Goal: Information Seeking & Learning: Check status

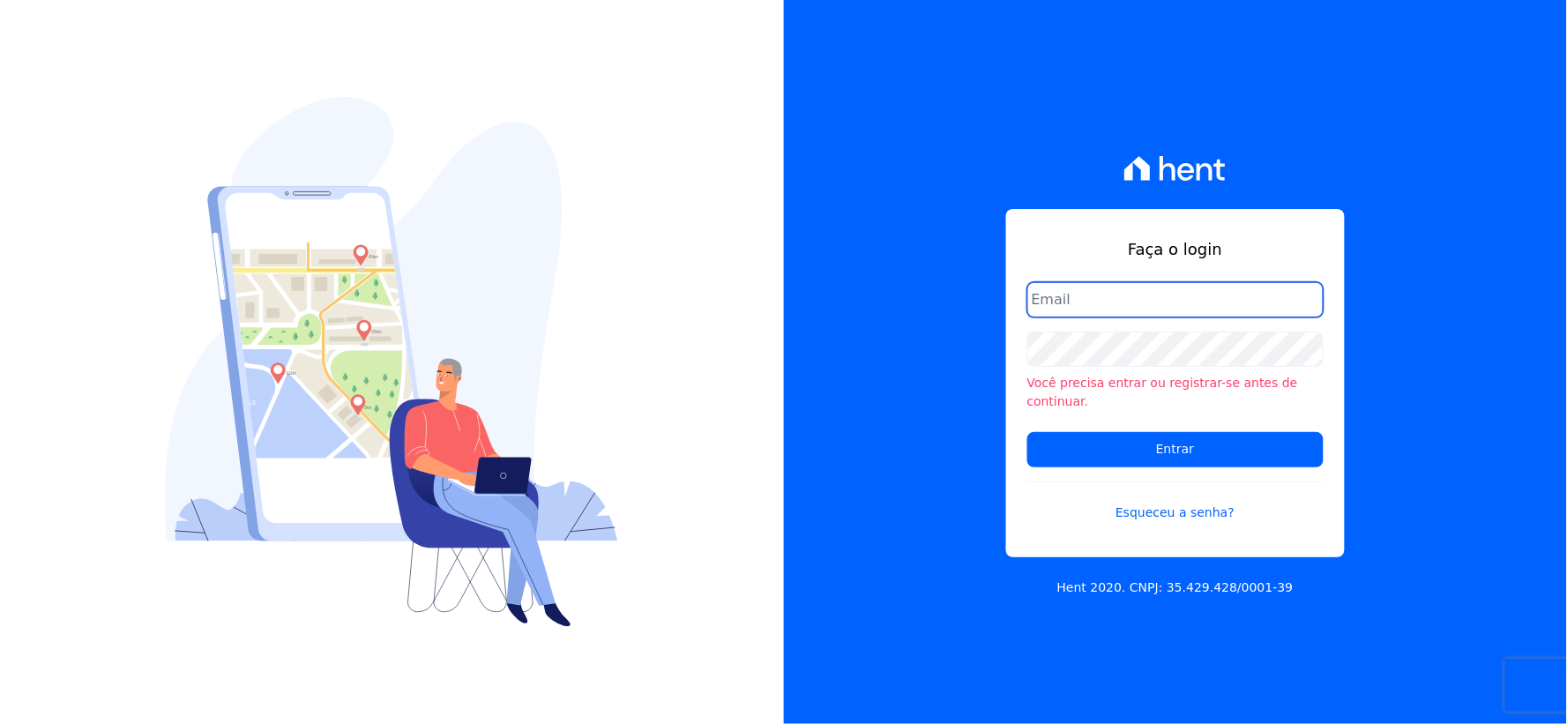
click at [1081, 315] on input "email" at bounding box center [1176, 299] width 296 height 35
type input "rh@cesariengenharia.com.br"
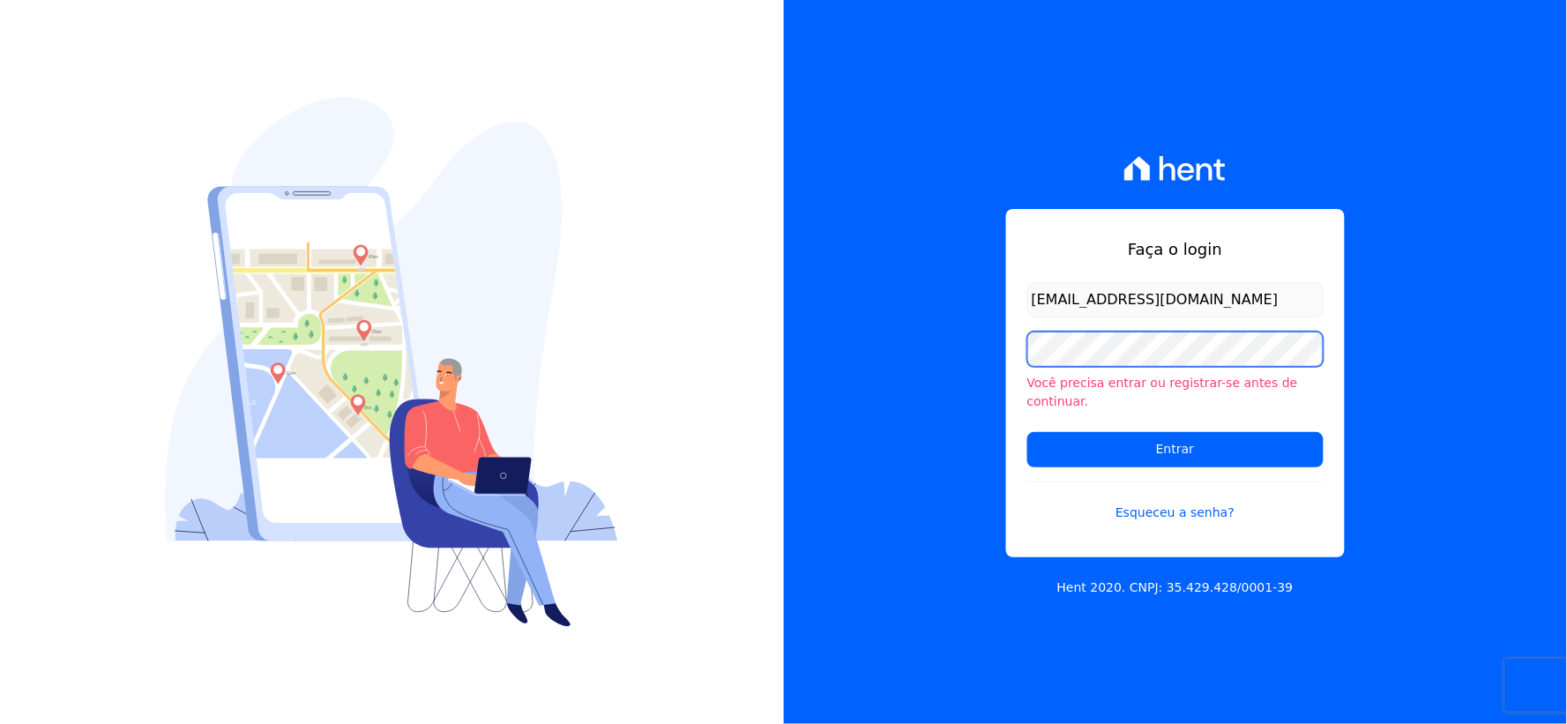
click at [909, 386] on div "Faça o login rh@cesariengenharia.com.br Você precisa entrar ou registrar-se ant…" at bounding box center [1176, 362] width 784 height 724
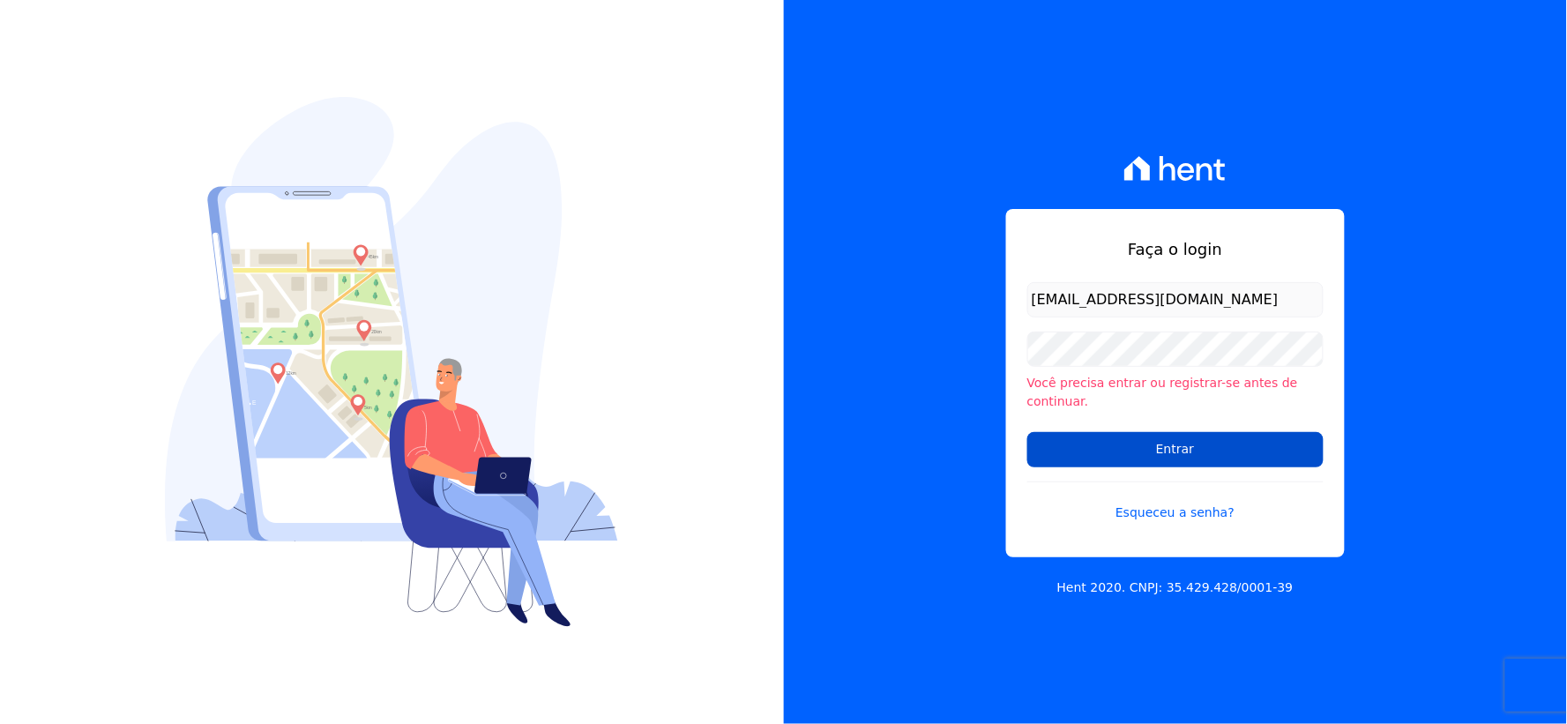
click at [1073, 445] on input "Entrar" at bounding box center [1176, 449] width 296 height 35
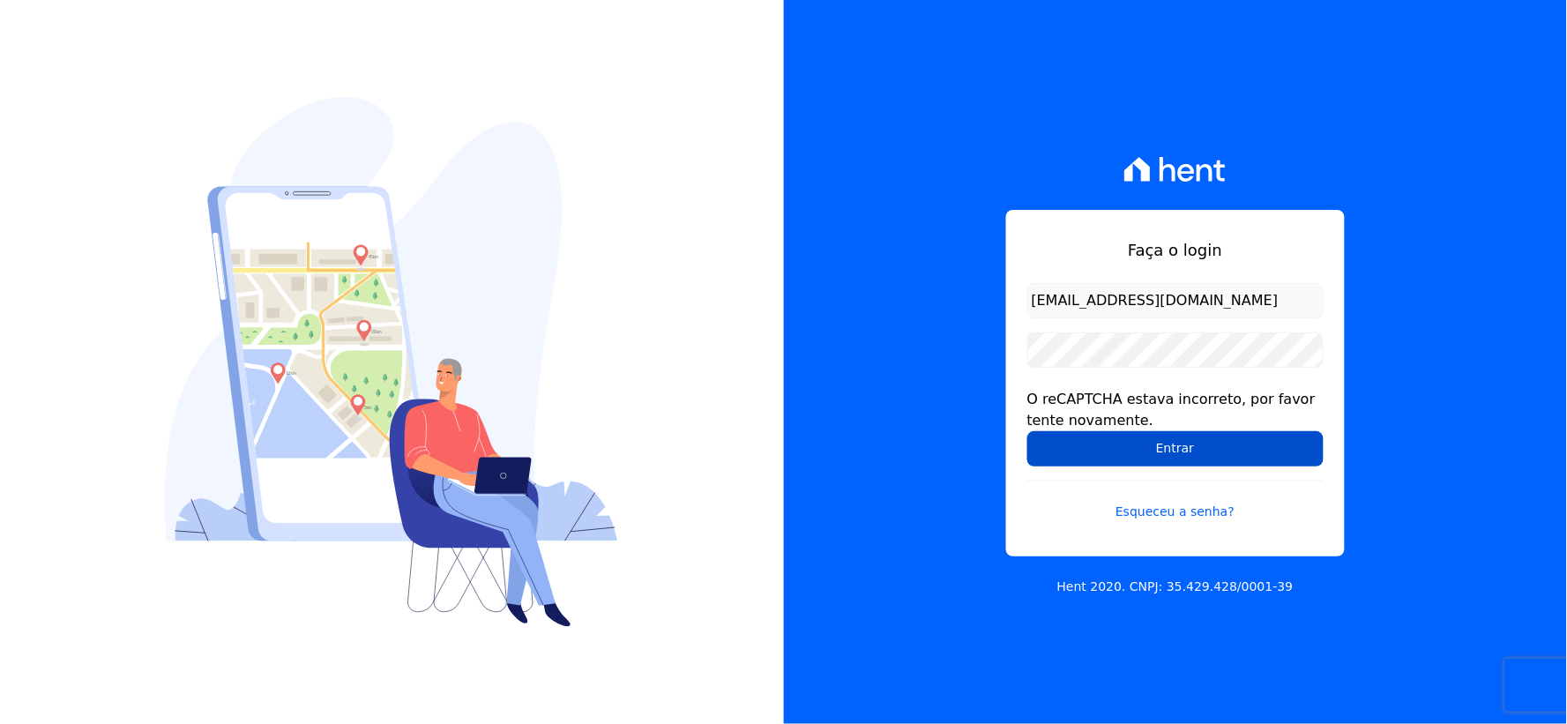
click at [1047, 441] on input "Entrar" at bounding box center [1176, 448] width 296 height 35
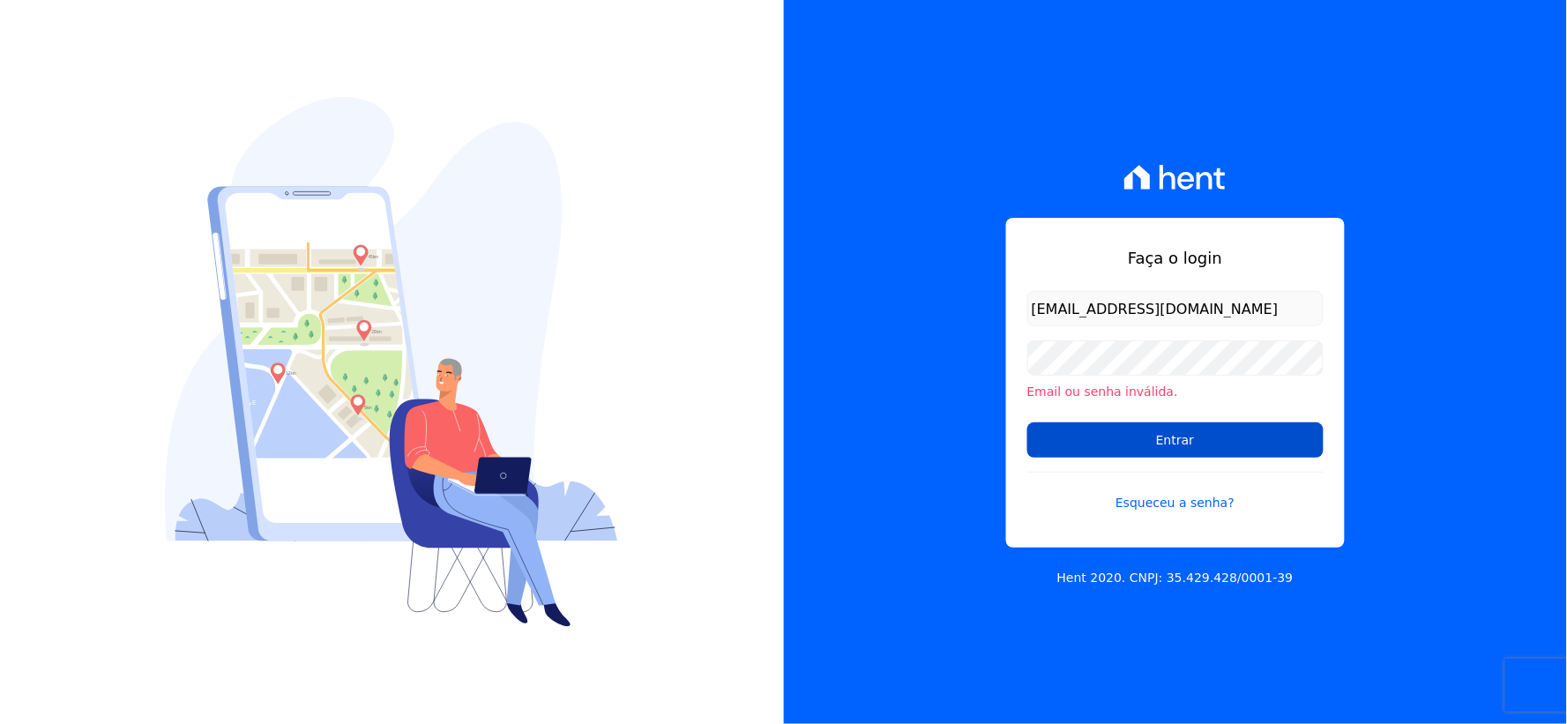
click at [1073, 428] on input "Entrar" at bounding box center [1176, 439] width 296 height 35
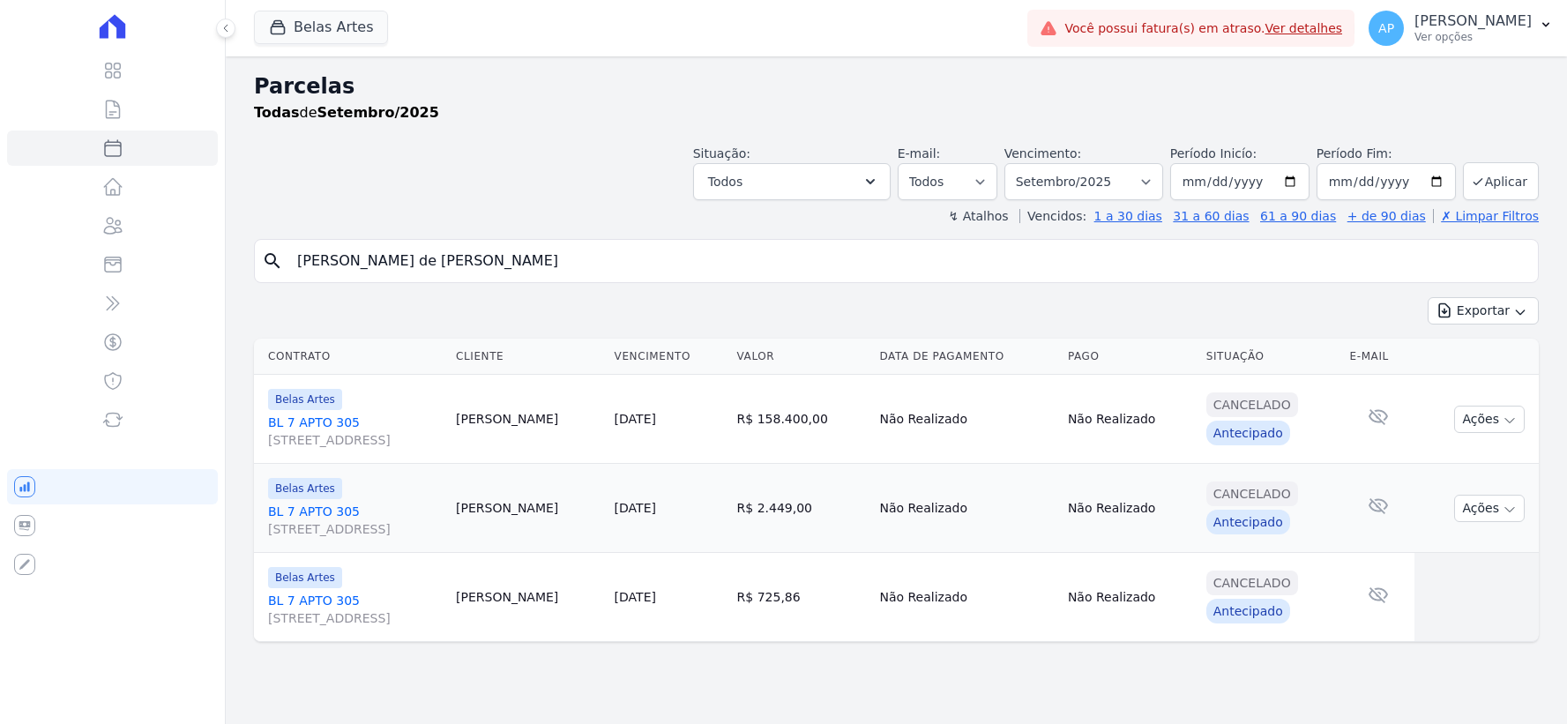
select select
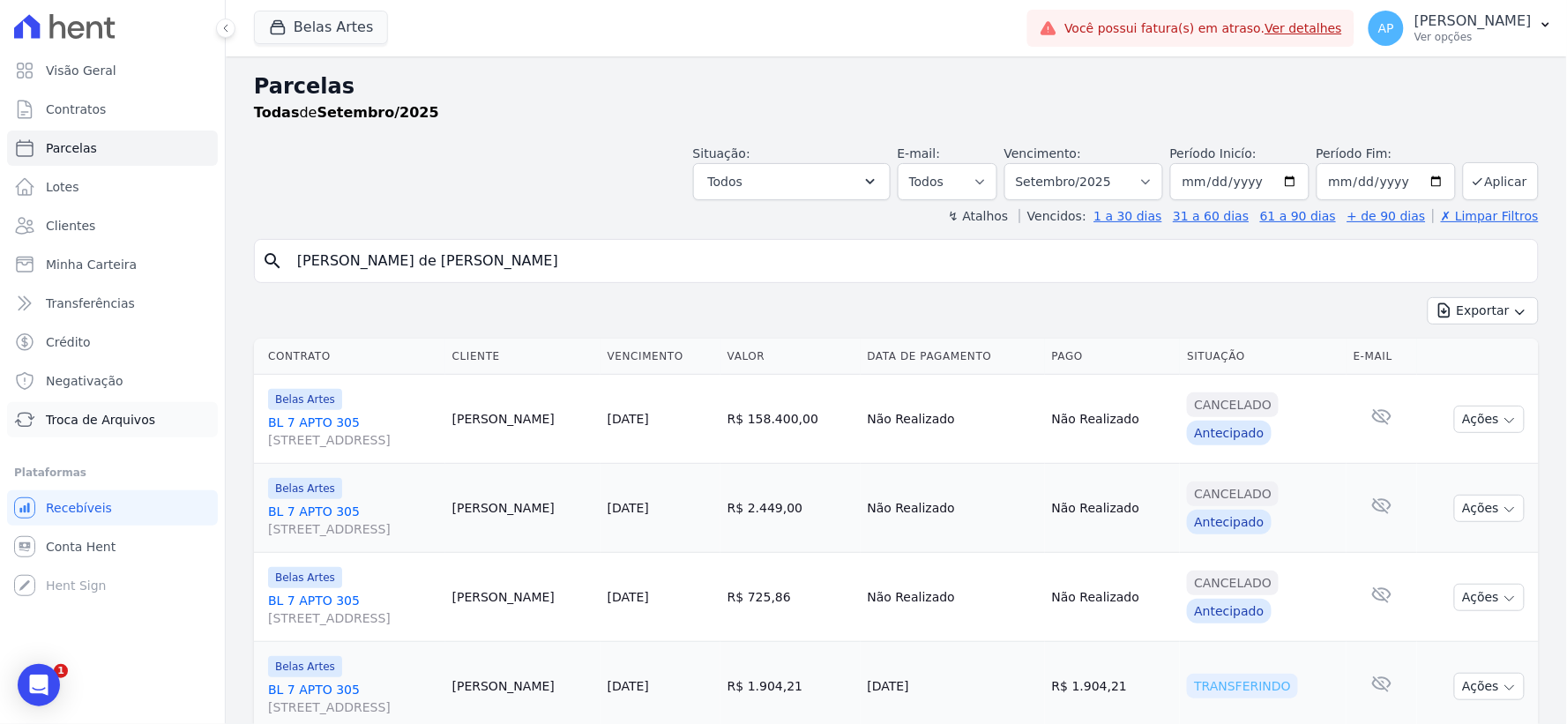
click at [80, 408] on link "Troca de Arquivos" at bounding box center [112, 419] width 211 height 35
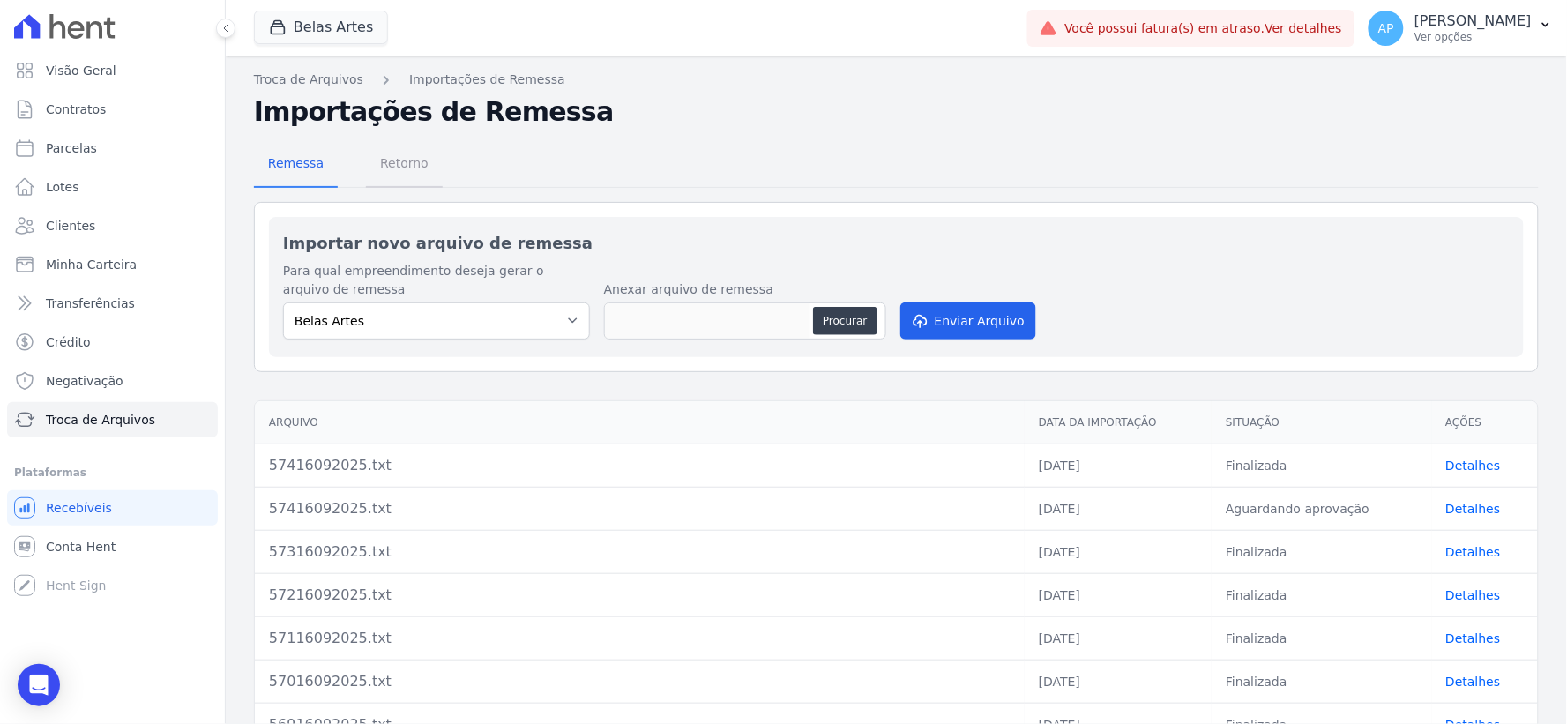
click at [407, 160] on span "Retorno" at bounding box center [405, 163] width 70 height 35
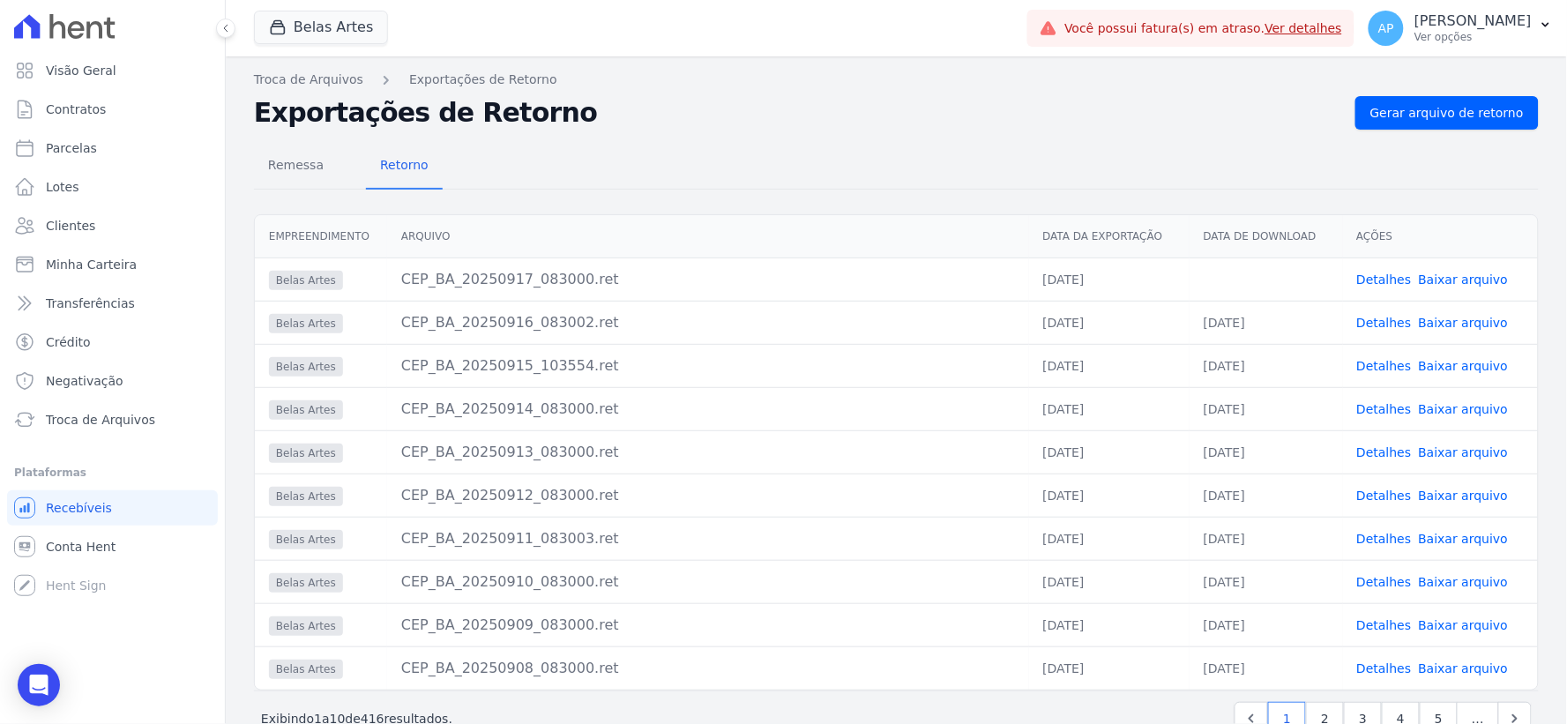
click at [1442, 278] on link "Baixar arquivo" at bounding box center [1464, 280] width 90 height 14
click at [73, 540] on span "Conta Hent" at bounding box center [81, 547] width 70 height 18
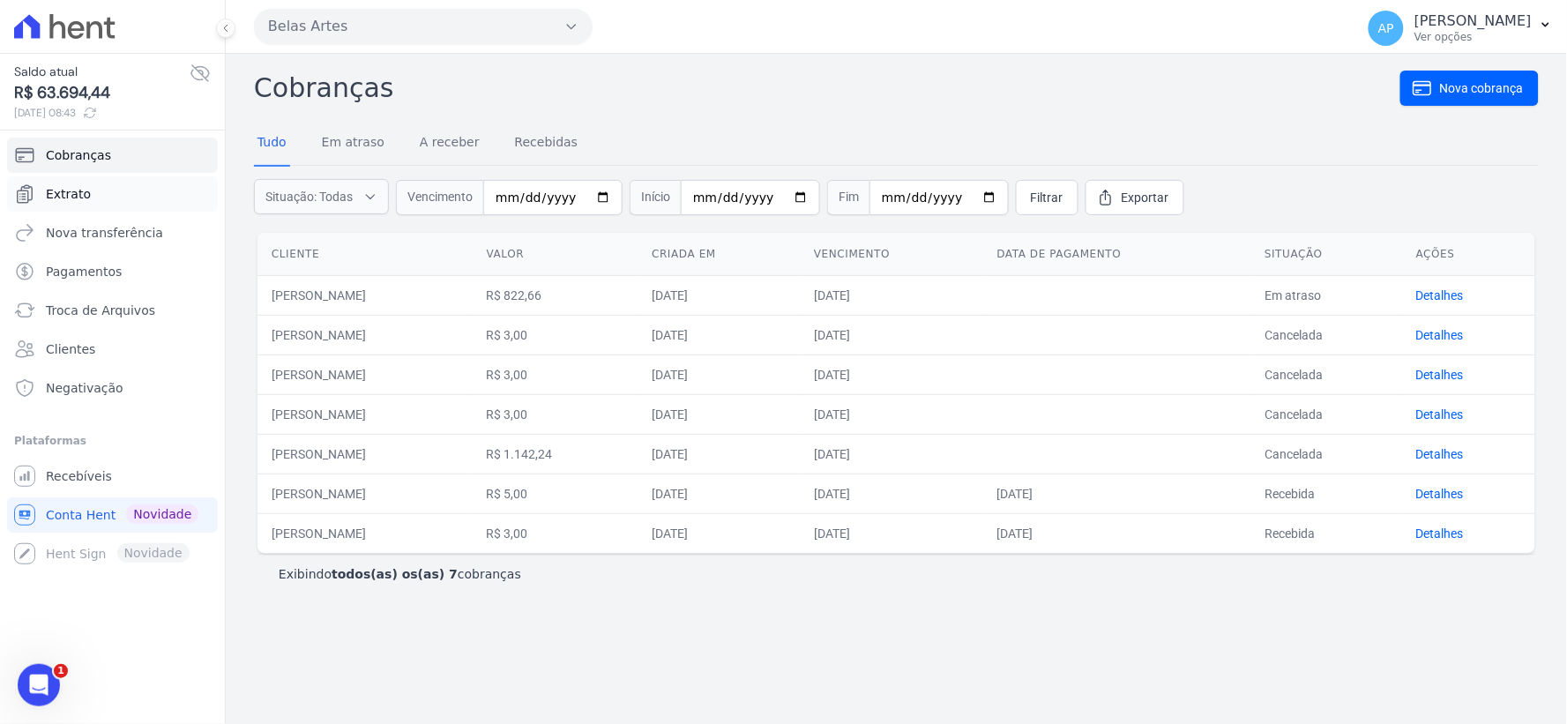
click at [81, 199] on span "Extrato" at bounding box center [68, 194] width 45 height 18
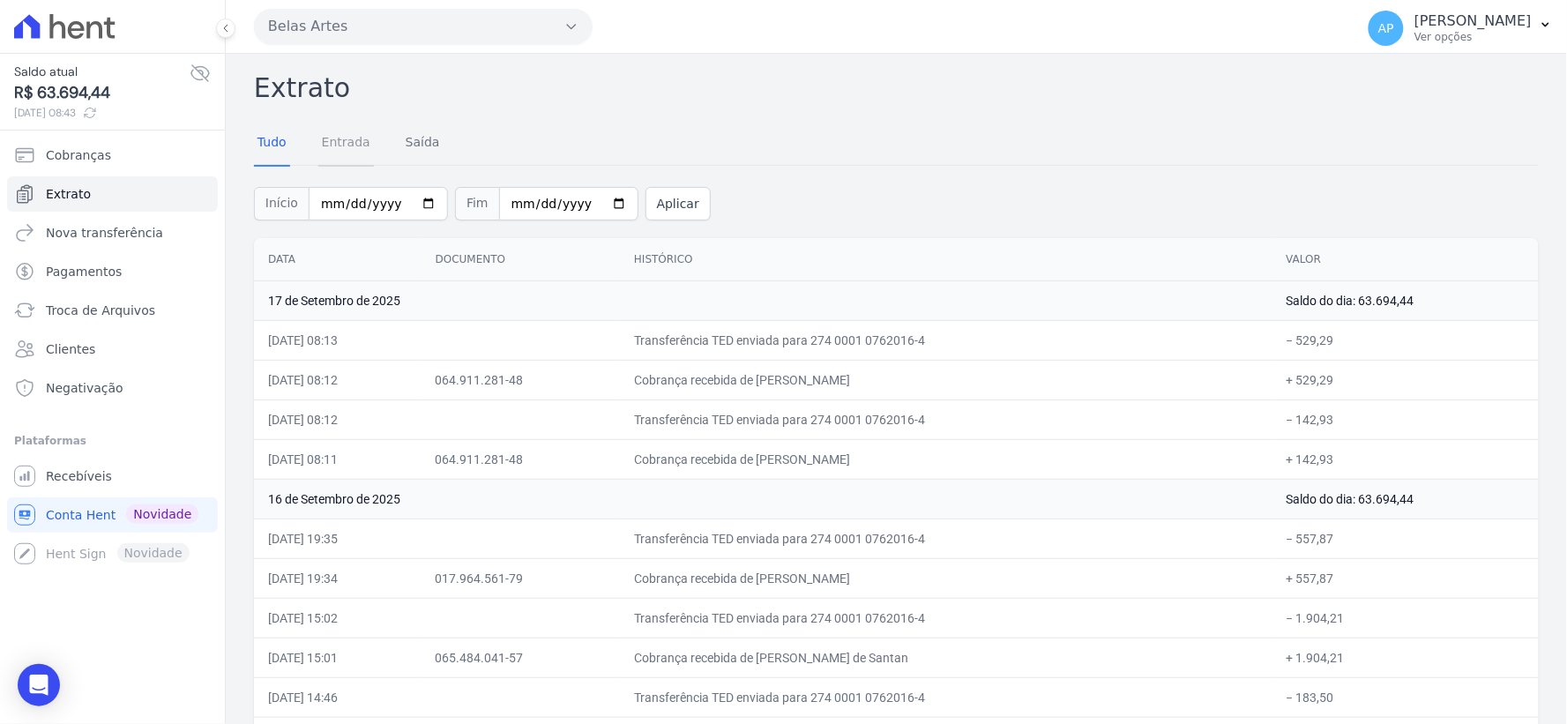
click at [330, 146] on link "Entrada" at bounding box center [346, 144] width 56 height 46
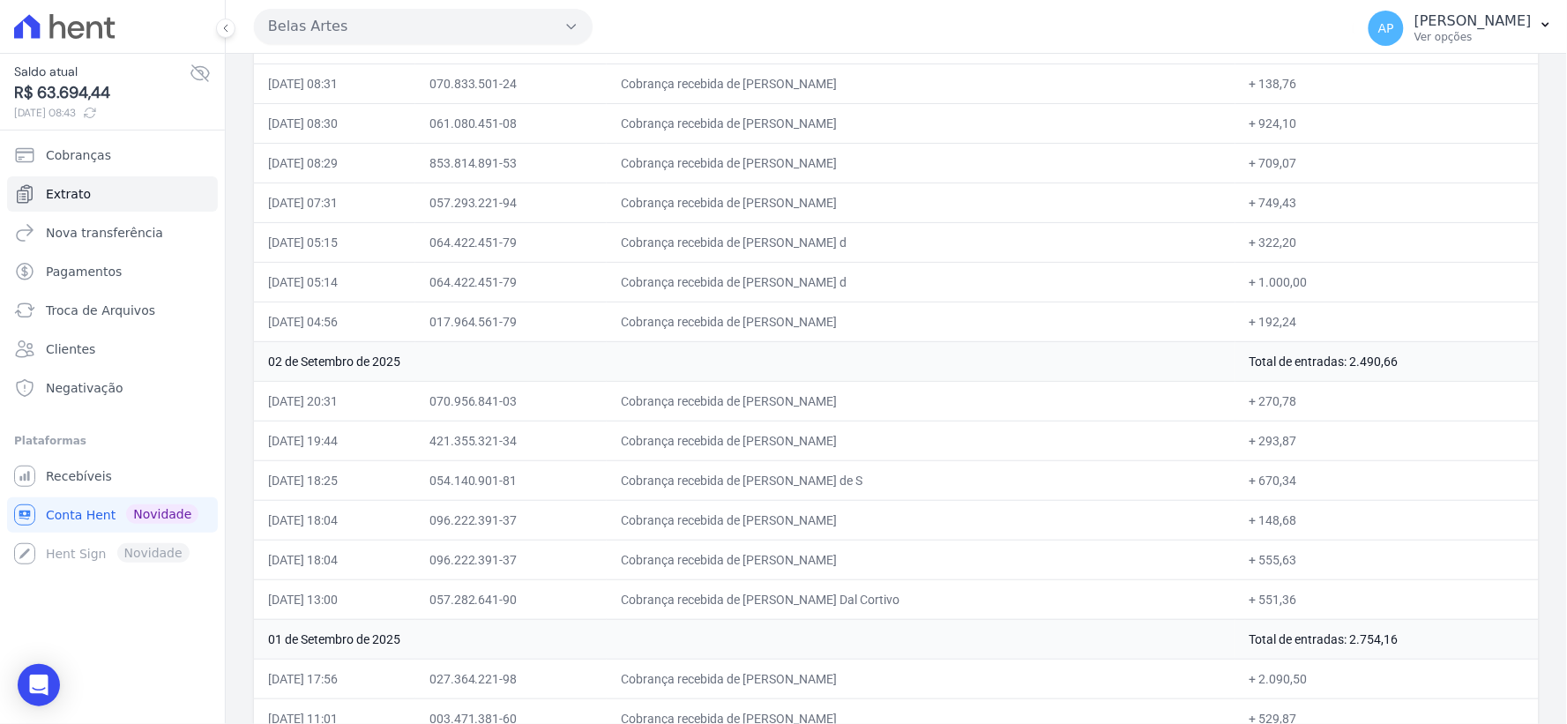
scroll to position [12022, 0]
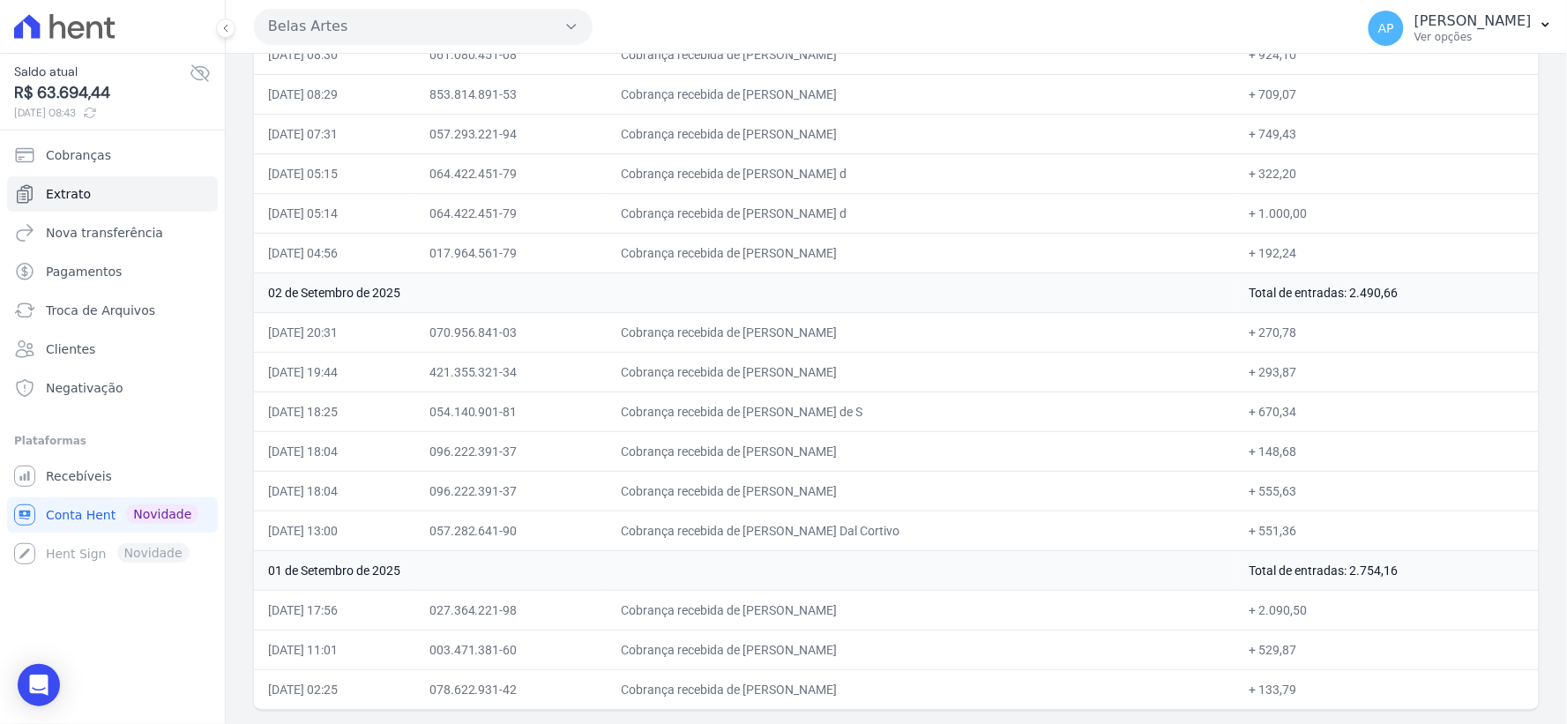
drag, startPoint x: 1230, startPoint y: 578, endPoint x: 1417, endPoint y: 565, distance: 187.4
click at [1417, 565] on td "Total de entradas: 2.754,16" at bounding box center [1387, 570] width 303 height 40
drag, startPoint x: 1270, startPoint y: 292, endPoint x: 1438, endPoint y: 300, distance: 167.8
click at [1438, 300] on td "Total de entradas: 2.490,66" at bounding box center [1387, 293] width 303 height 40
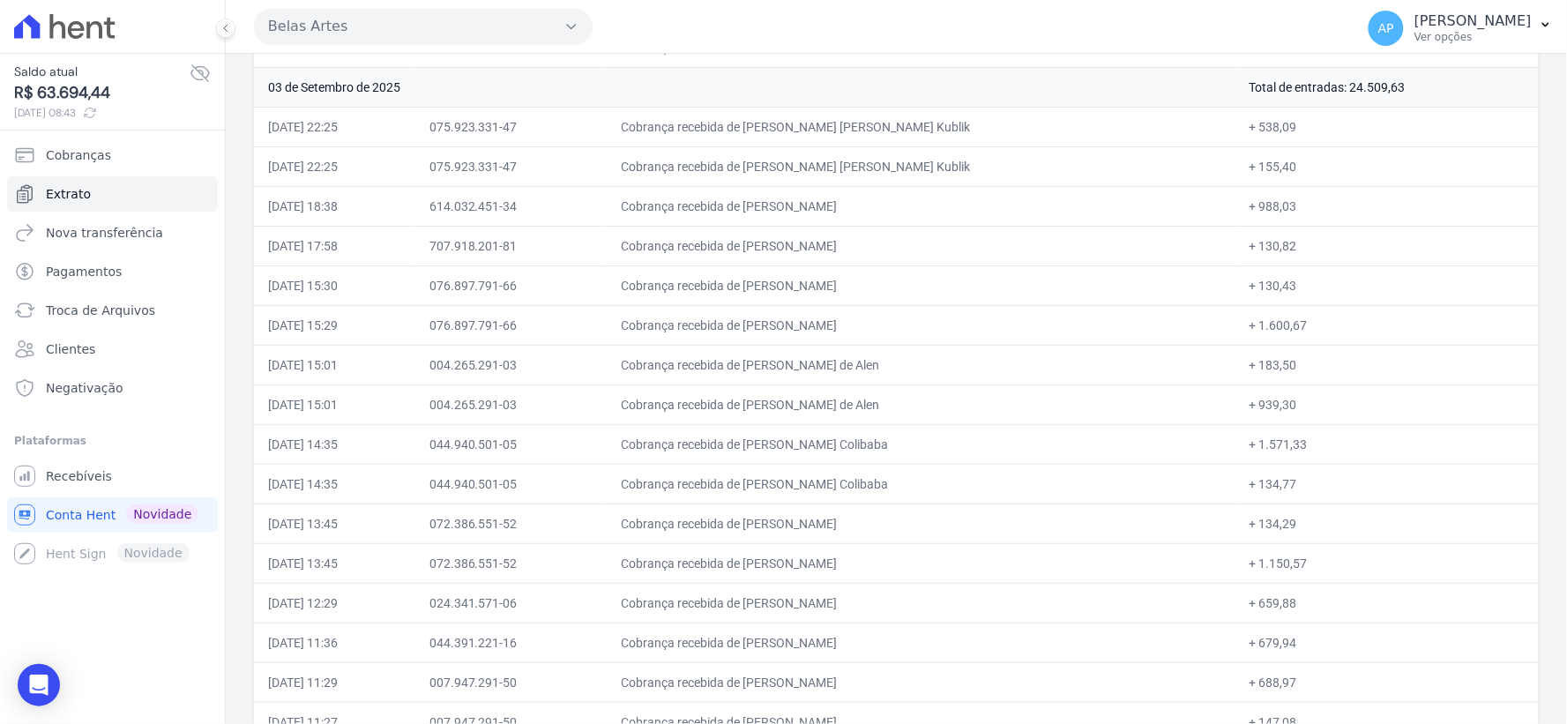
scroll to position [10356, 0]
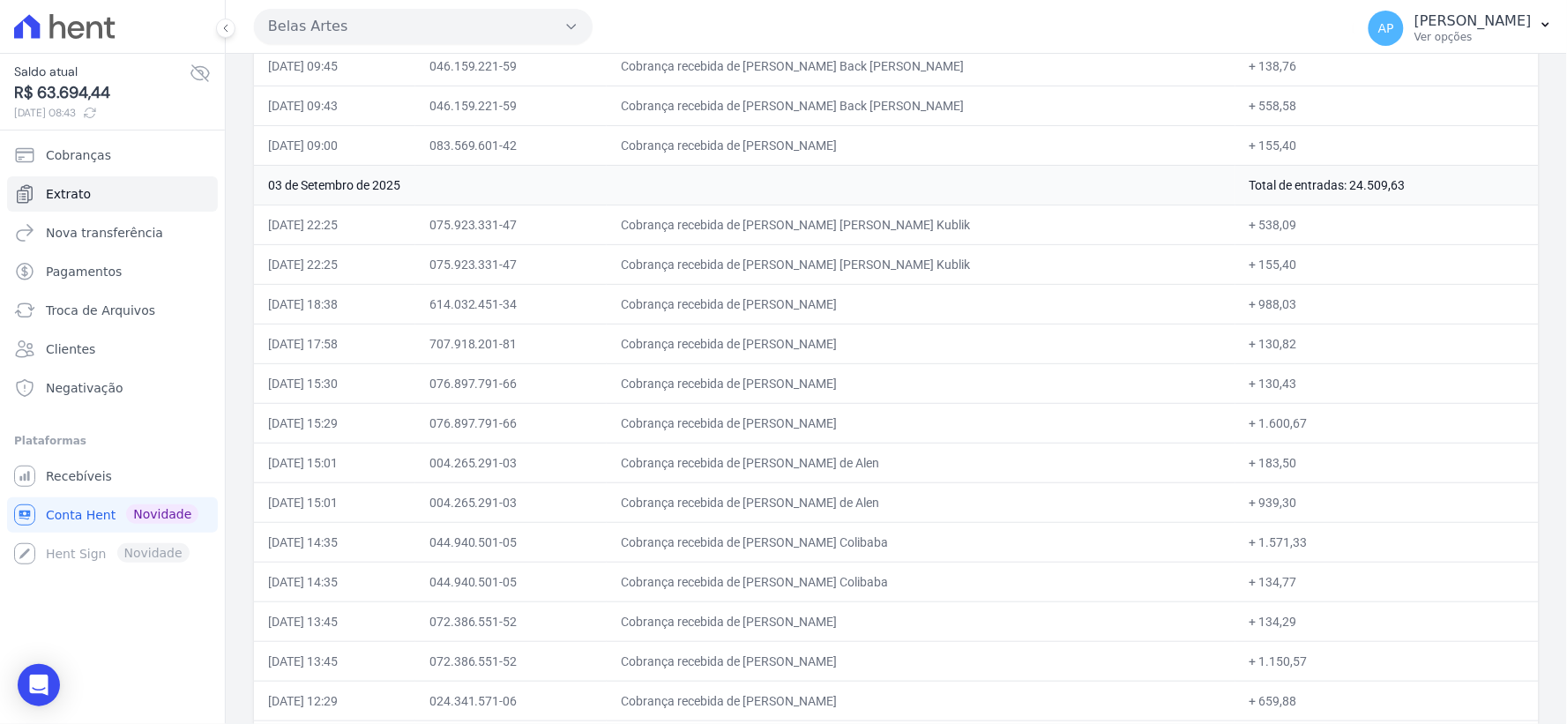
drag, startPoint x: 1307, startPoint y: 212, endPoint x: 1417, endPoint y: 213, distance: 110.3
click at [1417, 205] on td "Total de entradas: 24.509,63" at bounding box center [1387, 185] width 303 height 40
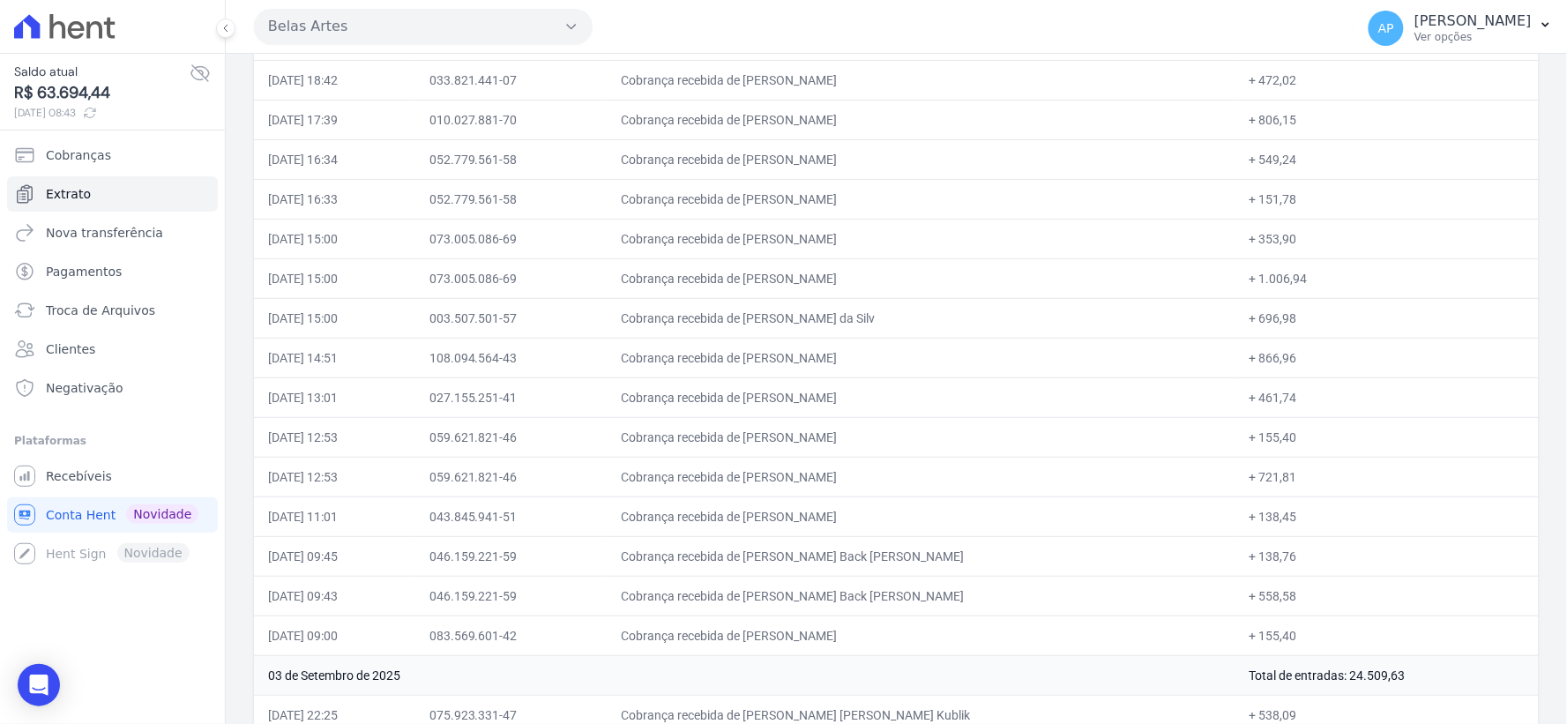
scroll to position [9670, 0]
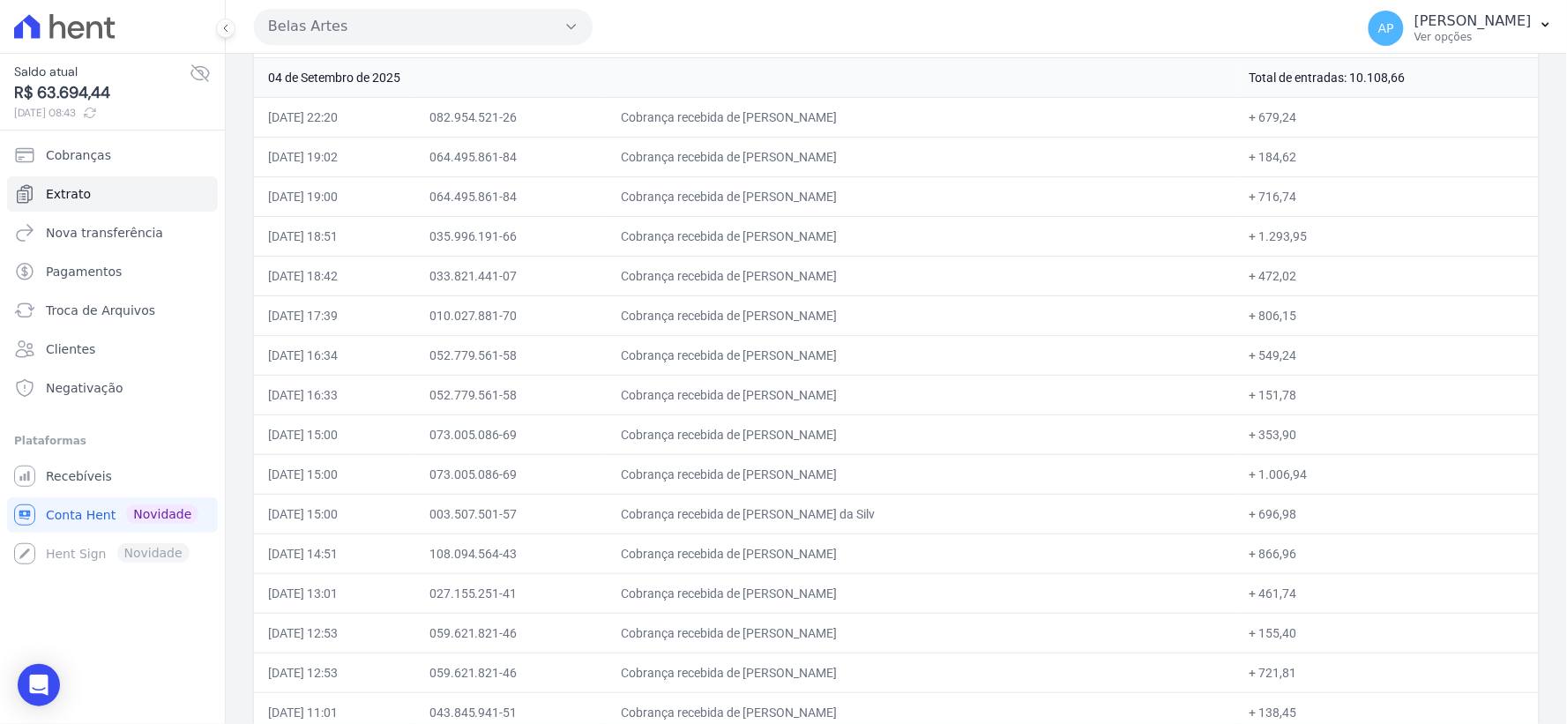
drag, startPoint x: 1297, startPoint y: 102, endPoint x: 1458, endPoint y: 103, distance: 161.4
click at [1458, 97] on td "Total de entradas: 10.108,66" at bounding box center [1387, 77] width 303 height 40
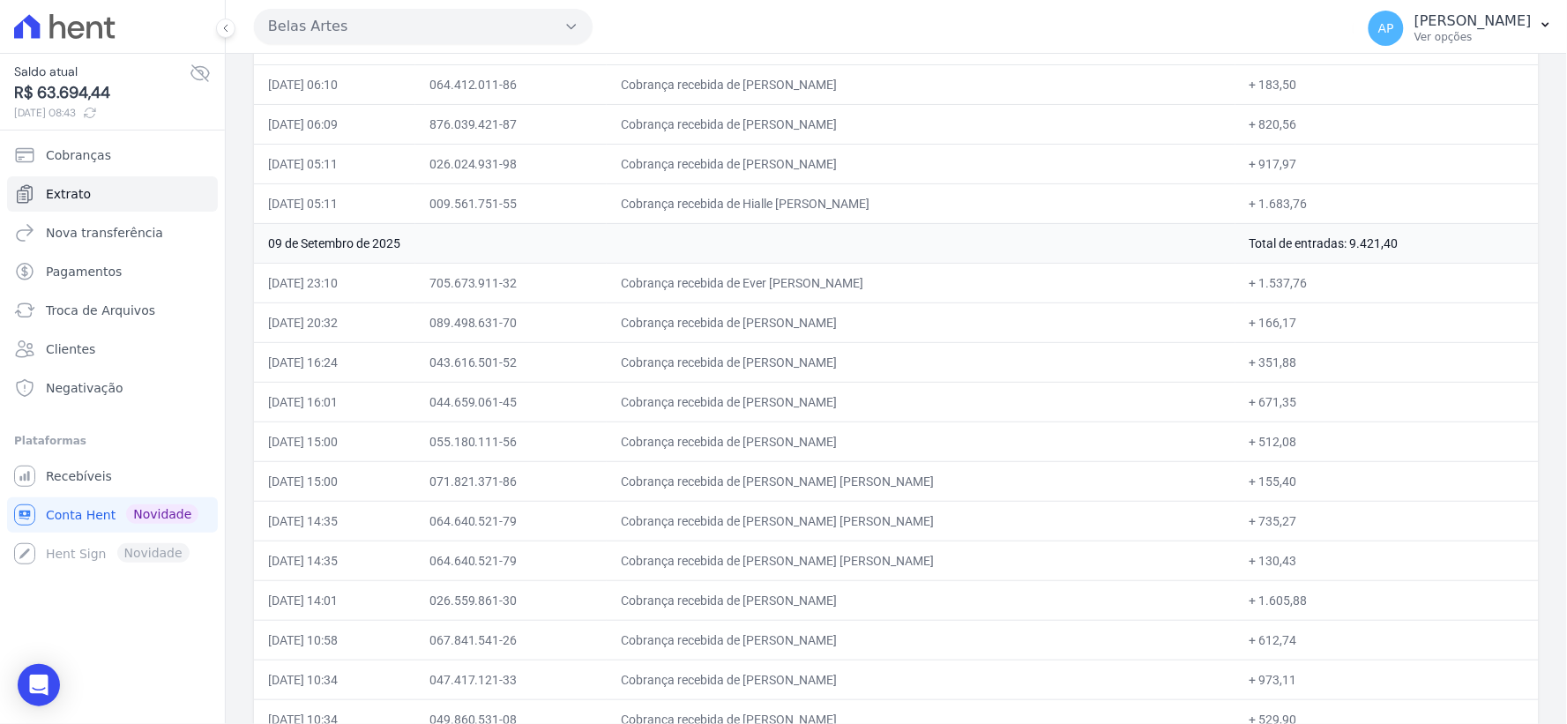
scroll to position [5358, 0]
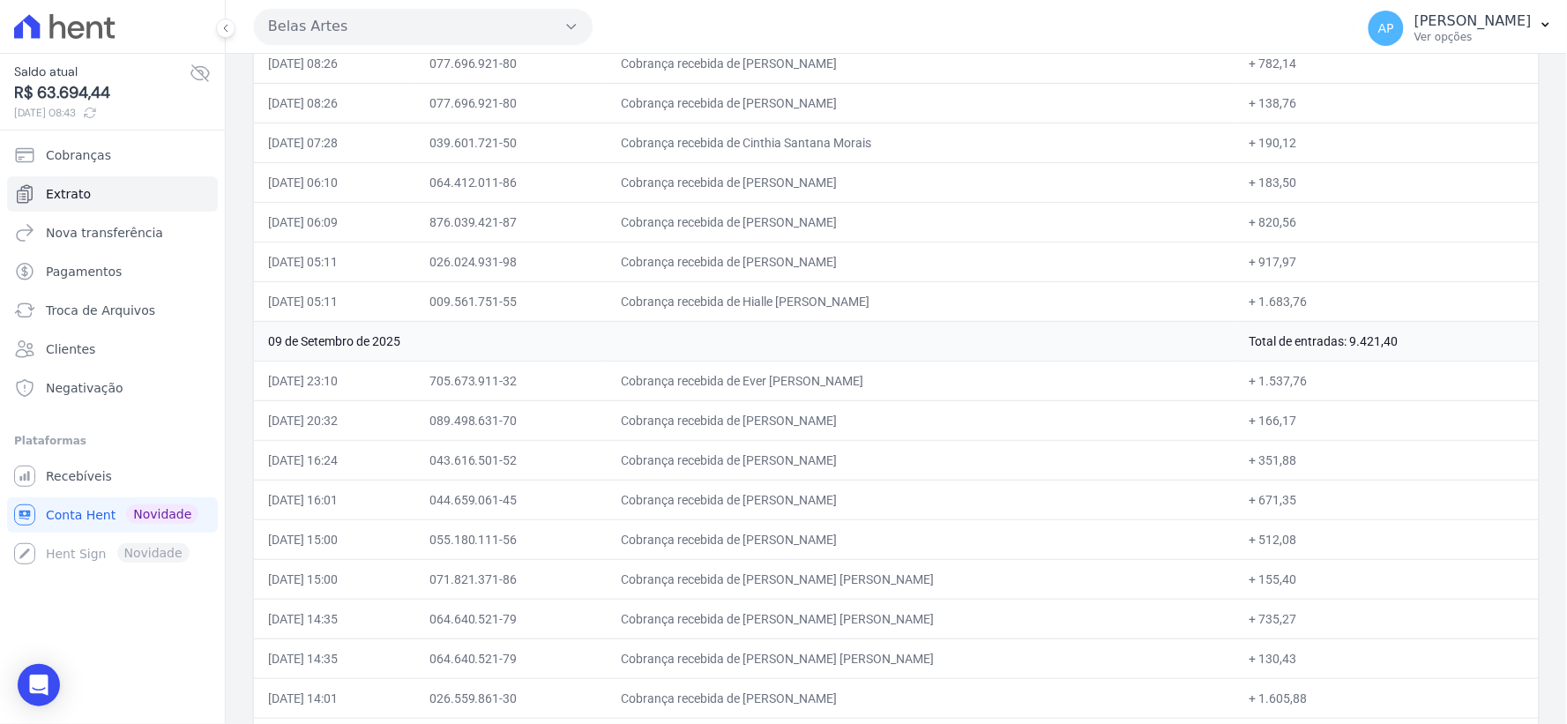
drag, startPoint x: 1248, startPoint y: 356, endPoint x: 1424, endPoint y: 355, distance: 175.5
click at [1424, 355] on td "Total de entradas: 9.421,40" at bounding box center [1387, 341] width 303 height 40
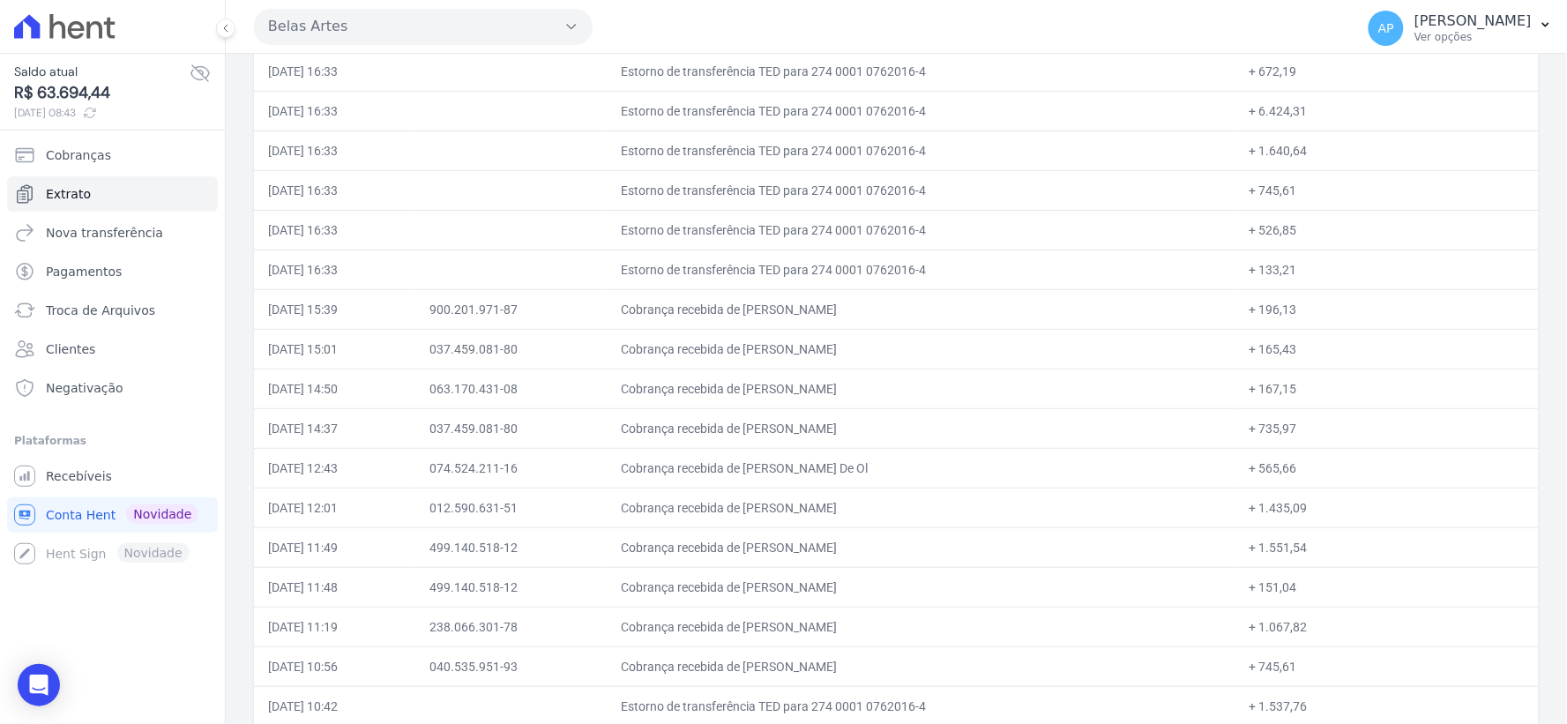
scroll to position [1899, 0]
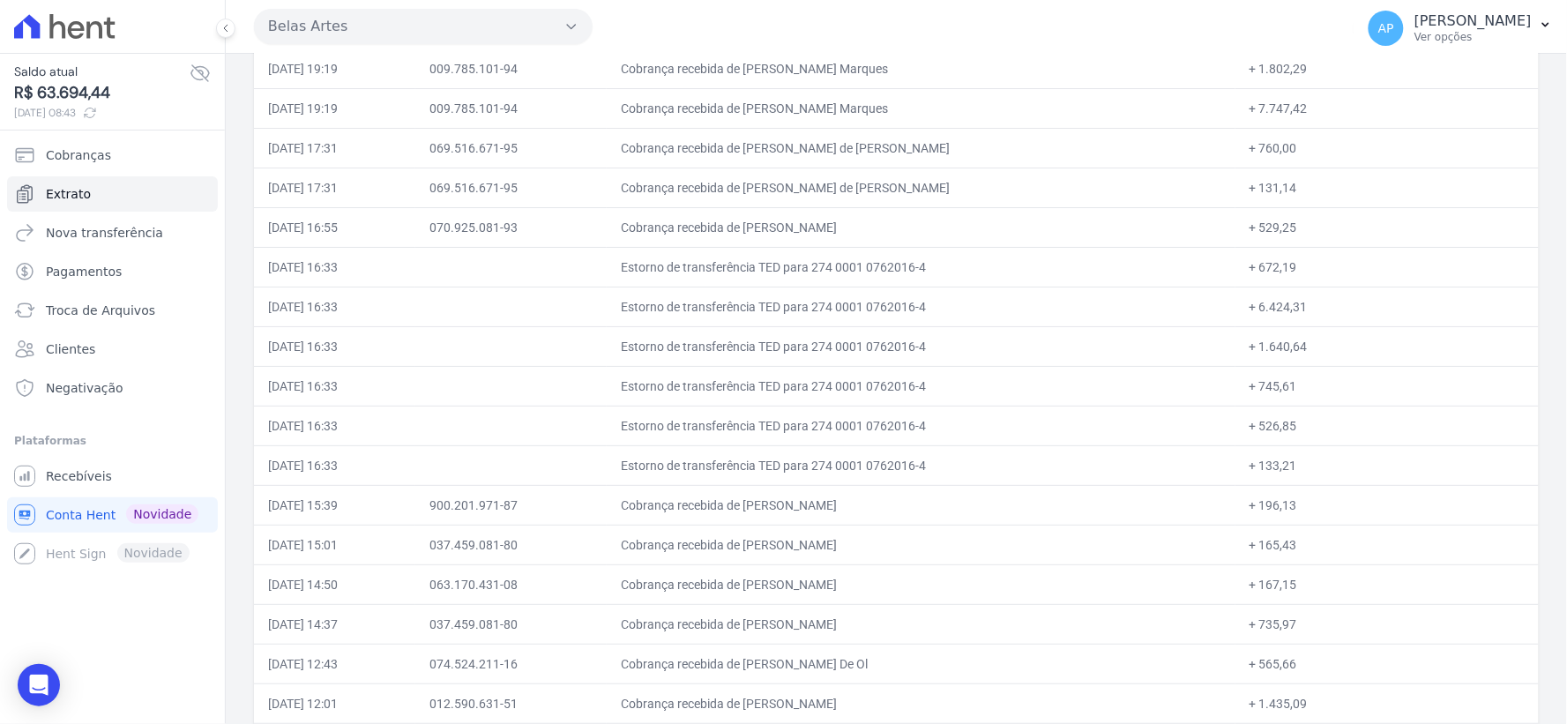
drag, startPoint x: 1191, startPoint y: 295, endPoint x: 1325, endPoint y: 309, distance: 134.8
click at [1325, 309] on tr "11/09/2025, 16:33 Estorno de transferência TED para 274 0001 0762016-4 + 6.424,…" at bounding box center [896, 307] width 1285 height 40
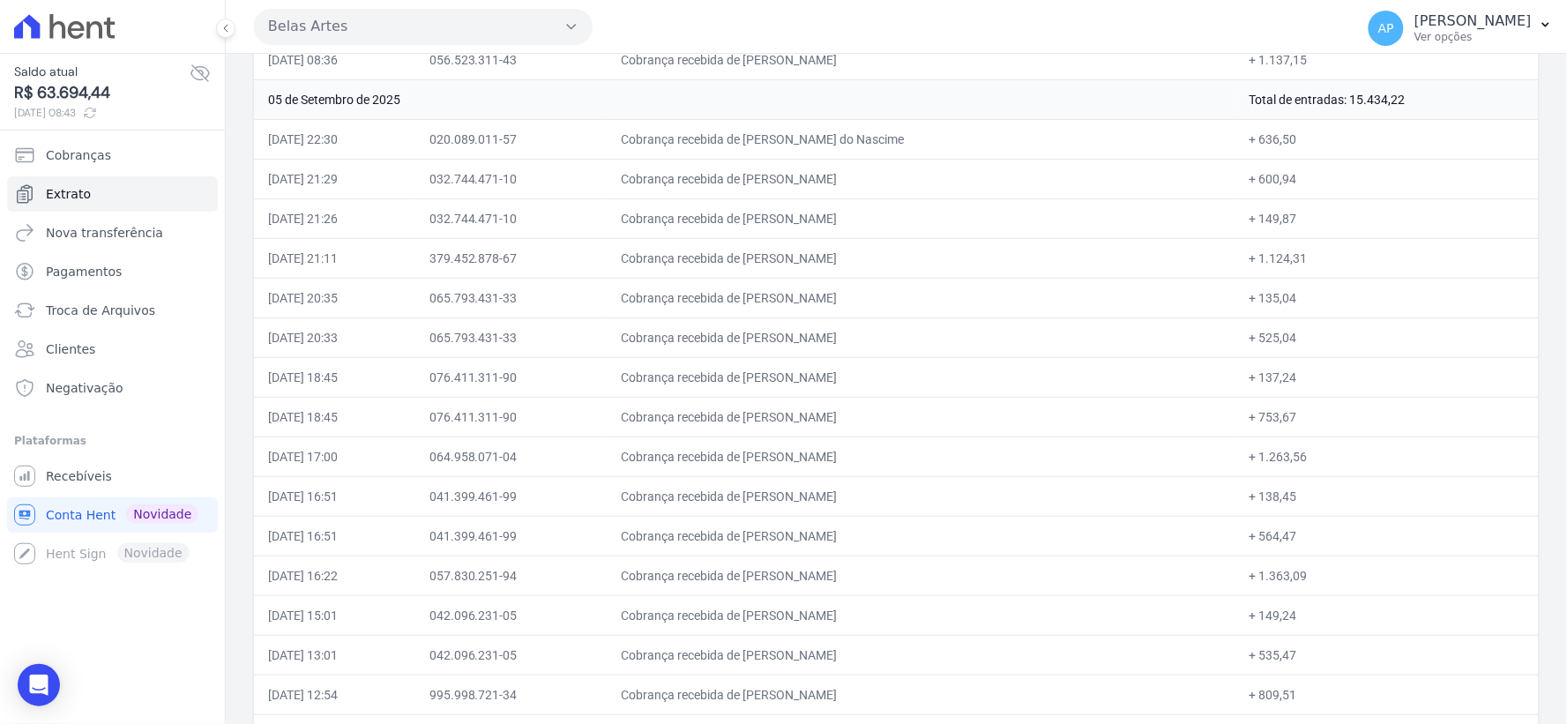
scroll to position [8399, 0]
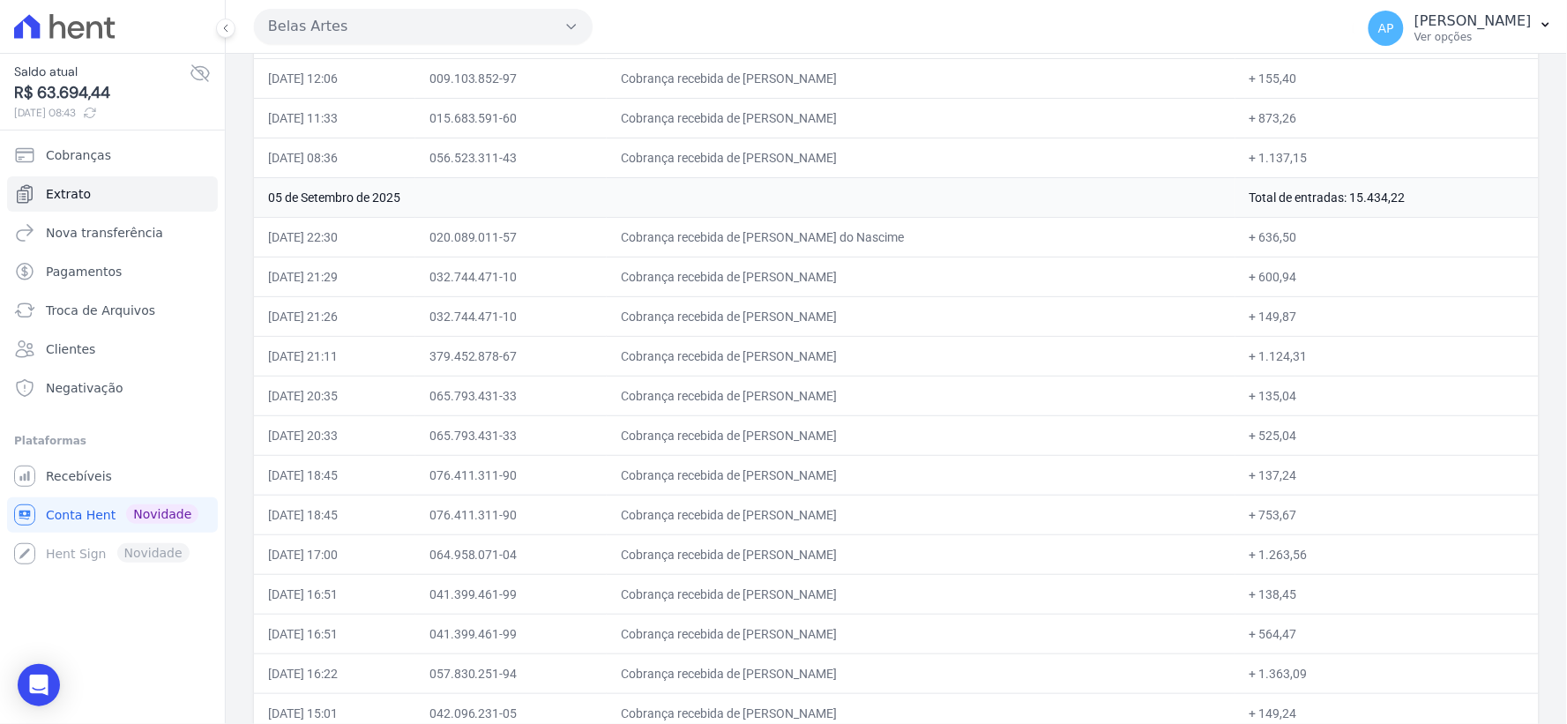
click at [1024, 363] on td "Cobrança recebida de [PERSON_NAME]" at bounding box center [921, 356] width 629 height 40
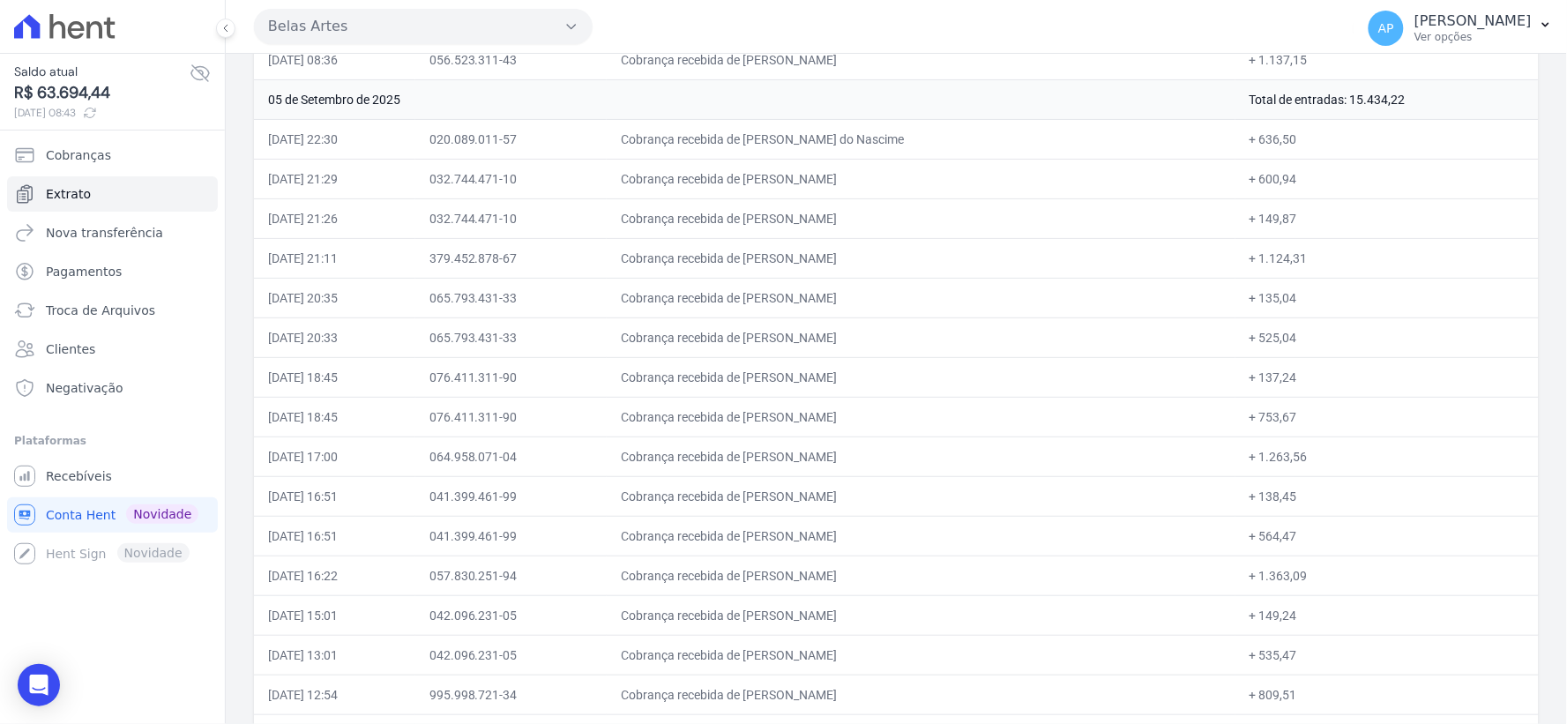
drag, startPoint x: 1334, startPoint y: 120, endPoint x: 1403, endPoint y: 117, distance: 69.7
click at [1403, 117] on td "Total de entradas: 15.434,22" at bounding box center [1387, 99] width 303 height 40
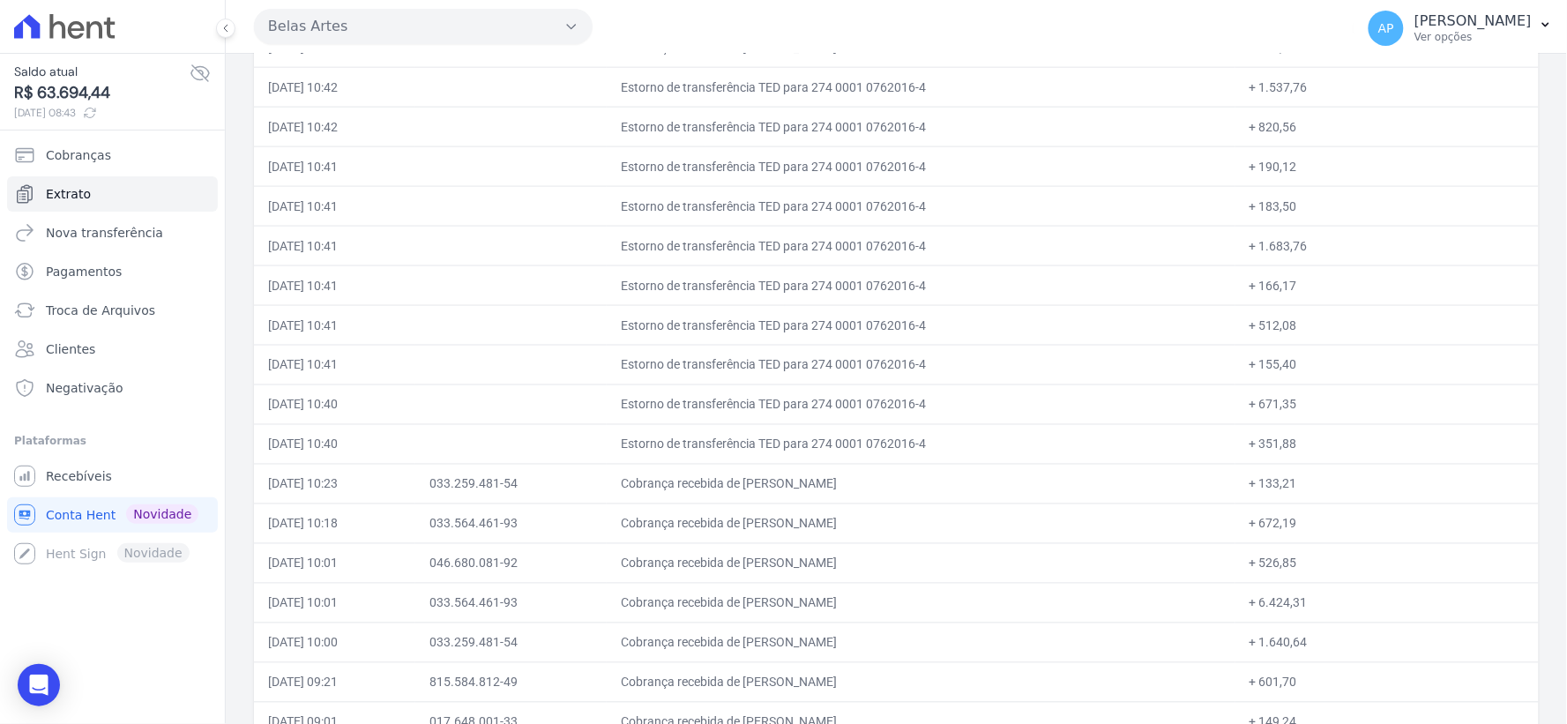
scroll to position [2616, 0]
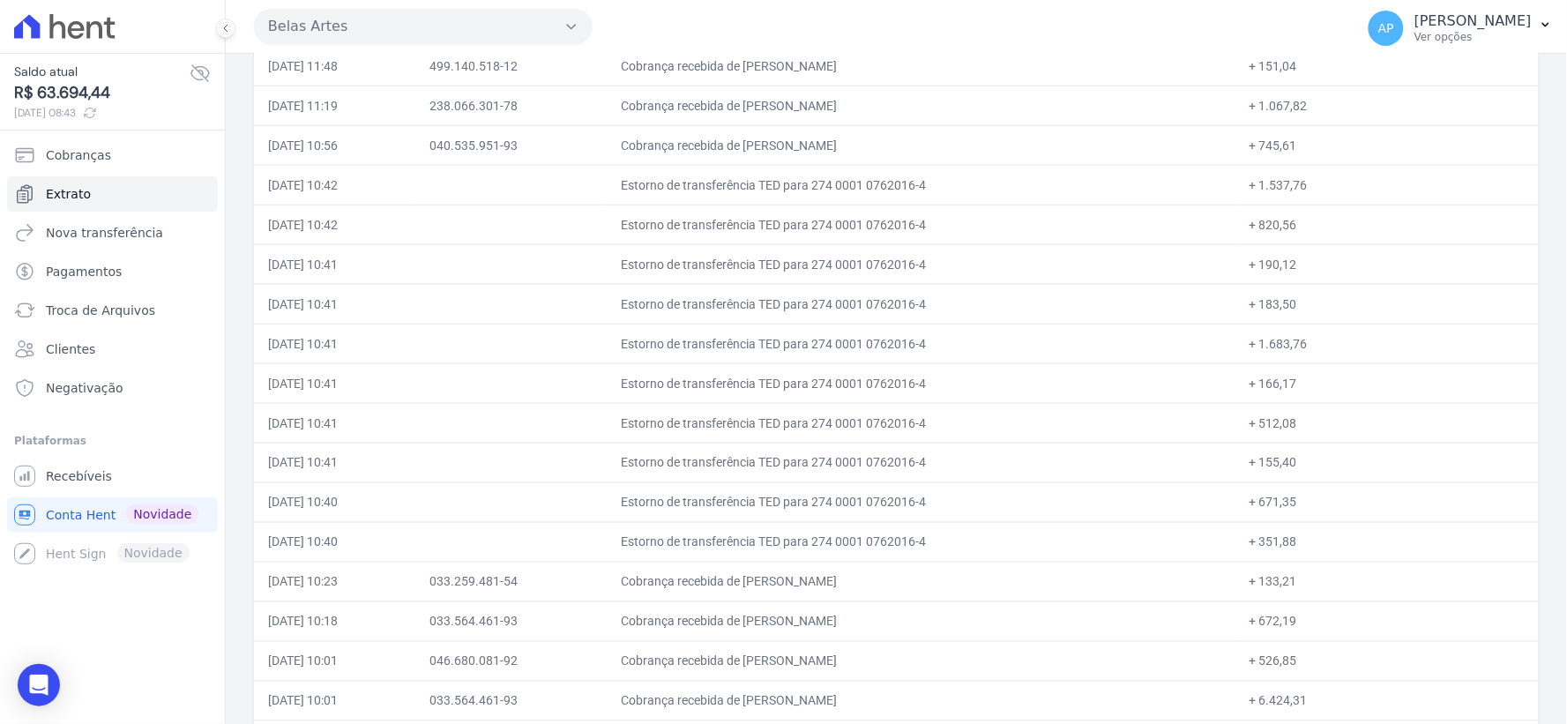
click at [976, 378] on td "Estorno de transferência TED para 274 0001 0762016-4" at bounding box center [921, 383] width 629 height 40
drag, startPoint x: 668, startPoint y: 187, endPoint x: 1300, endPoint y: 557, distance: 732.9
click at [1297, 388] on td "+ 166,17" at bounding box center [1387, 383] width 303 height 40
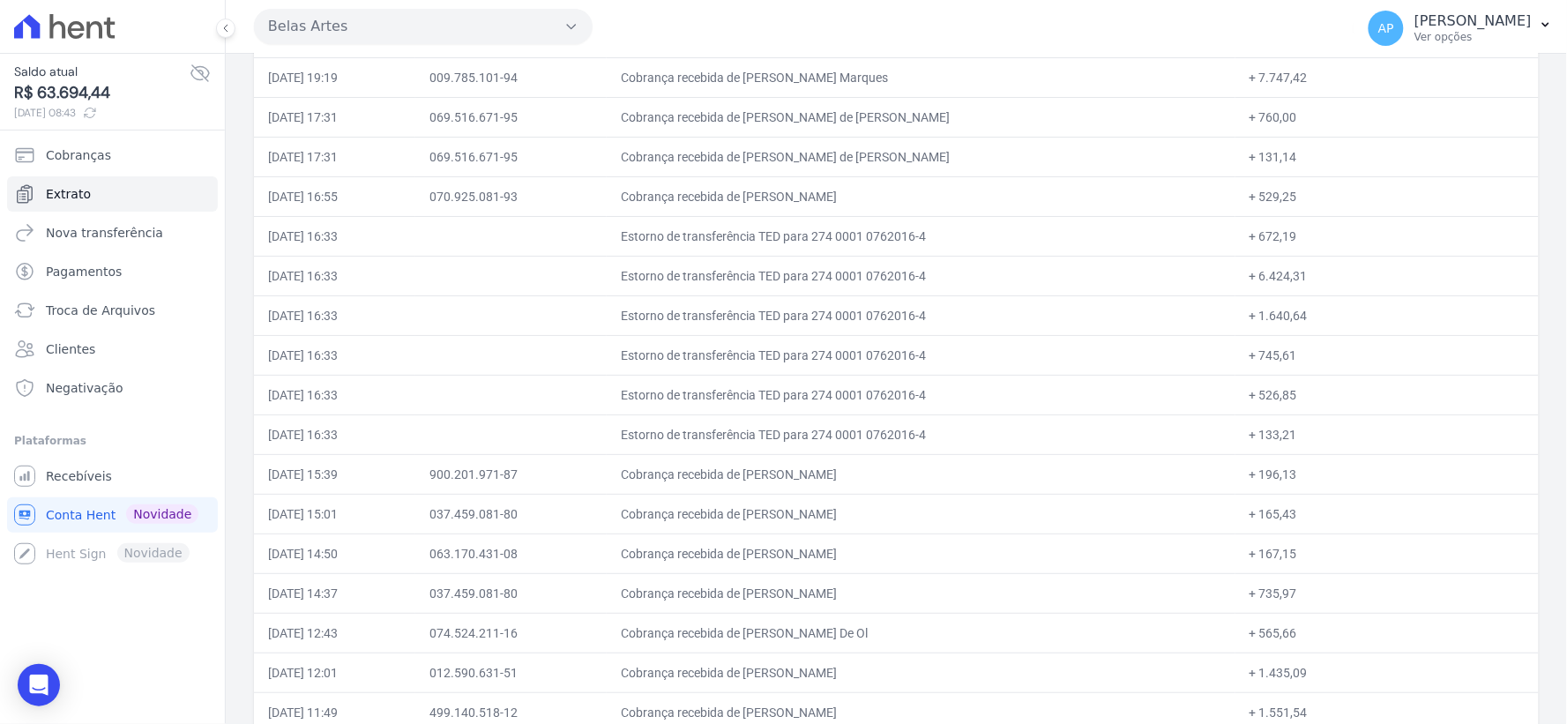
scroll to position [1832, 0]
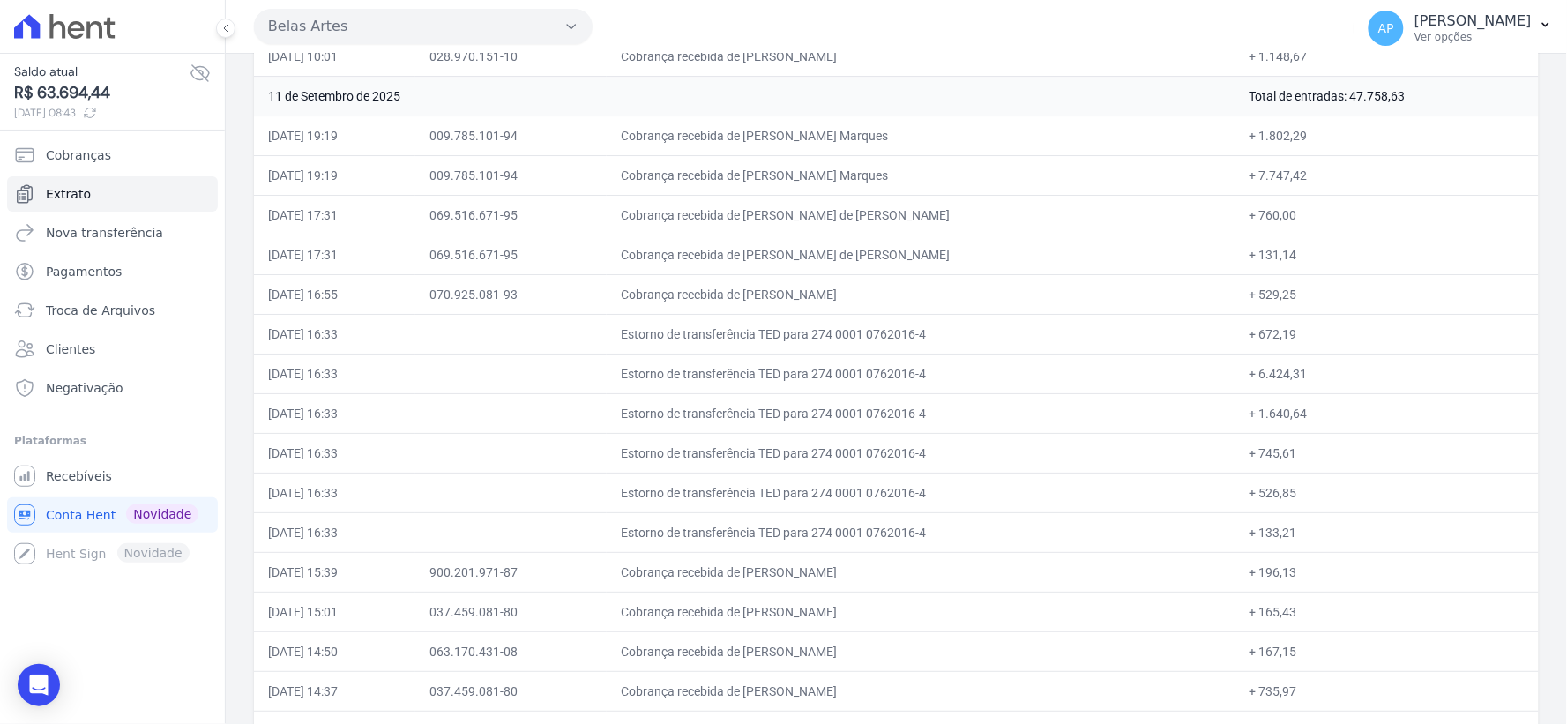
drag, startPoint x: 665, startPoint y: 331, endPoint x: 1310, endPoint y: 541, distance: 678.1
click at [607, 533] on td at bounding box center [510, 532] width 191 height 40
click at [707, 510] on td "Estorno de transferência TED para 274 0001 0762016-4" at bounding box center [921, 493] width 629 height 40
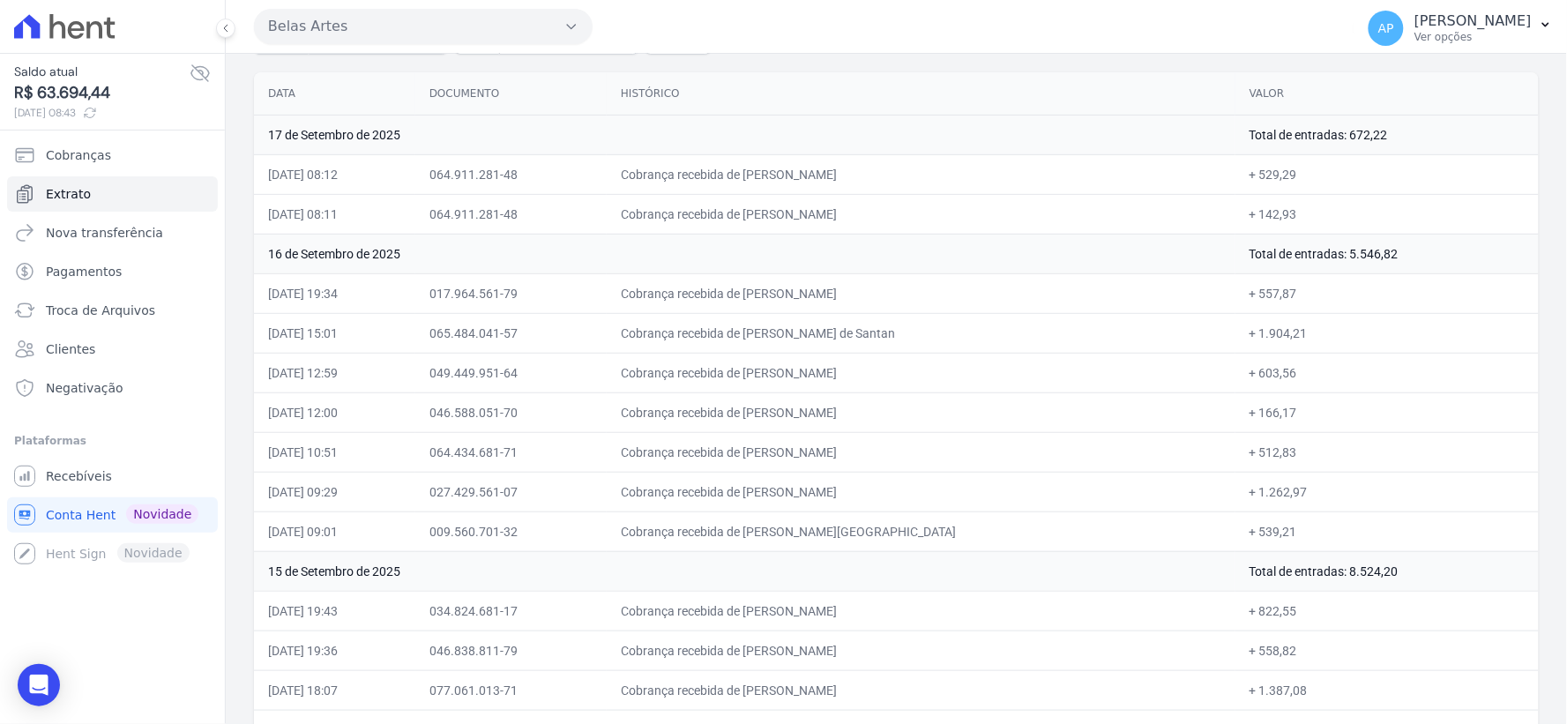
scroll to position [0, 0]
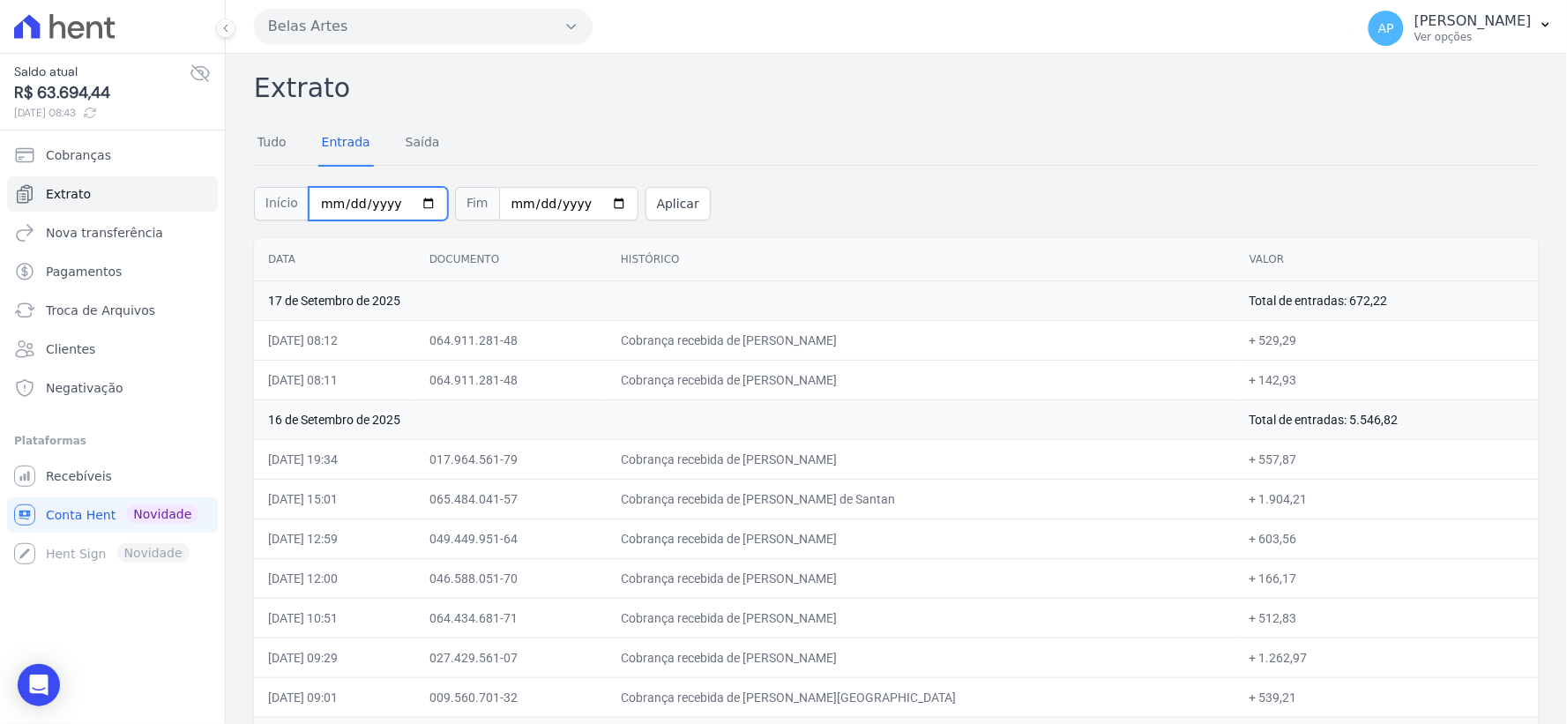
click at [325, 198] on input "[DATE]" at bounding box center [378, 204] width 139 height 34
type input "2025-09-05"
click at [499, 204] on input "[DATE]" at bounding box center [568, 204] width 139 height 34
type input "2025-09-05"
click at [647, 200] on button "Aplicar" at bounding box center [678, 204] width 65 height 34
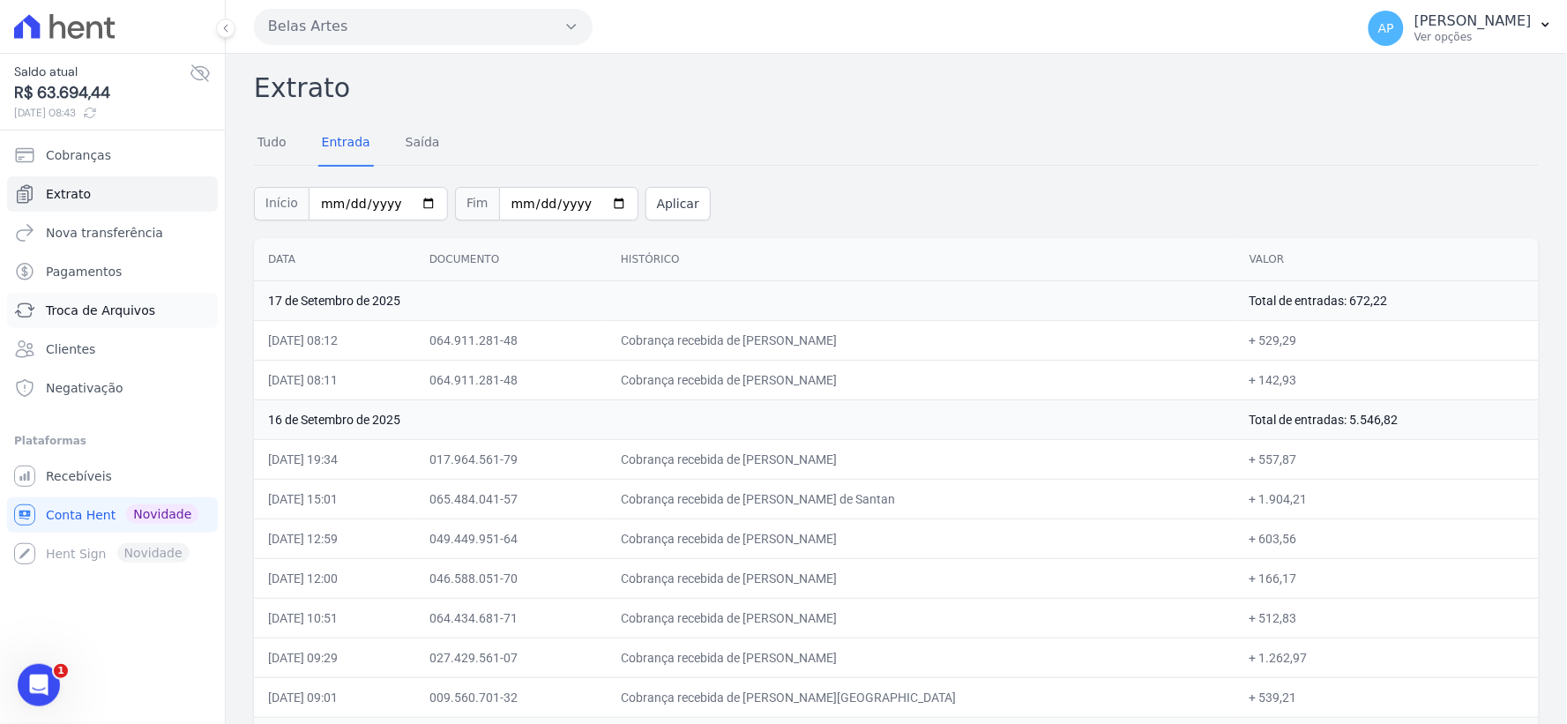
click at [90, 310] on span "Troca de Arquivos" at bounding box center [100, 311] width 109 height 18
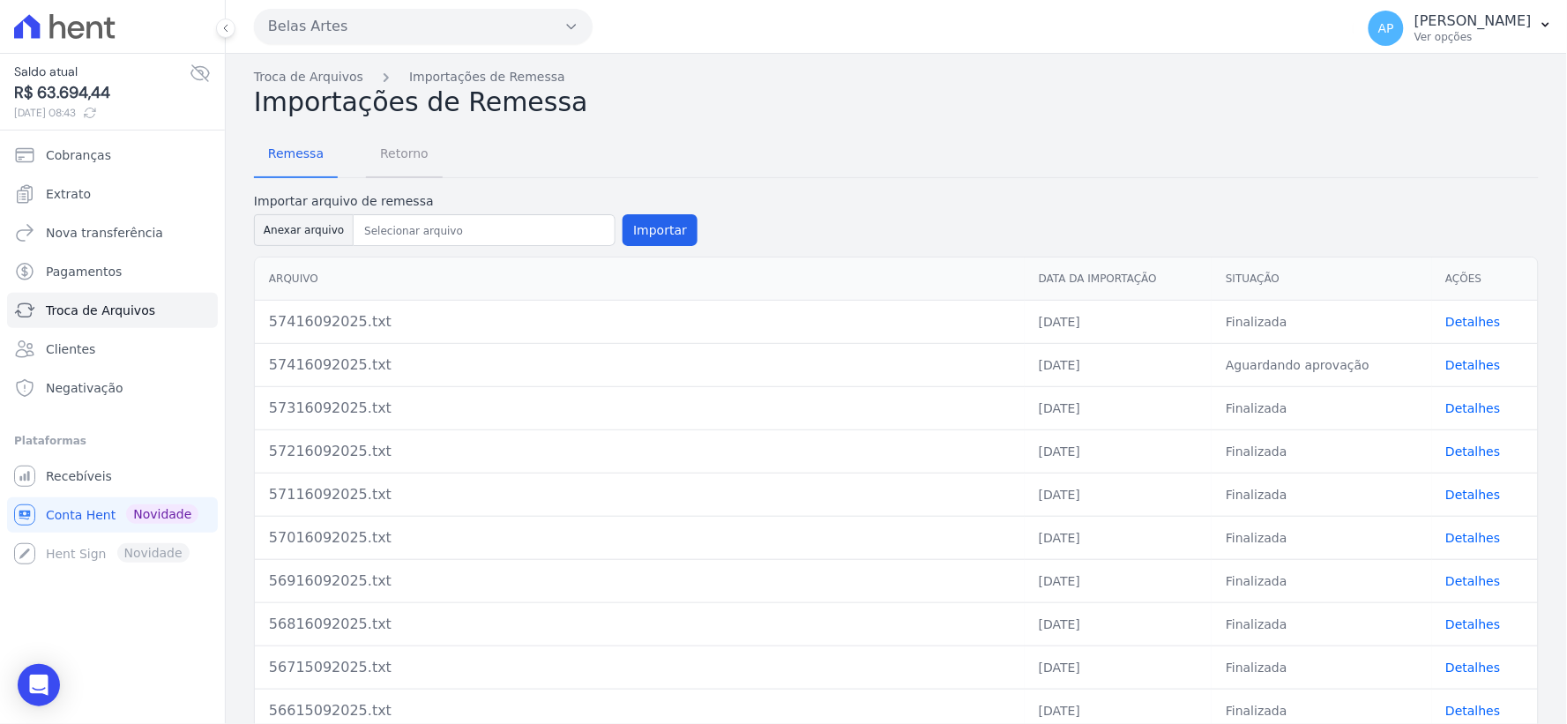
click at [402, 146] on span "Retorno" at bounding box center [405, 153] width 70 height 35
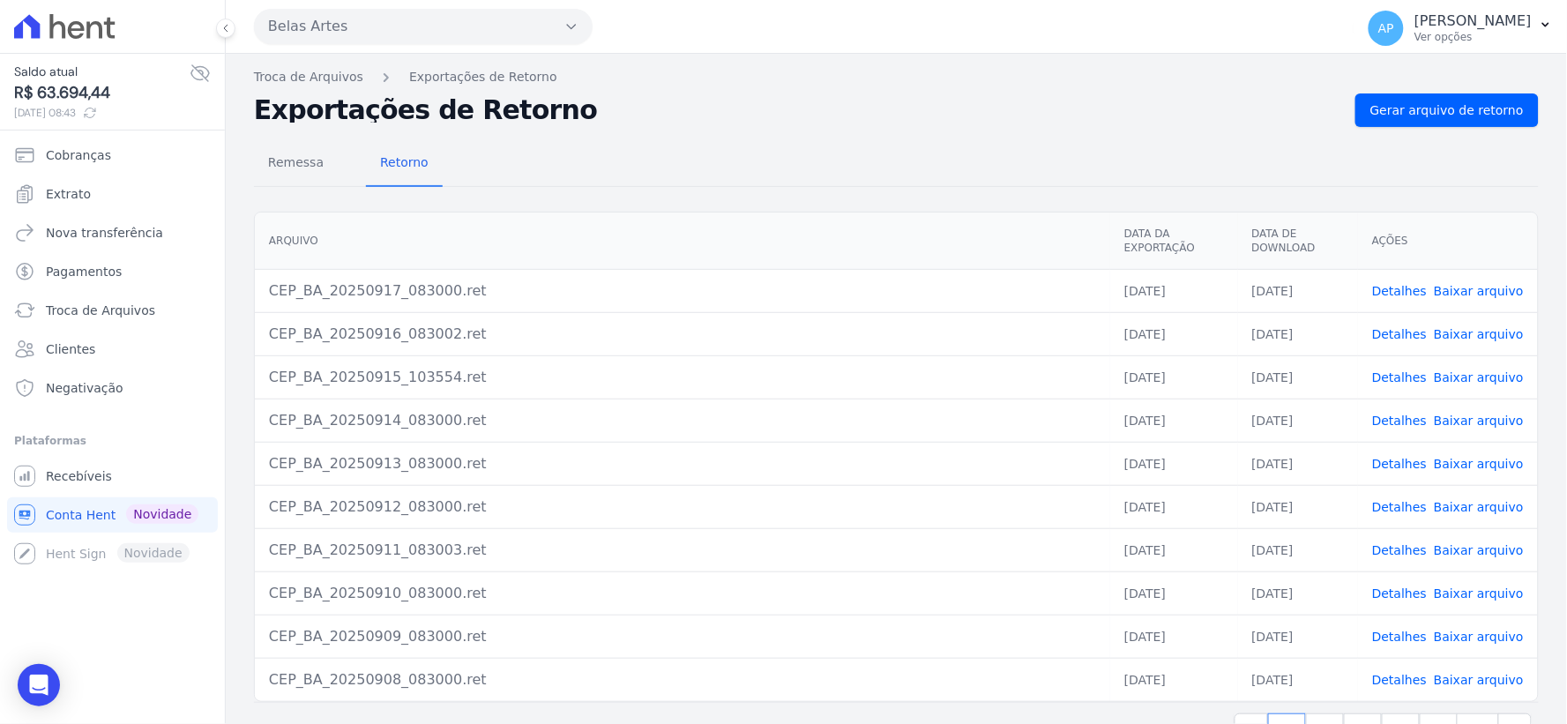
click at [1473, 503] on link "Baixar arquivo" at bounding box center [1479, 507] width 90 height 14
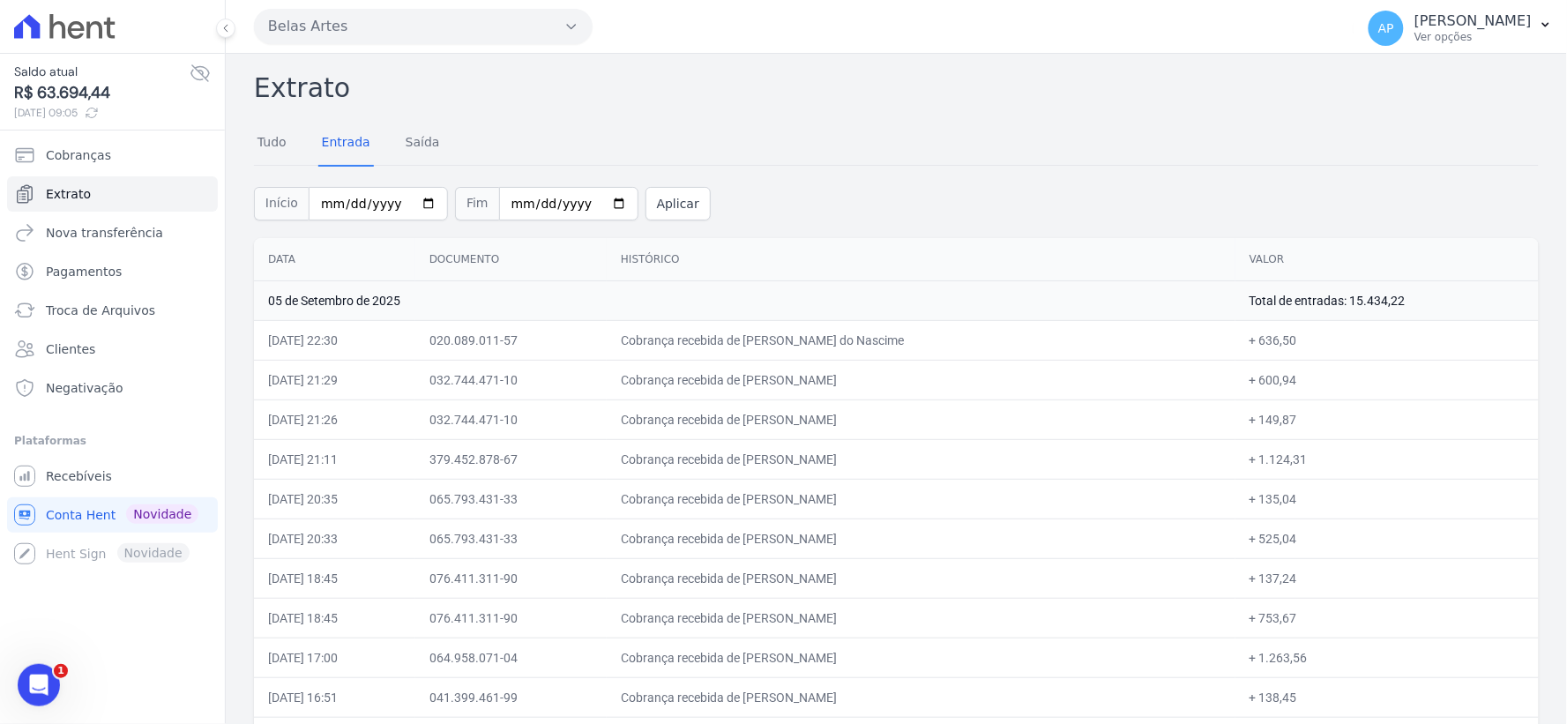
drag, startPoint x: 818, startPoint y: 338, endPoint x: 1268, endPoint y: 347, distance: 450.8
click at [1268, 347] on tr "[DATE] 22:30 020.089.011-57 Cobrança recebida de [PERSON_NAME] do Nascime + 636…" at bounding box center [896, 340] width 1285 height 40
drag, startPoint x: 1228, startPoint y: 375, endPoint x: 1391, endPoint y: 382, distance: 163.3
click at [1391, 382] on td "+ 600,94" at bounding box center [1387, 380] width 303 height 40
drag, startPoint x: 1235, startPoint y: 455, endPoint x: 1290, endPoint y: 456, distance: 55.6
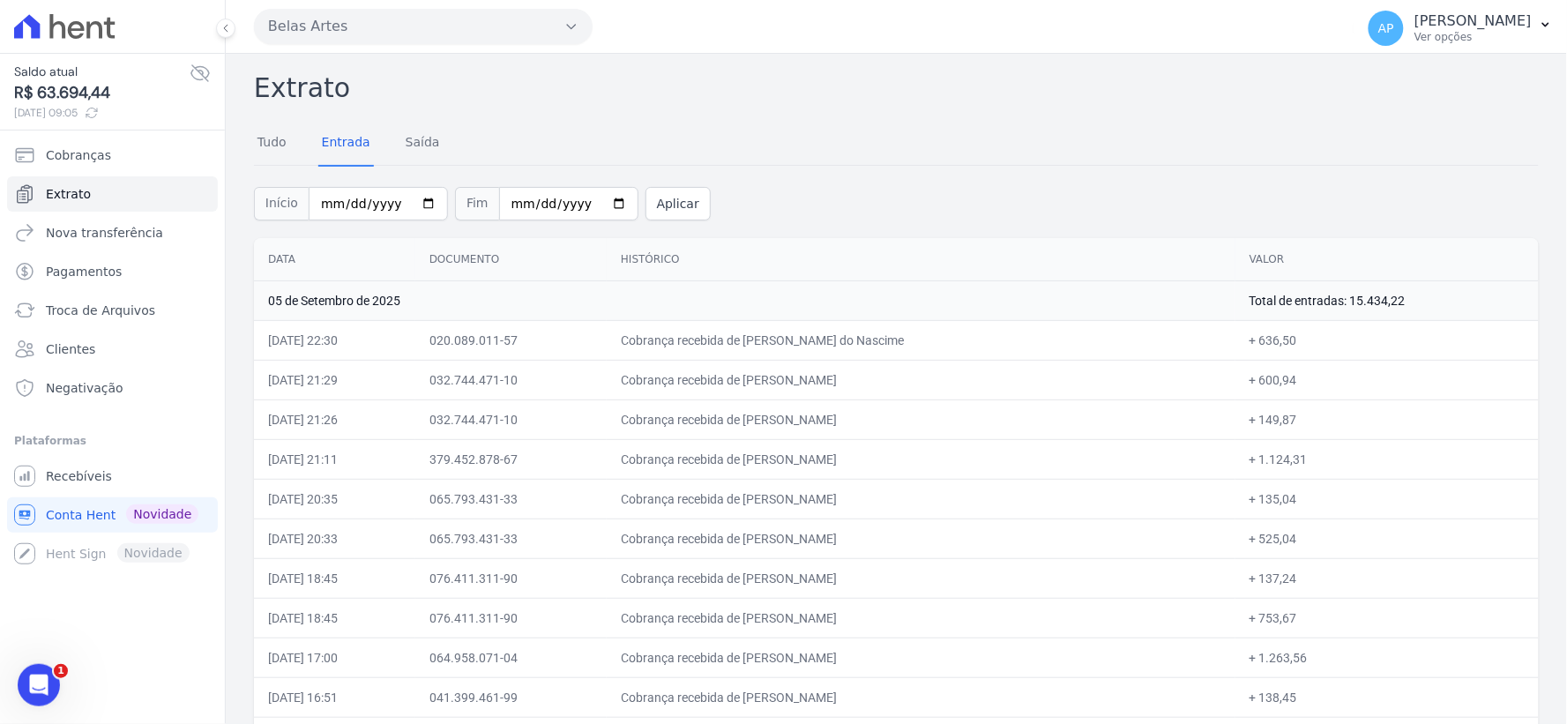
click at [1290, 456] on td "+ 1.124,31" at bounding box center [1387, 459] width 303 height 40
click at [320, 199] on input "[DATE]" at bounding box center [378, 204] width 139 height 34
type input "[DATE]"
click at [320, 199] on input "date" at bounding box center [378, 204] width 139 height 34
type input "2025-09-06"
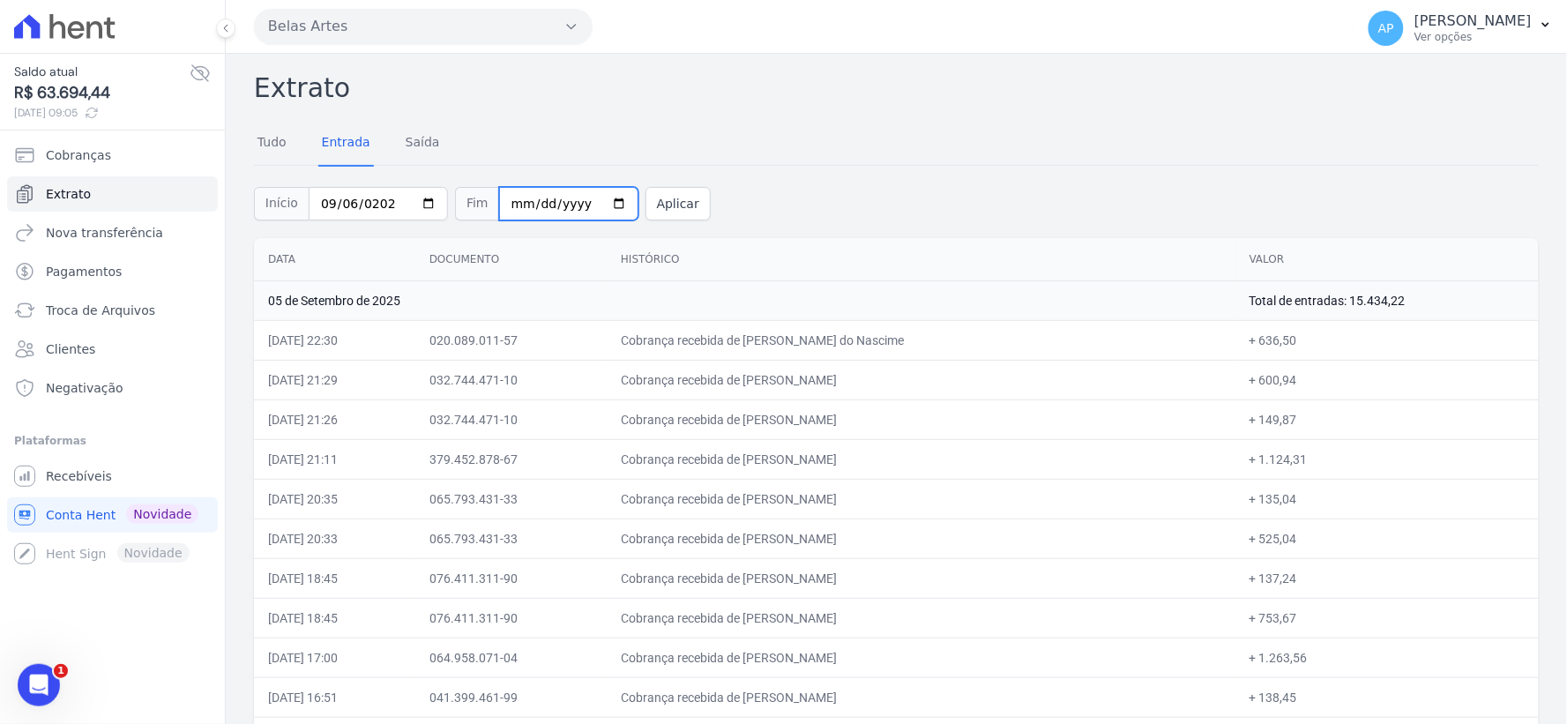
click at [499, 205] on input "[DATE]" at bounding box center [568, 204] width 139 height 34
type input "[DATE]"
click at [646, 204] on button "Aplicar" at bounding box center [678, 204] width 65 height 34
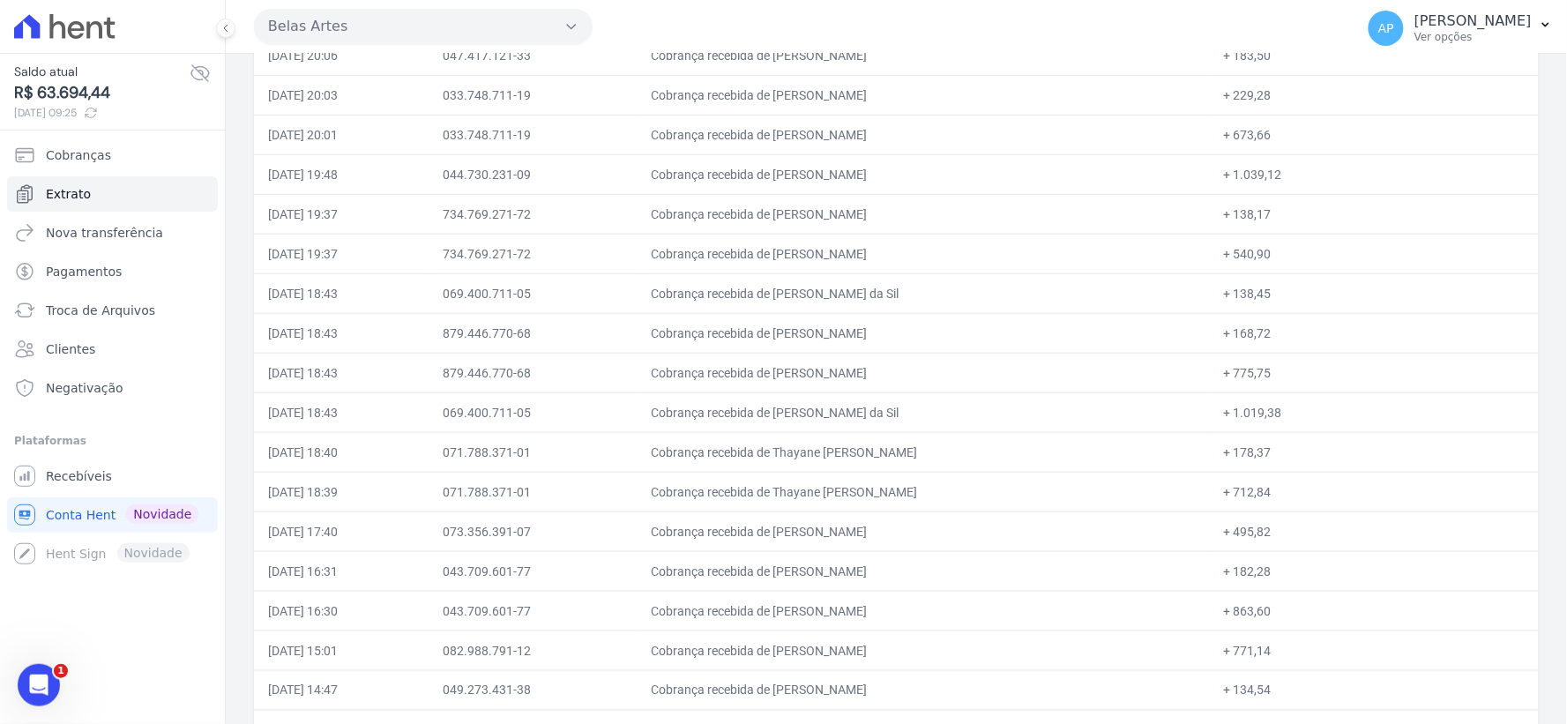
scroll to position [110, 0]
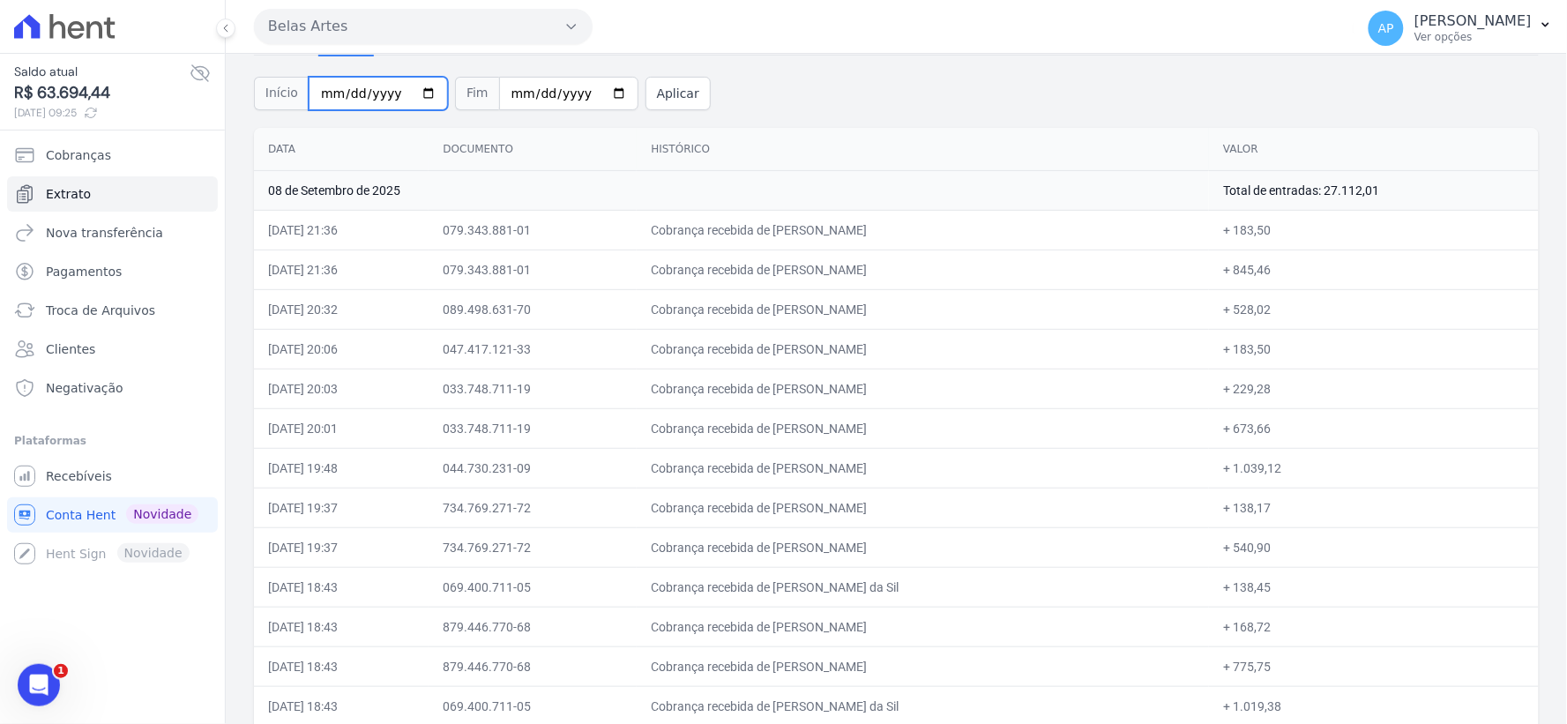
click at [322, 95] on input "2025-09-06" at bounding box center [378, 94] width 139 height 34
type input "2025-09-05"
click at [646, 86] on button "Aplicar" at bounding box center [678, 94] width 65 height 34
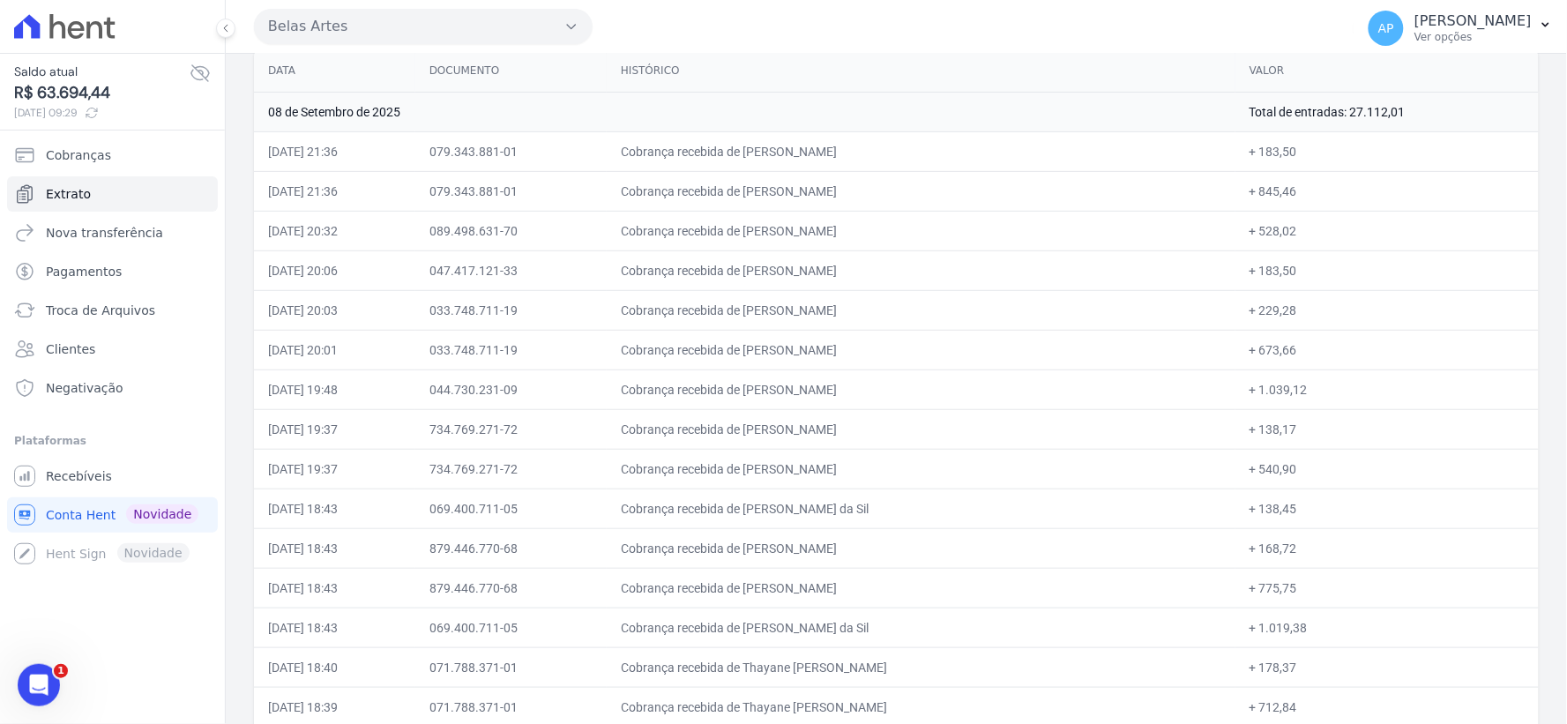
scroll to position [1581, 0]
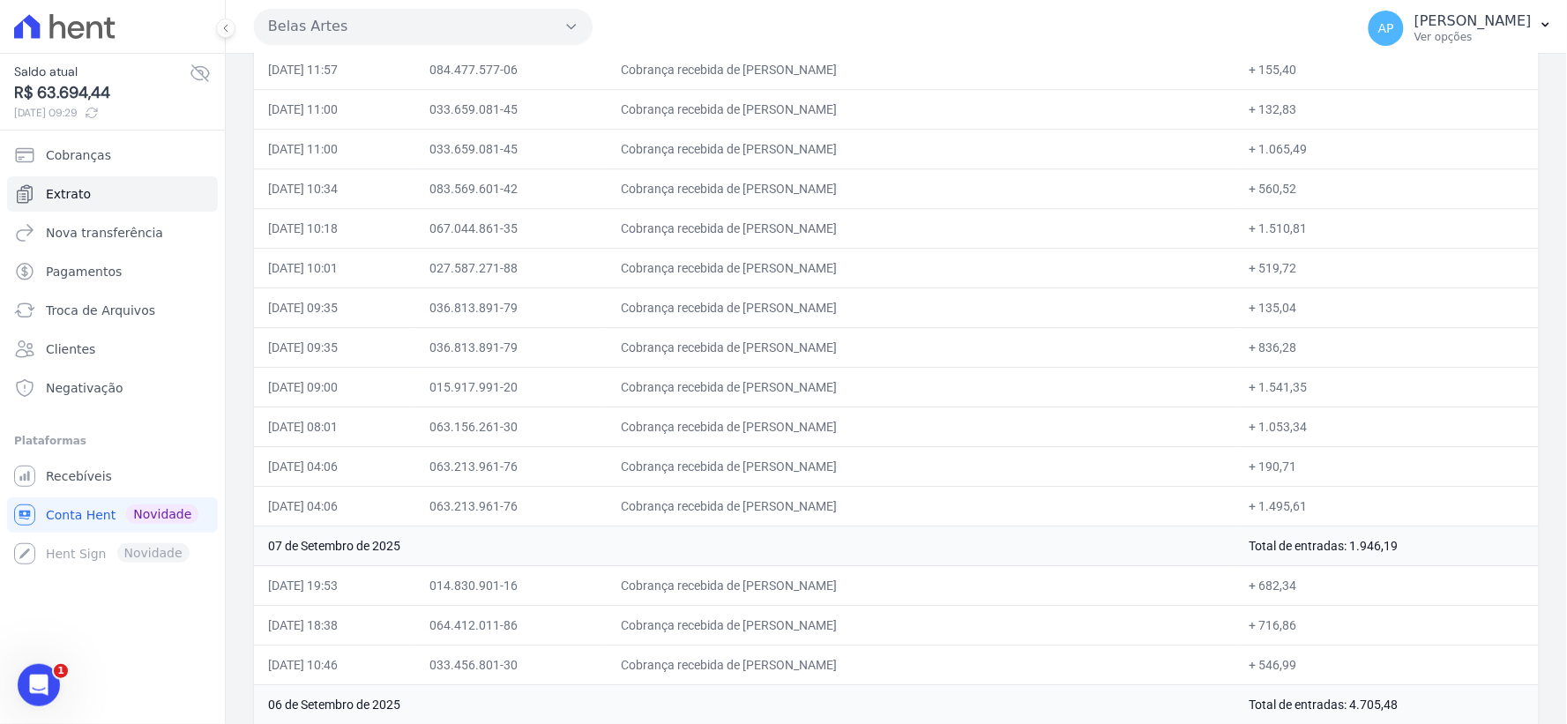
click at [1531, 474] on div "Data Documento Histórico Valor [DATE] Total de entradas: 27.112,01 [DATE] 21:36…" at bounding box center [897, 385] width 1342 height 3471
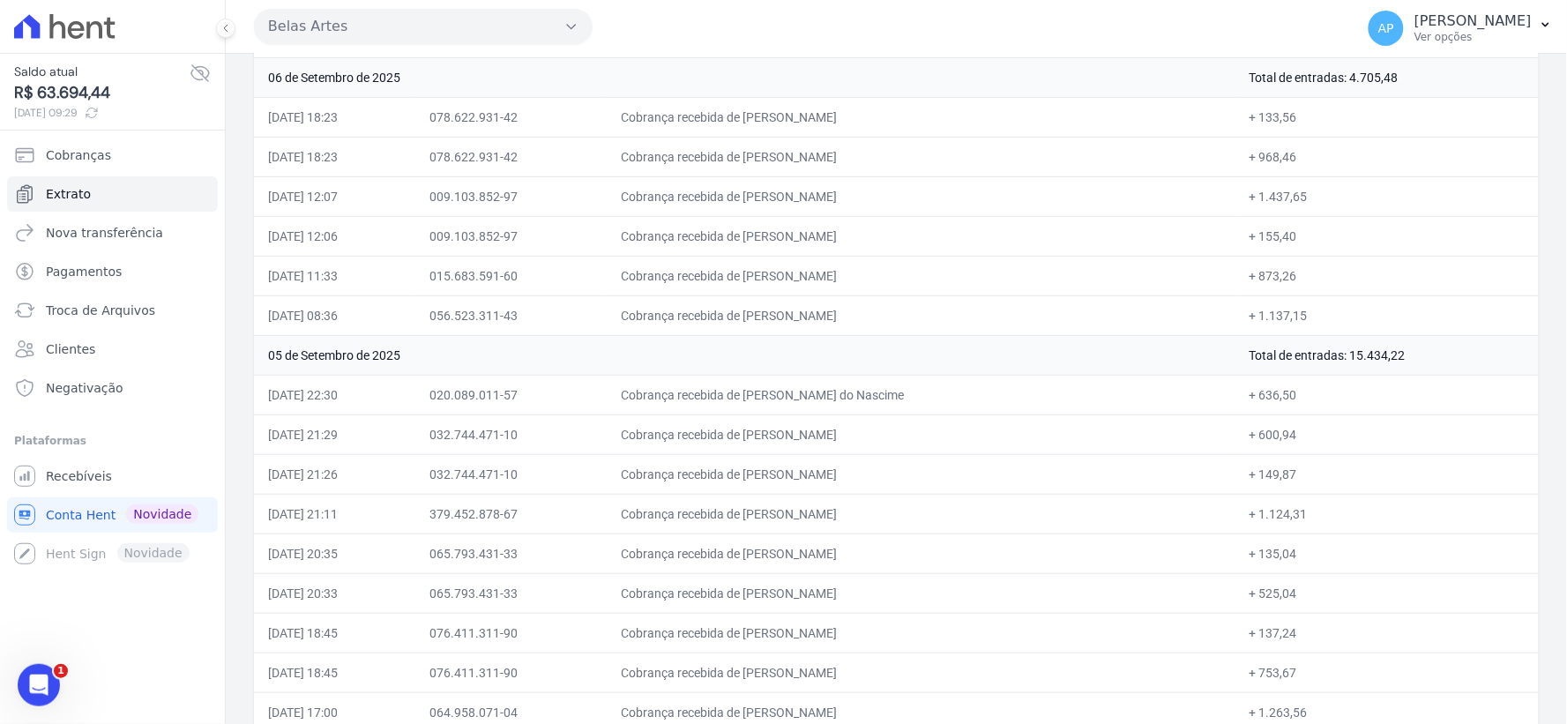
scroll to position [2306, 0]
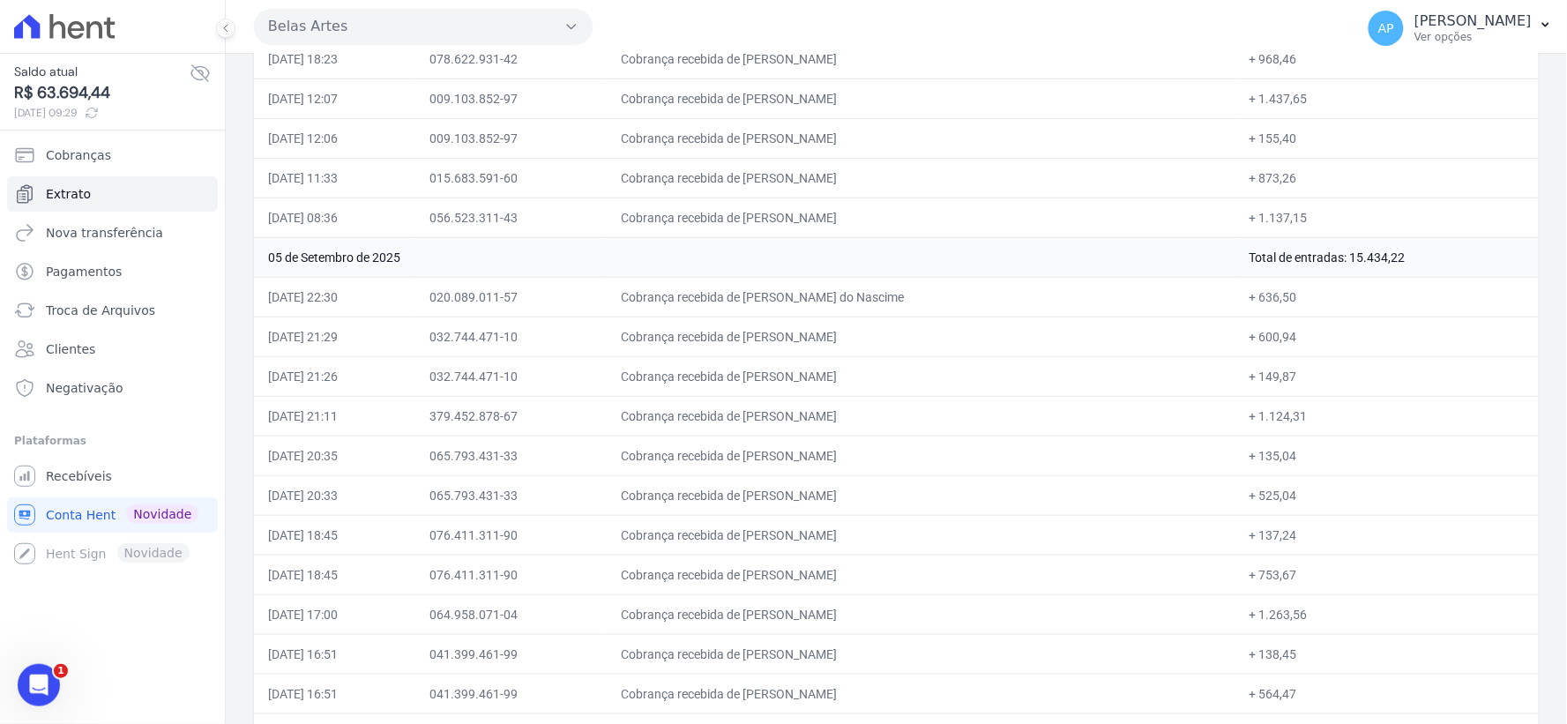
drag, startPoint x: 1333, startPoint y: 262, endPoint x: 1374, endPoint y: 258, distance: 41.7
click at [1374, 258] on td "Total de entradas: 15.434,22" at bounding box center [1387, 257] width 303 height 40
click at [1426, 515] on td "+ 525,04" at bounding box center [1387, 495] width 303 height 40
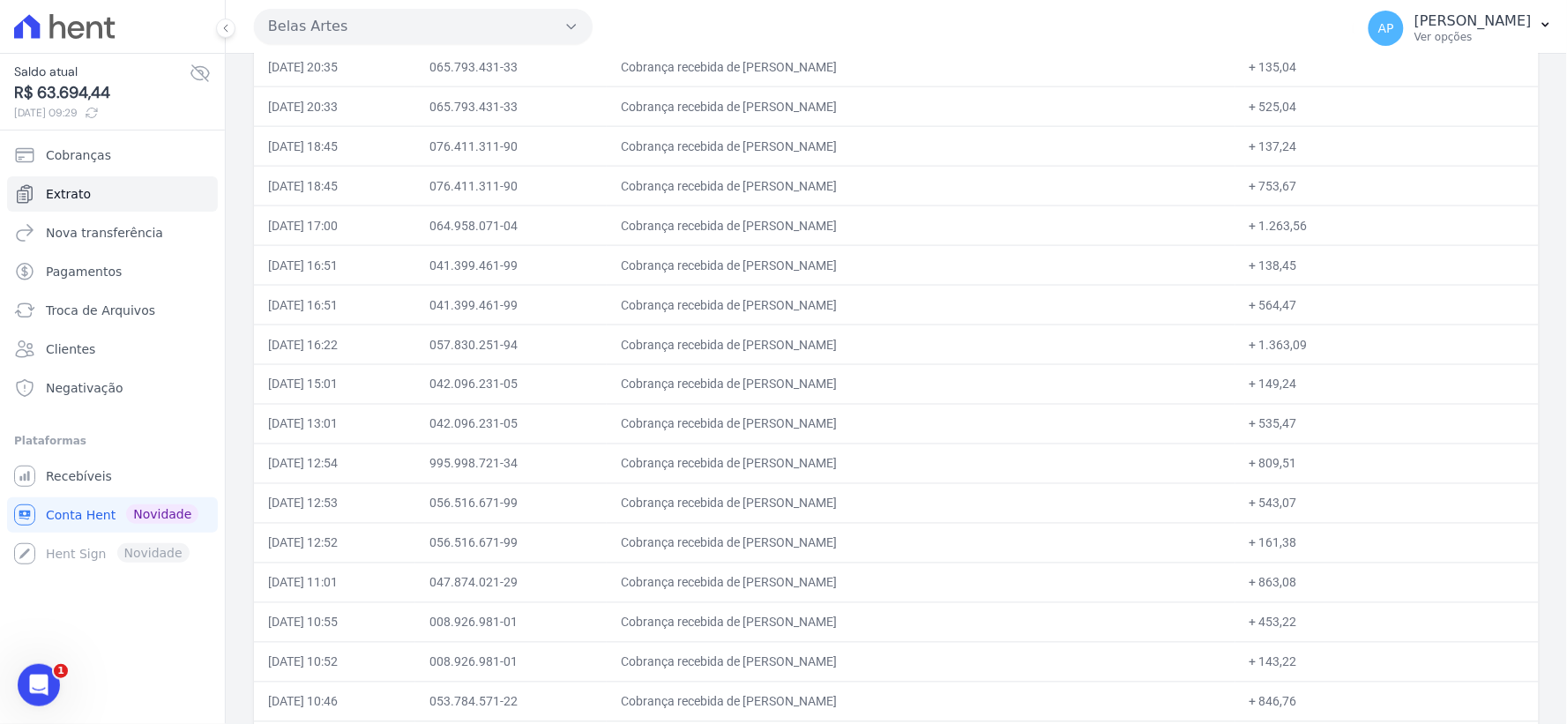
scroll to position [1422, 0]
click at [1399, 536] on td "+ 1.541,35" at bounding box center [1387, 546] width 303 height 40
click at [1294, 550] on td "+ 1.541,35" at bounding box center [1387, 546] width 303 height 40
drag, startPoint x: 1241, startPoint y: 547, endPoint x: 1284, endPoint y: 545, distance: 43.3
click at [1284, 545] on td "+ 1.541,35" at bounding box center [1387, 546] width 303 height 40
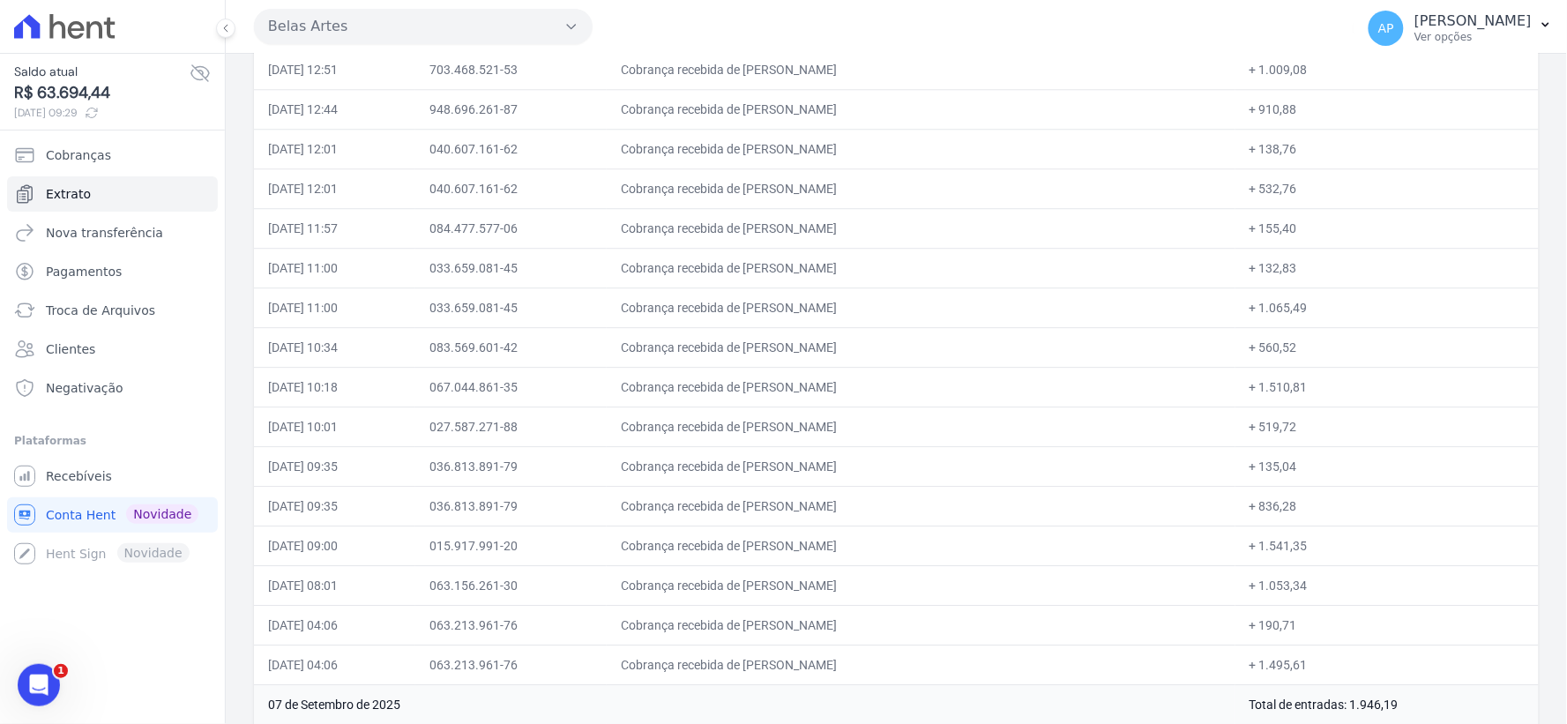
copy td "1.541,35"
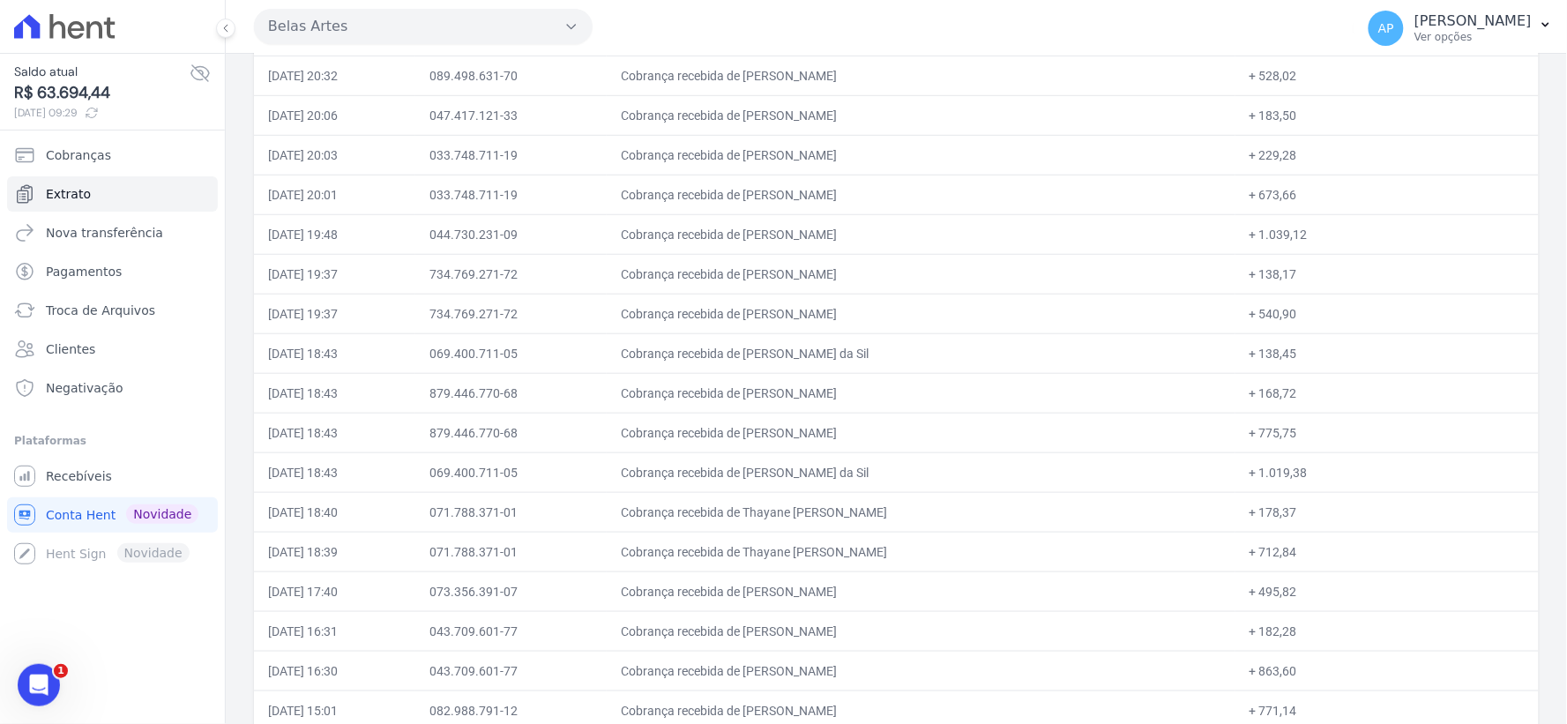
scroll to position [0, 0]
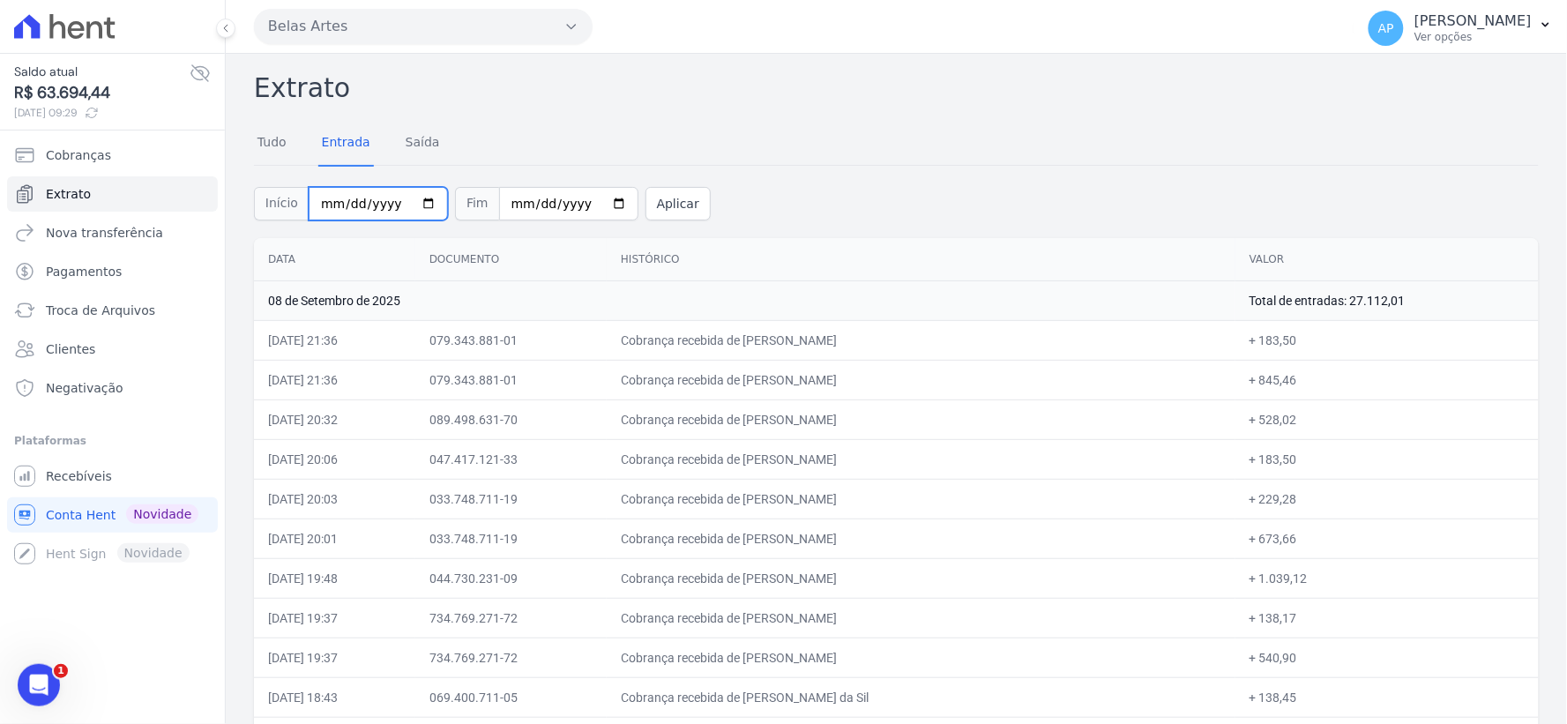
click at [328, 205] on input "[DATE]" at bounding box center [378, 204] width 139 height 34
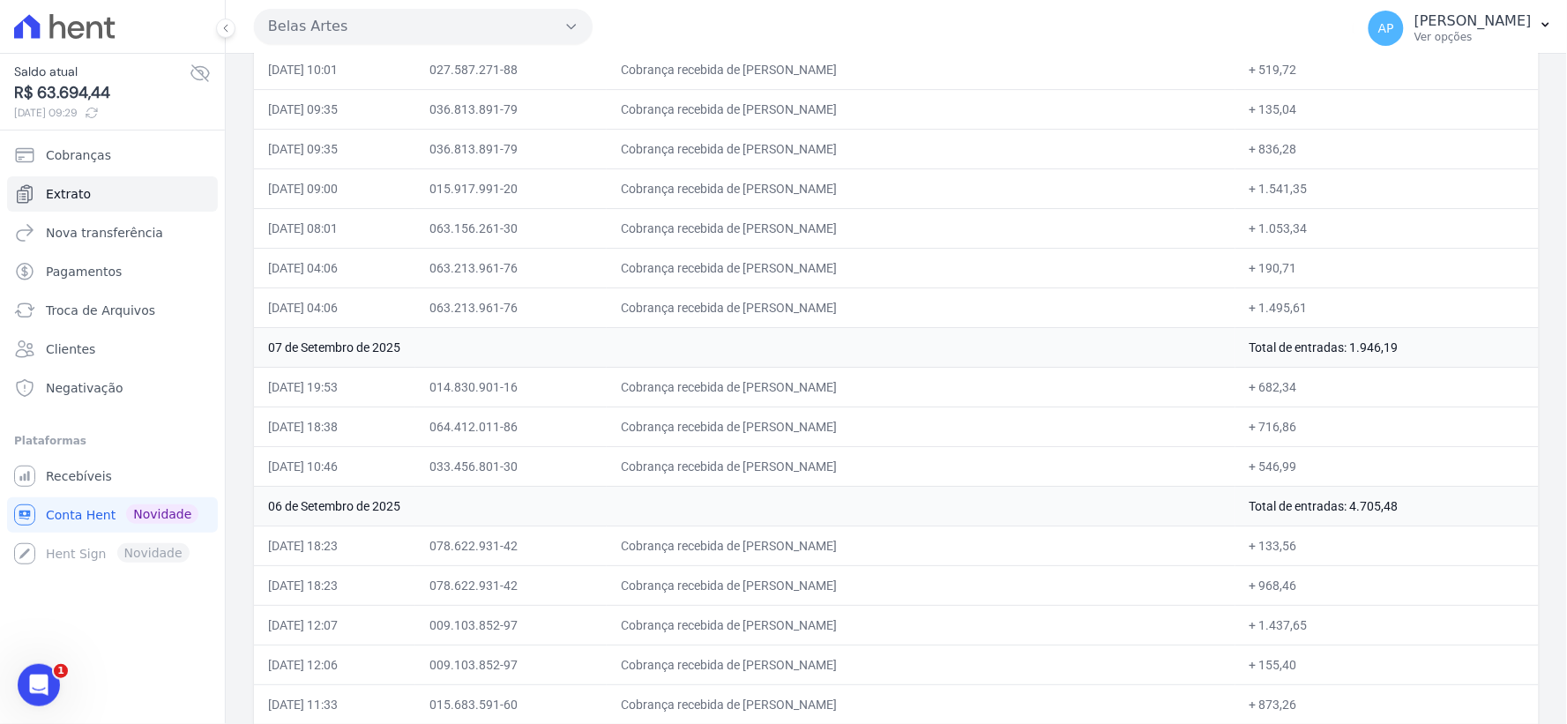
scroll to position [706, 0]
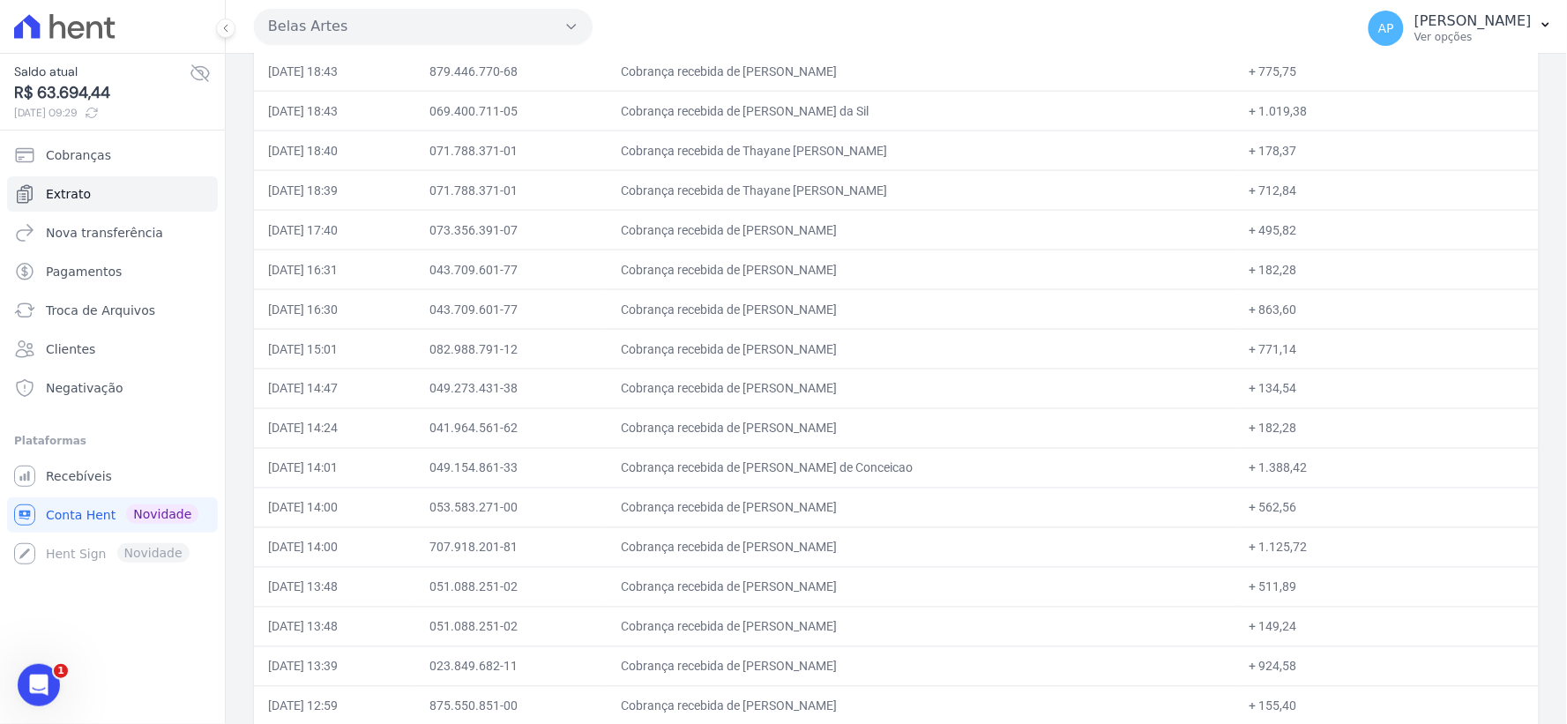
drag, startPoint x: 267, startPoint y: 386, endPoint x: 1288, endPoint y: 388, distance: 1020.5
click at [1288, 388] on tr "08/09/2025, 14:47 049.273.431-38 Cobrança recebida de Tamara Fernanda de Olivei…" at bounding box center [896, 389] width 1285 height 40
copy tr "08/09/2025, 14:47 049.273.431-38 Cobrança recebida de Tamara Fernanda de Olivei…"
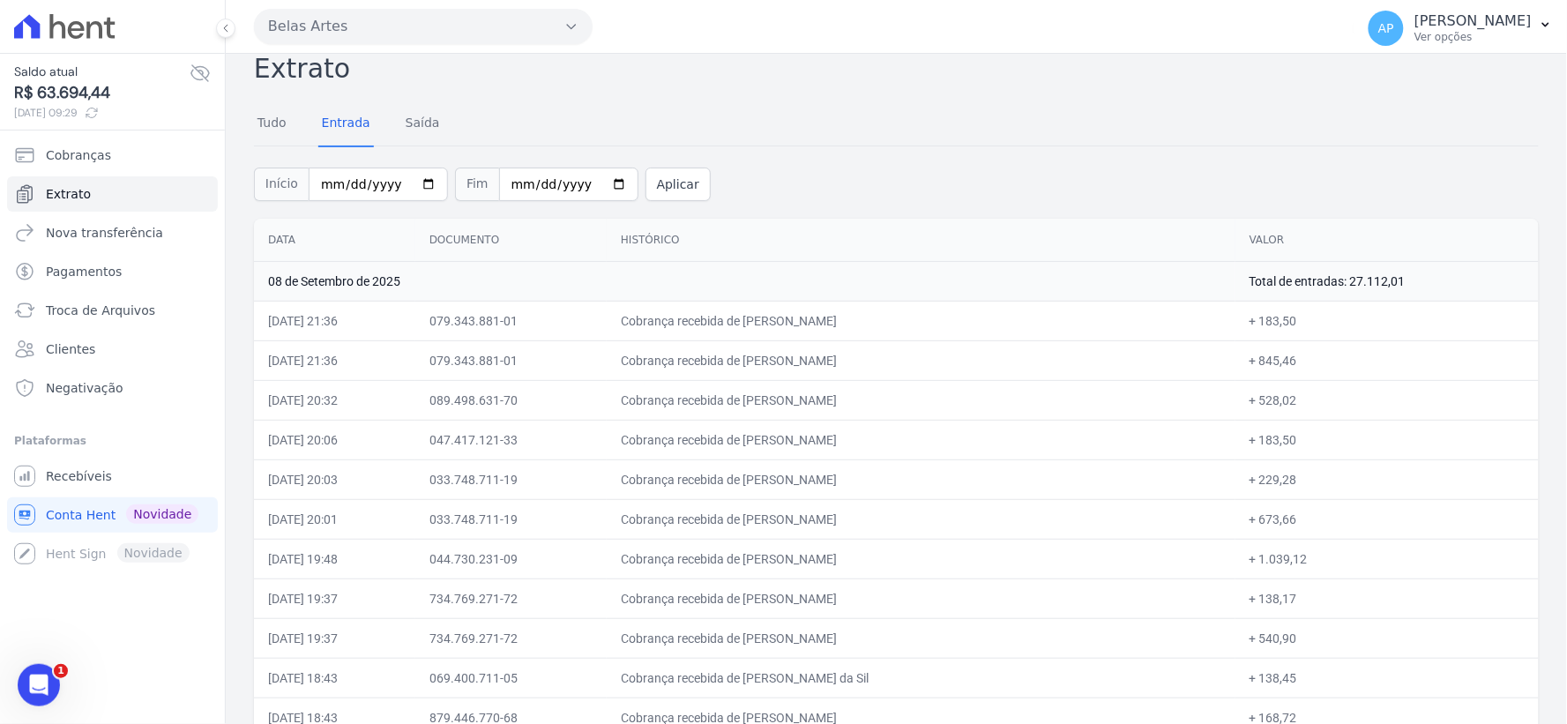
scroll to position [0, 0]
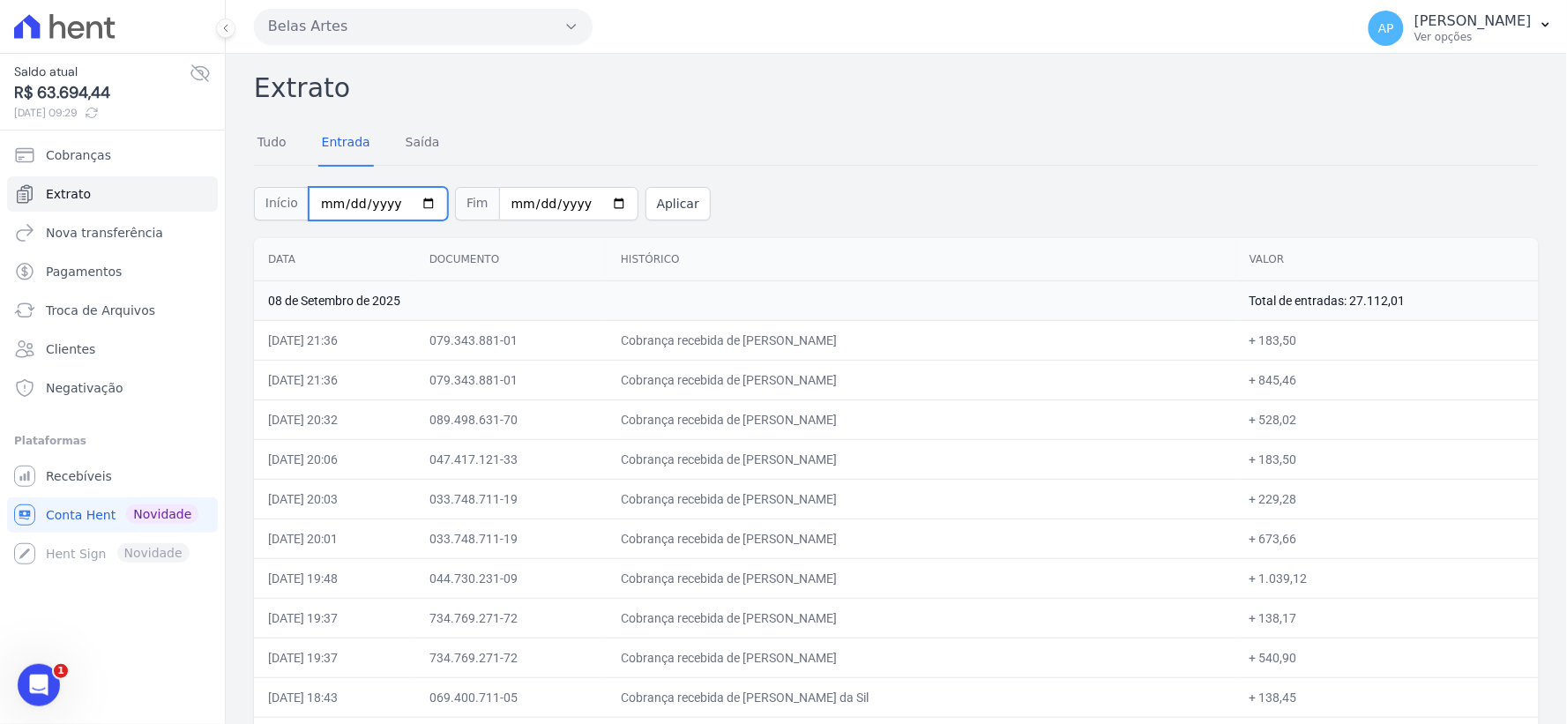
click at [329, 204] on input "2025-09-05" at bounding box center [378, 204] width 139 height 34
type input "2025-09-10"
click at [499, 206] on input "2025-09-08" at bounding box center [568, 204] width 139 height 34
type input "2025-09-11"
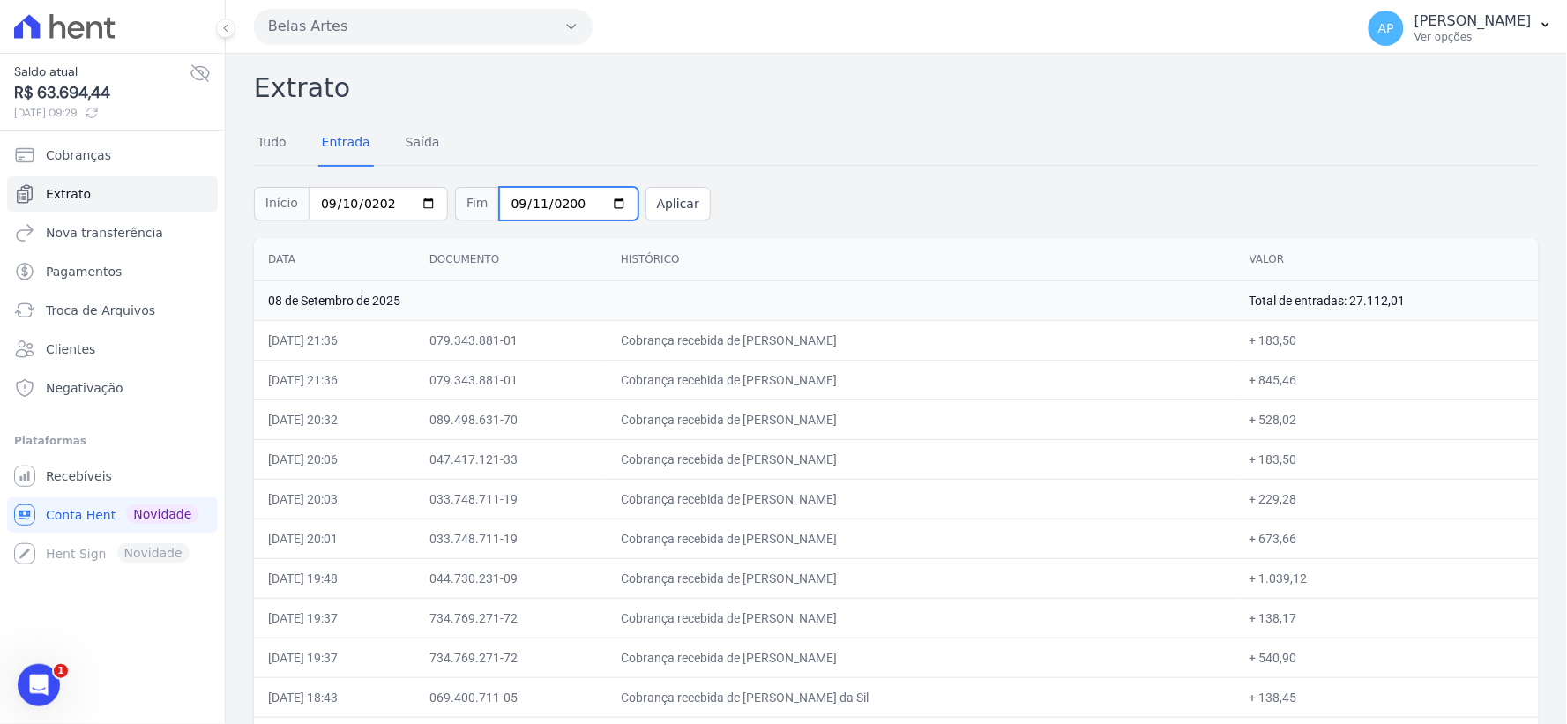
type input "2002-09-11"
type input "2025-09-11"
click at [654, 210] on button "Aplicar" at bounding box center [678, 204] width 65 height 34
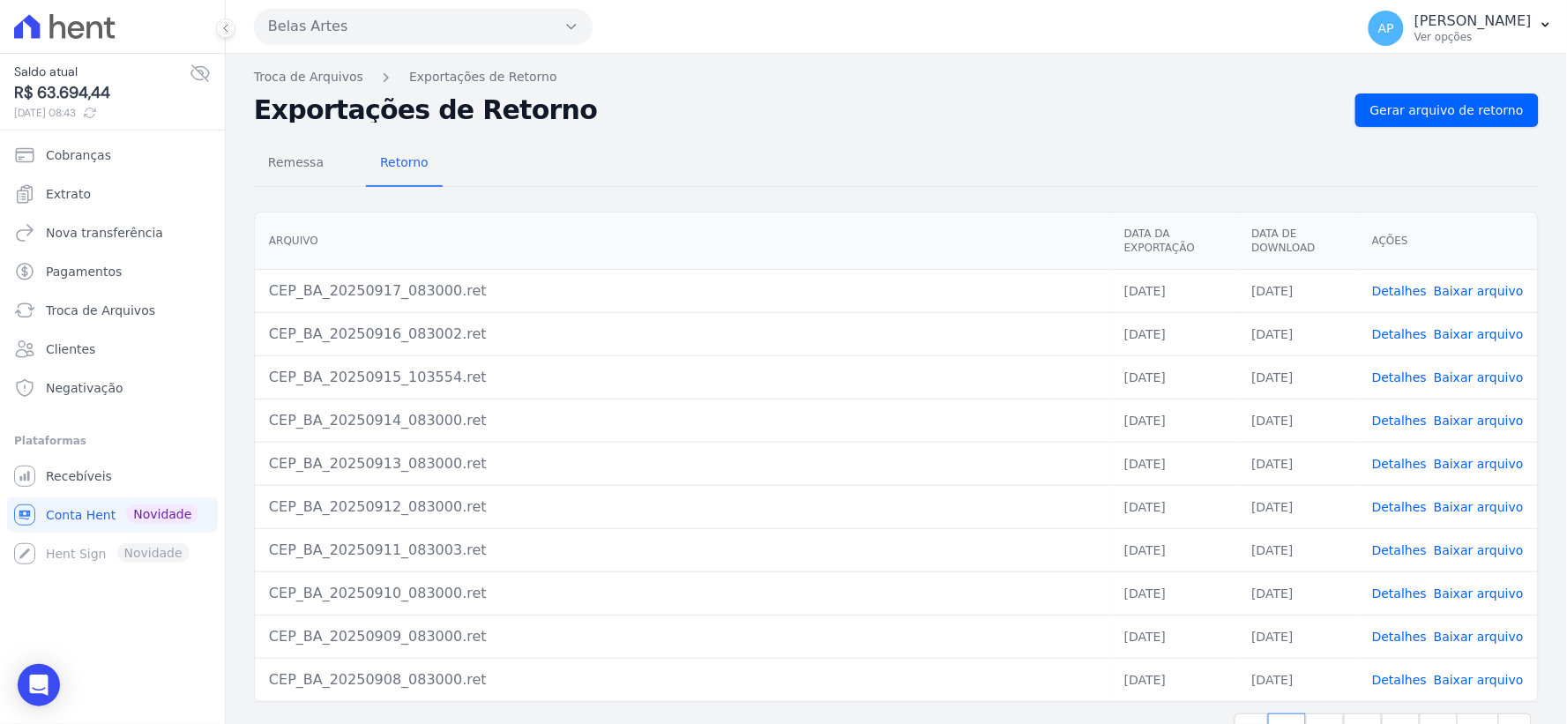
scroll to position [55, 0]
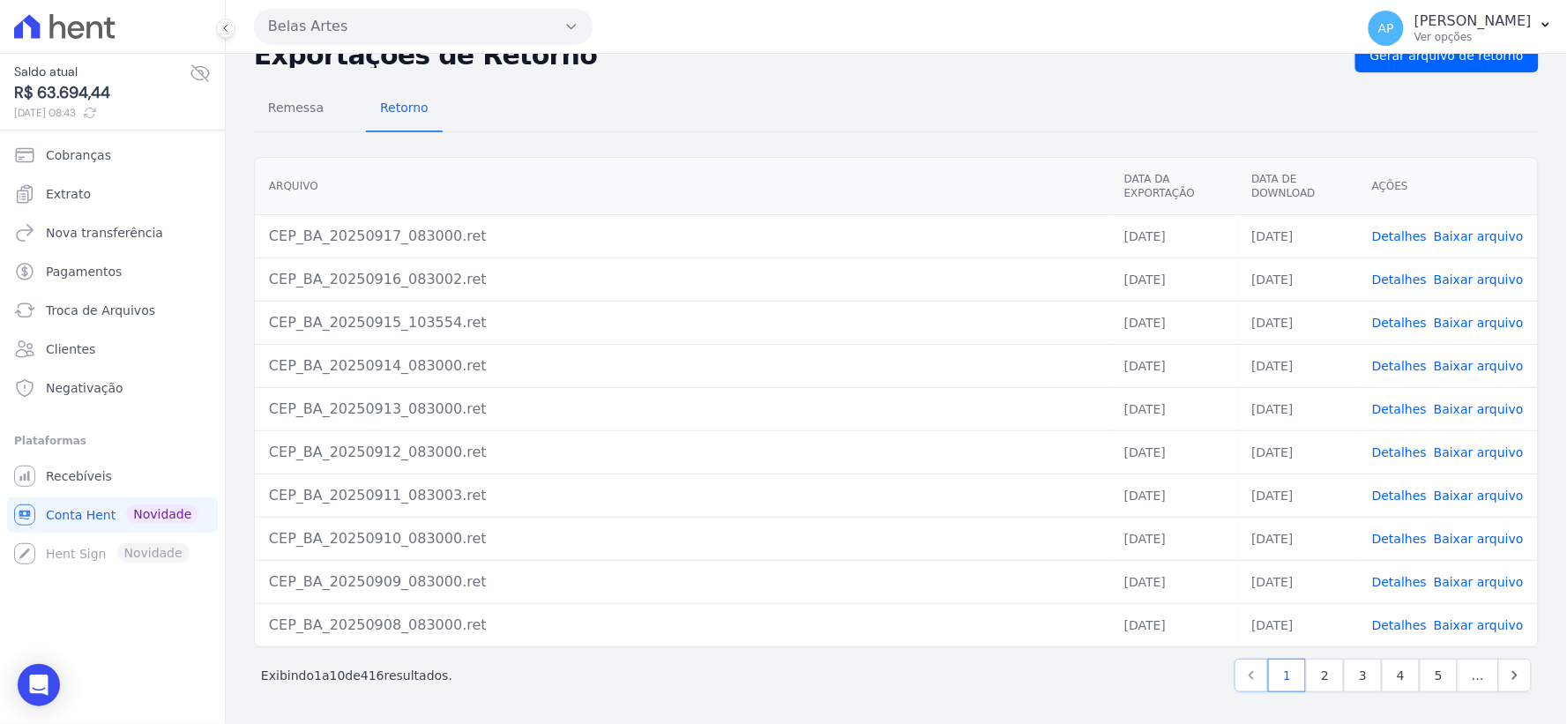
click at [1251, 681] on icon "Previous" at bounding box center [1252, 676] width 18 height 18
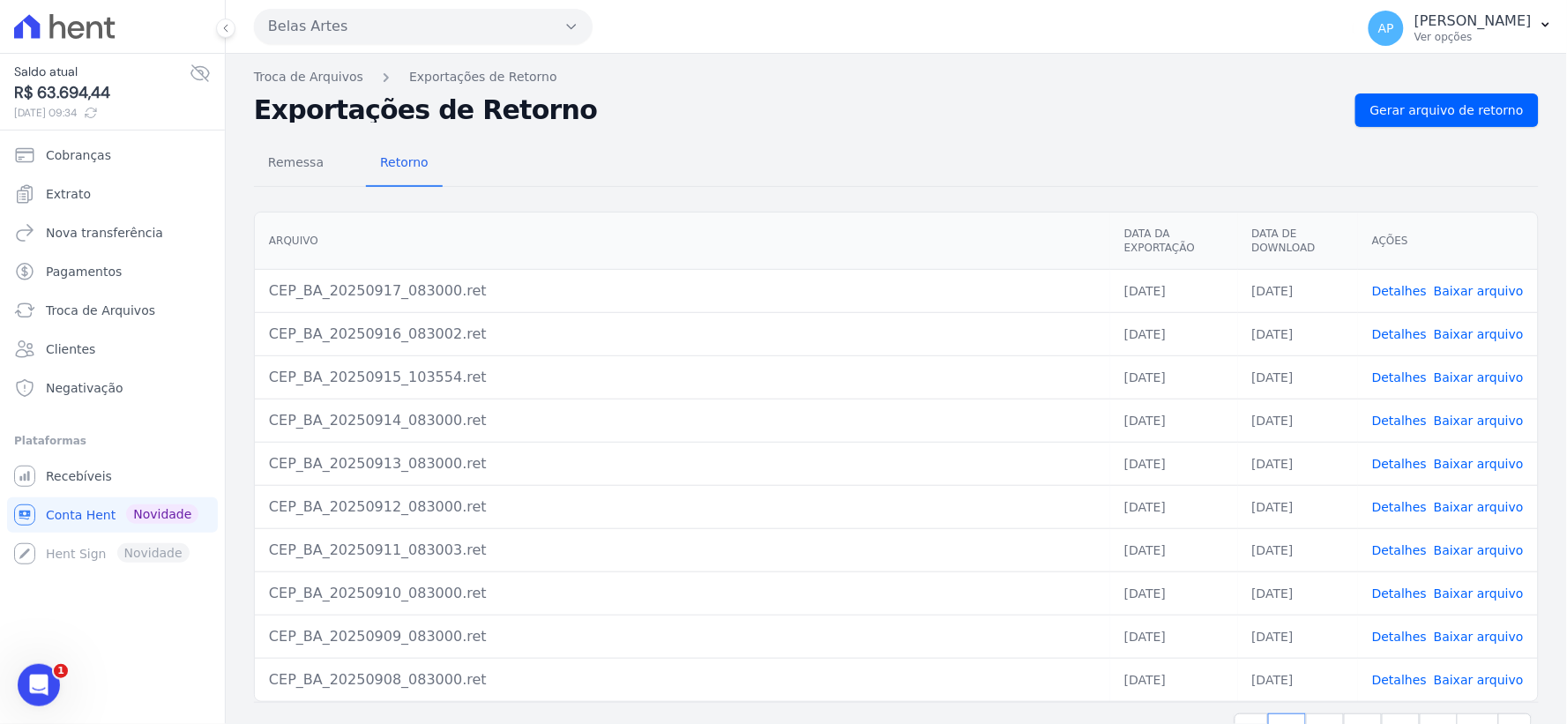
scroll to position [55, 0]
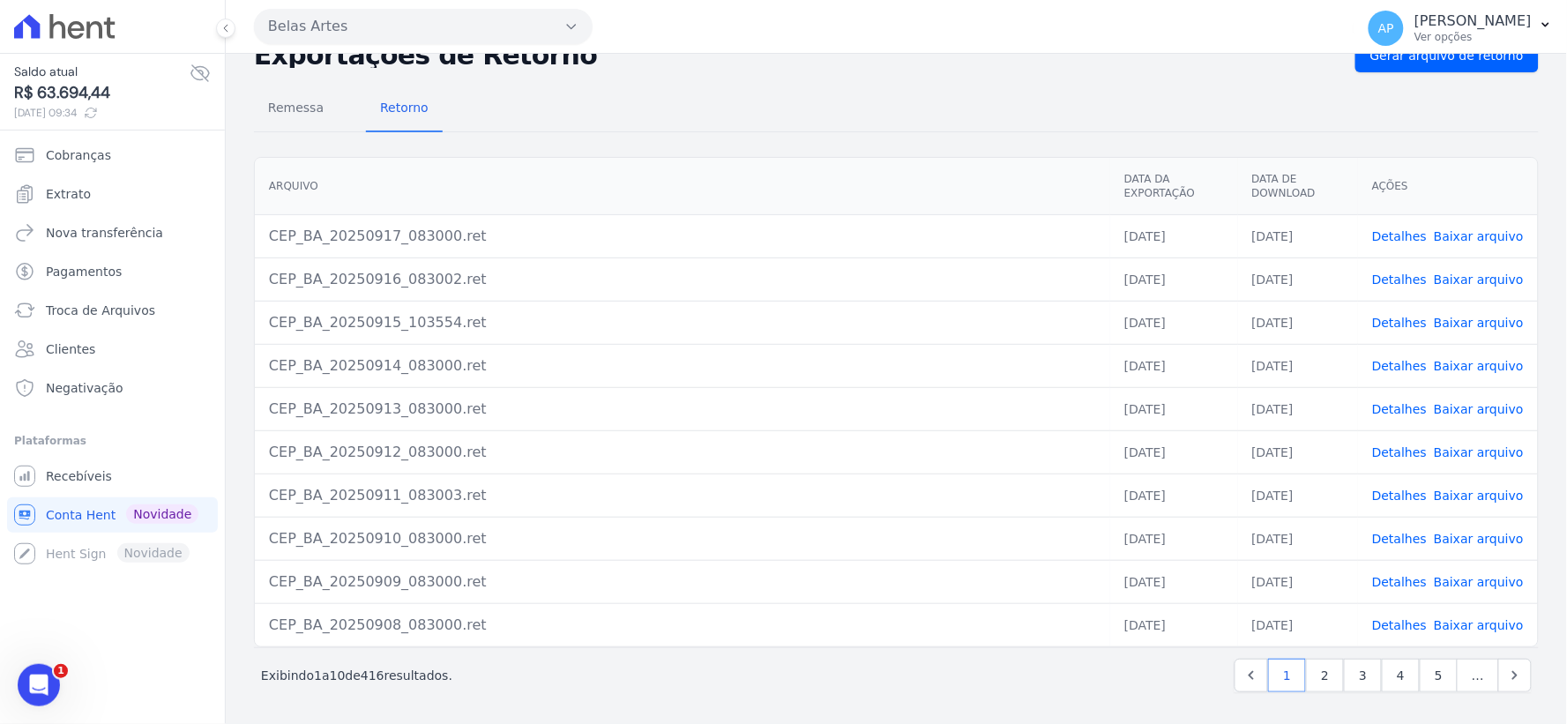
click at [1460, 628] on link "Baixar arquivo" at bounding box center [1479, 625] width 90 height 14
click at [1455, 586] on link "Baixar arquivo" at bounding box center [1479, 582] width 90 height 14
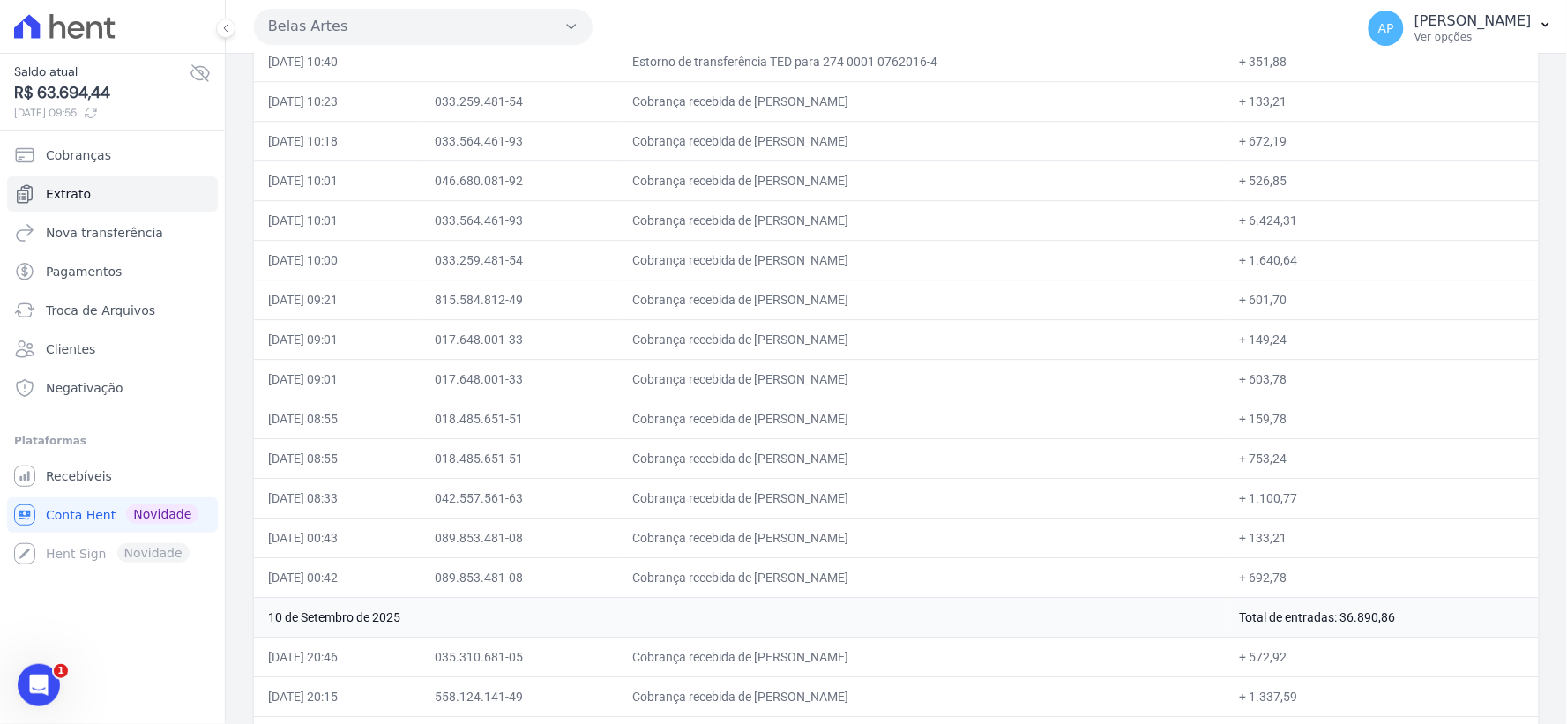
scroll to position [1764, 0]
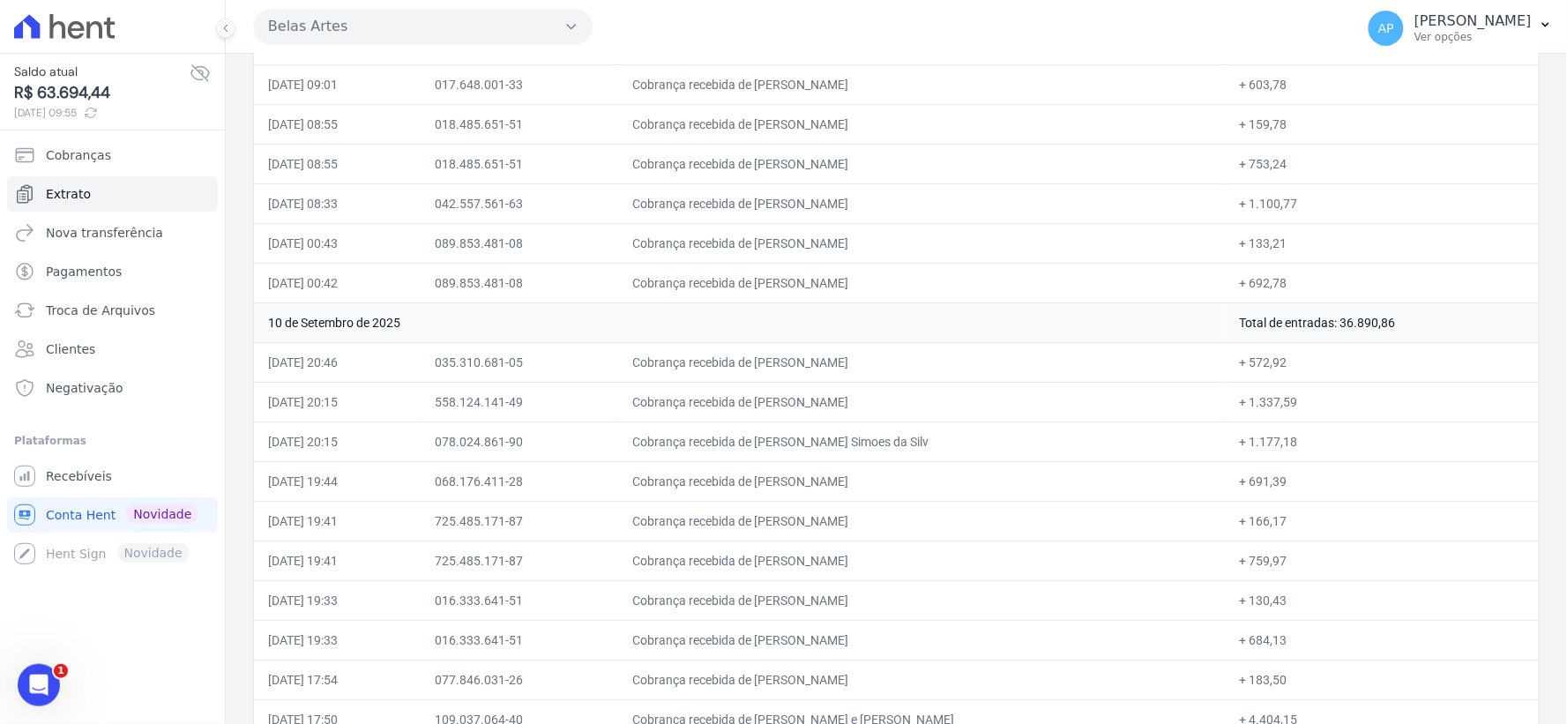
click at [597, 482] on td "068.176.411-28" at bounding box center [520, 481] width 198 height 40
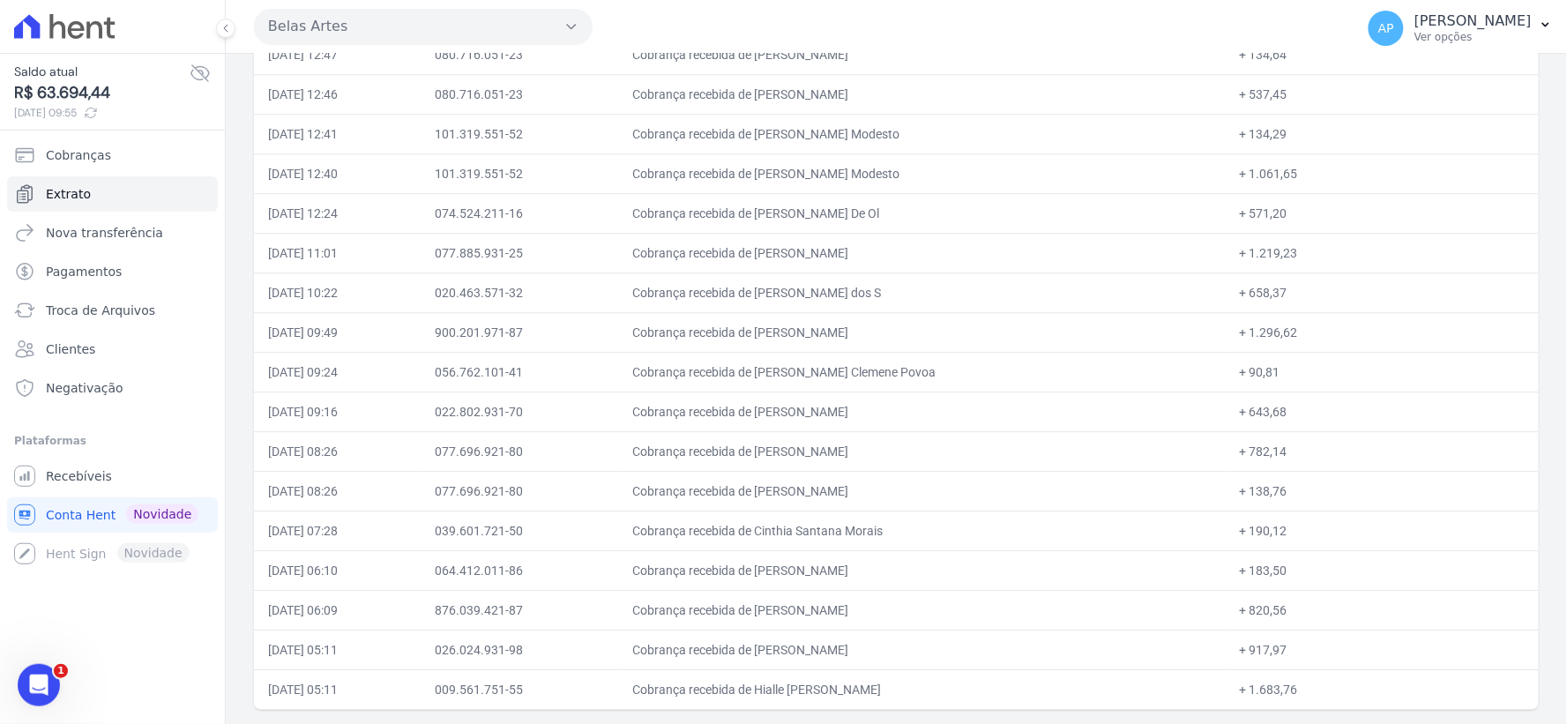
drag, startPoint x: 769, startPoint y: 647, endPoint x: 1162, endPoint y: 667, distance: 393.0
click at [1162, 667] on td "Cobrança recebida de [PERSON_NAME]" at bounding box center [922, 650] width 608 height 40
click at [720, 630] on td "Cobrança recebida de [PERSON_NAME]" at bounding box center [922, 650] width 608 height 40
drag, startPoint x: 332, startPoint y: 640, endPoint x: 438, endPoint y: 647, distance: 106.9
click at [421, 647] on td "[DATE] 05:11" at bounding box center [337, 650] width 167 height 40
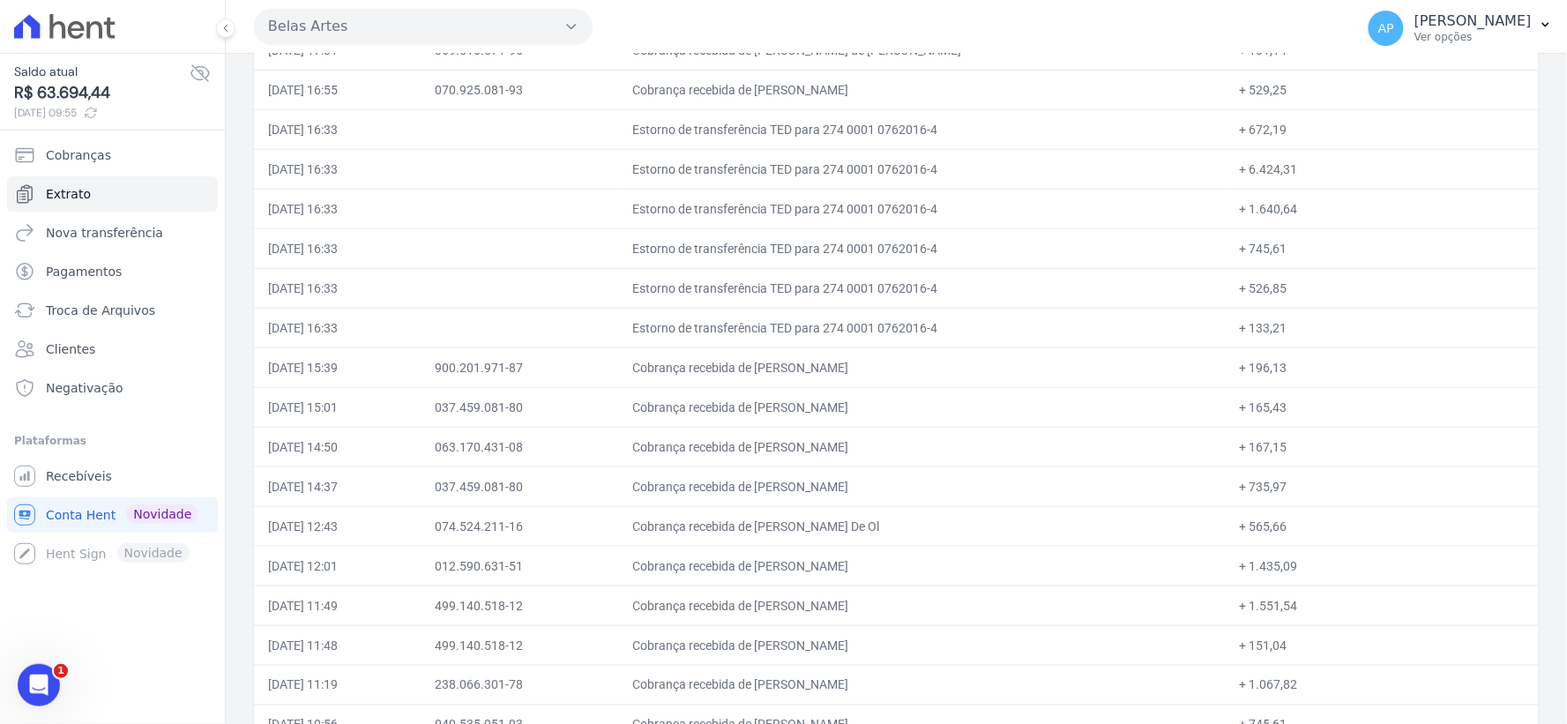
scroll to position [0, 0]
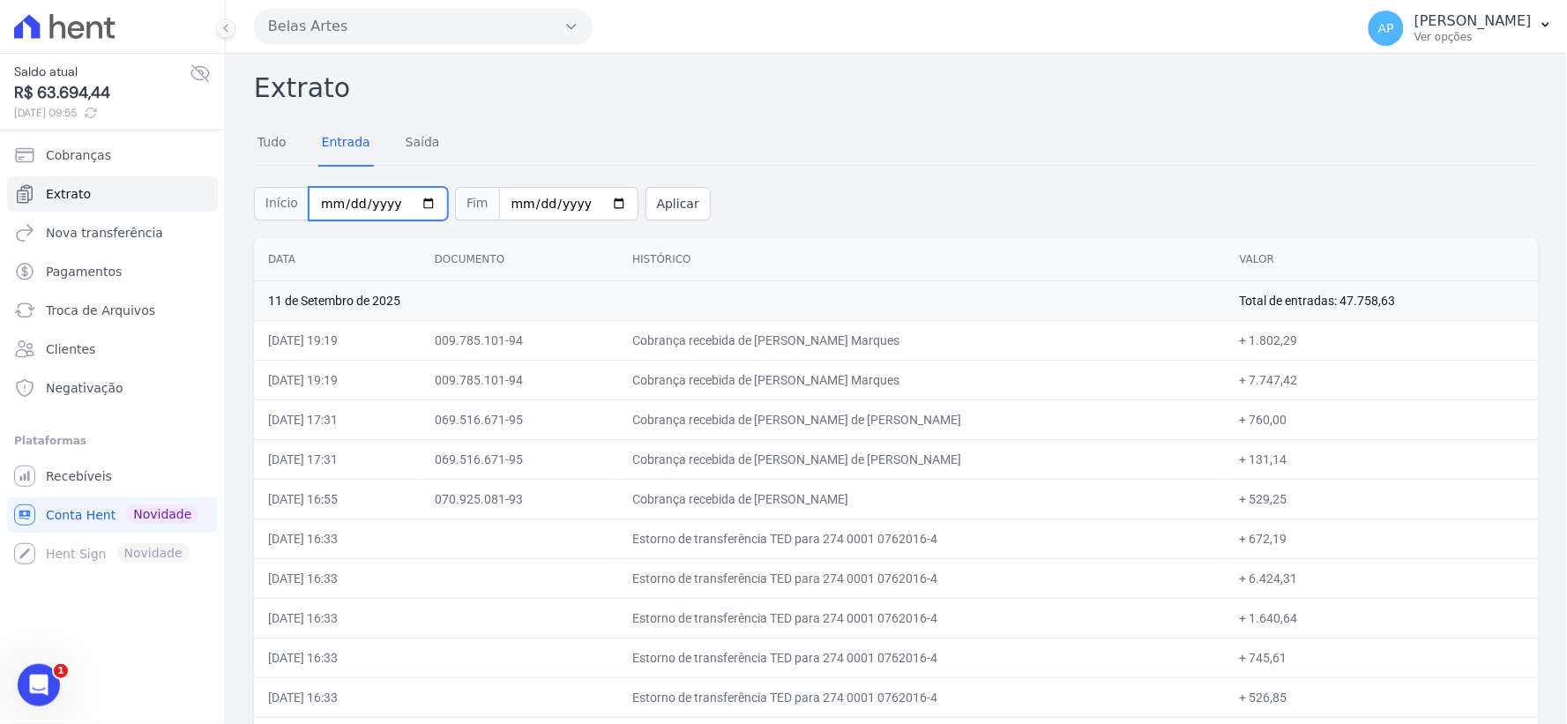
click at [328, 200] on input "[DATE]" at bounding box center [378, 204] width 139 height 34
type input "[DATE]"
click at [509, 212] on input "[DATE]" at bounding box center [568, 204] width 139 height 34
type input "[DATE]"
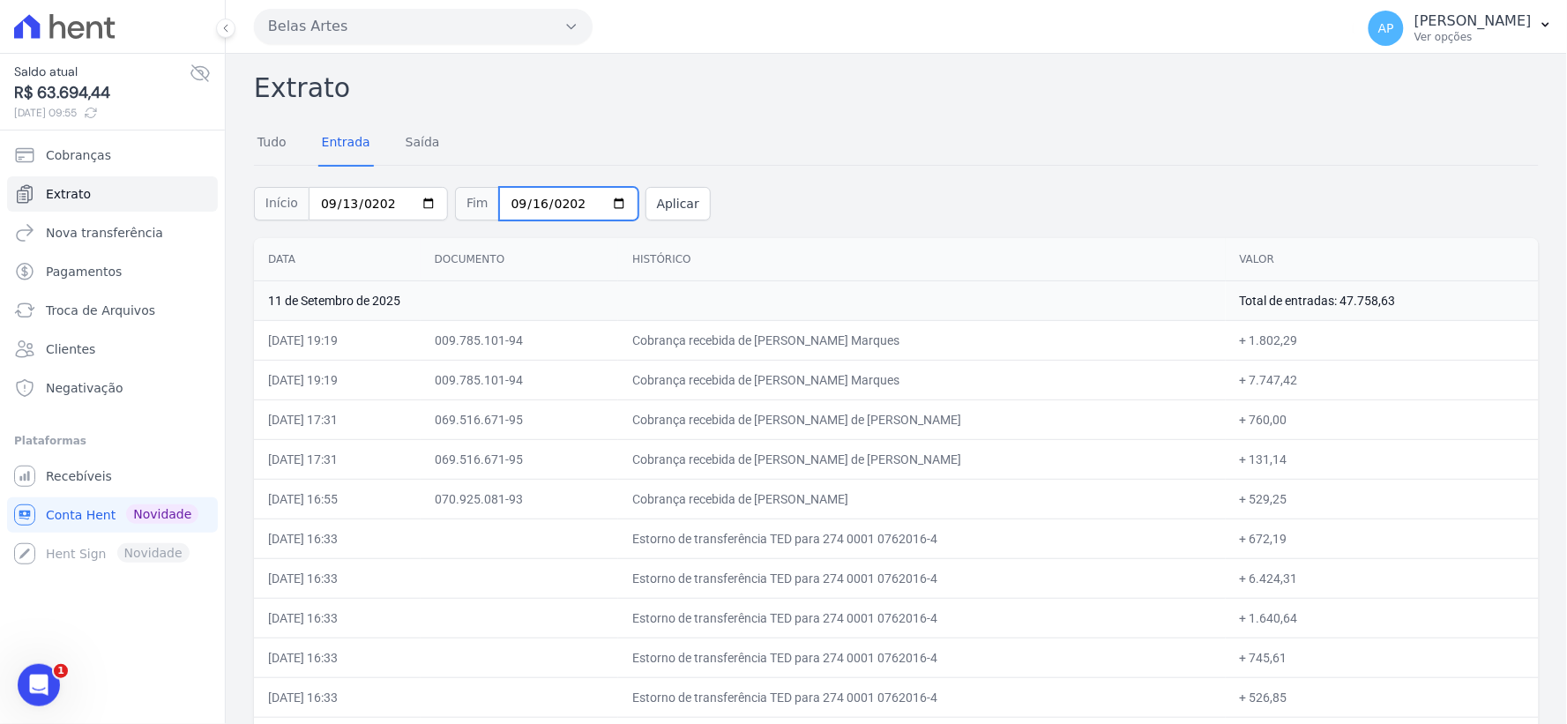
type input "[DATE]"
click at [646, 217] on button "Aplicar" at bounding box center [678, 204] width 65 height 34
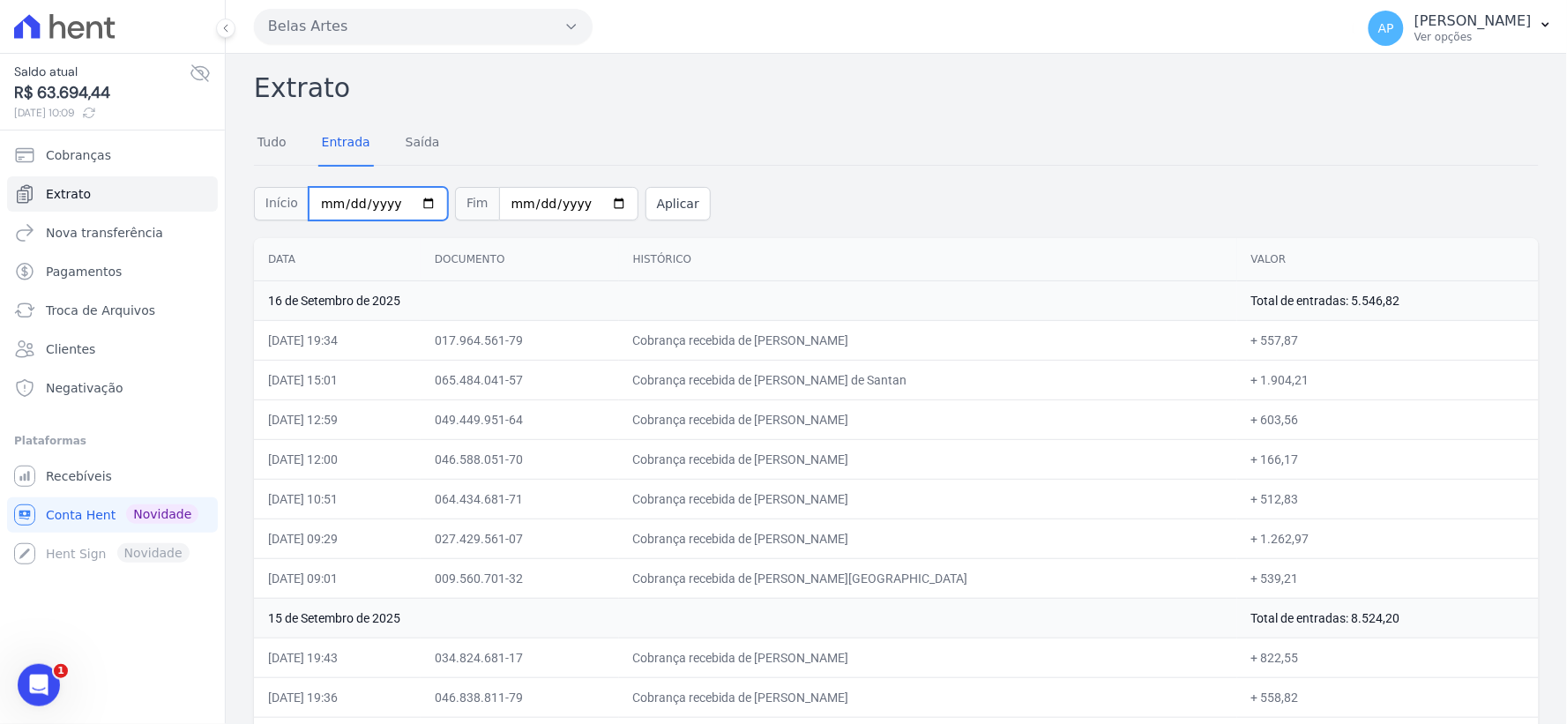
click at [320, 204] on input "[DATE]" at bounding box center [378, 204] width 139 height 34
type input "[DATE]"
click at [646, 204] on button "Aplicar" at bounding box center [678, 204] width 65 height 34
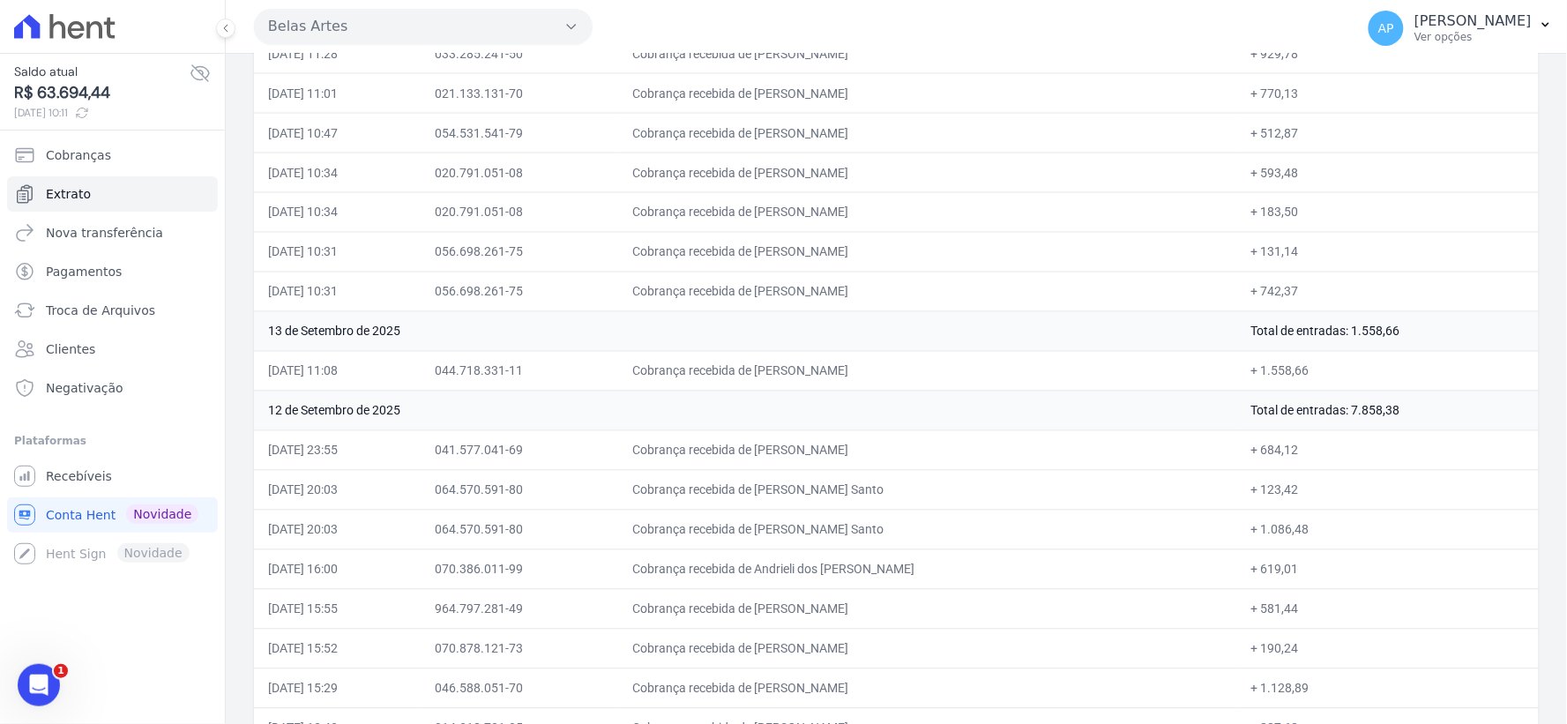
scroll to position [1078, 0]
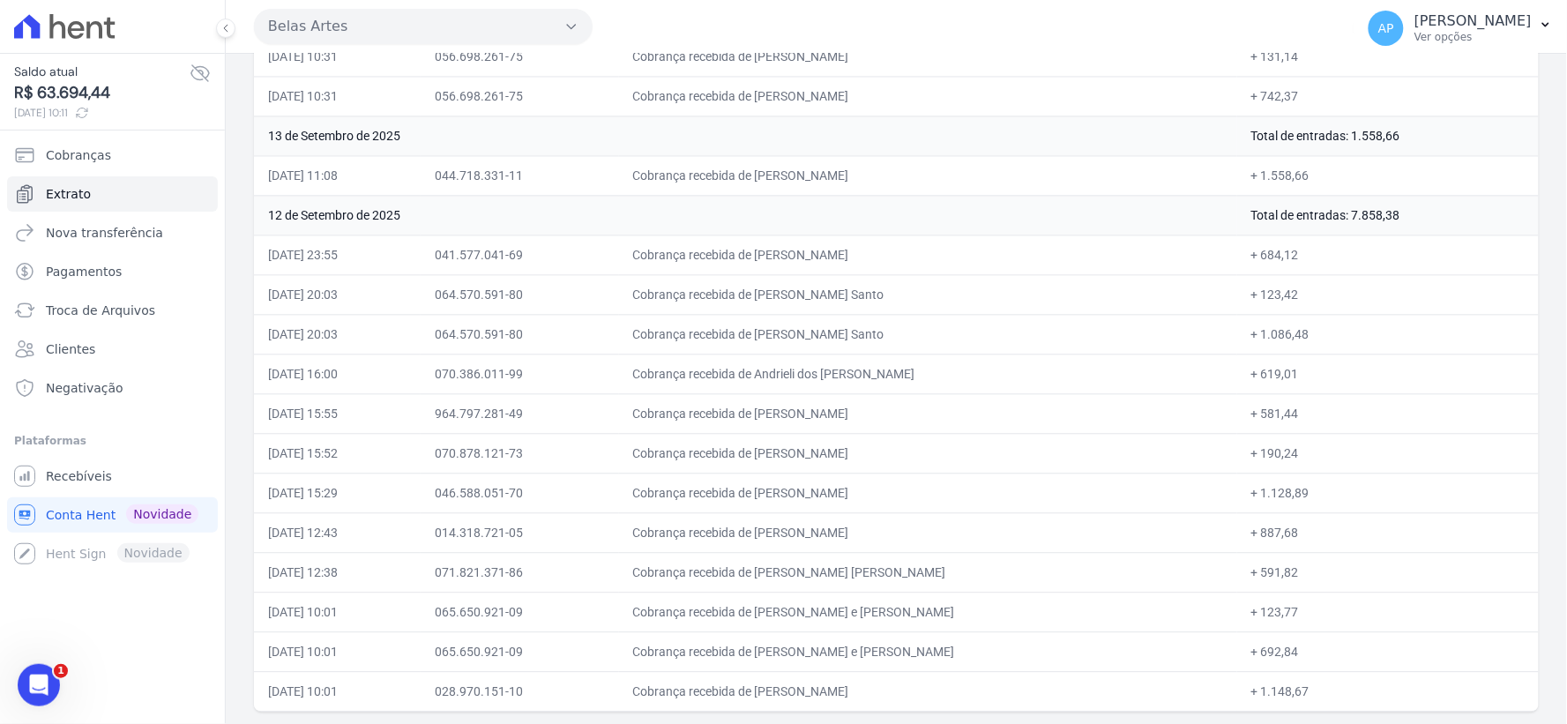
click at [665, 389] on td "Cobrança recebida de Andrieli dos [PERSON_NAME]" at bounding box center [928, 374] width 618 height 40
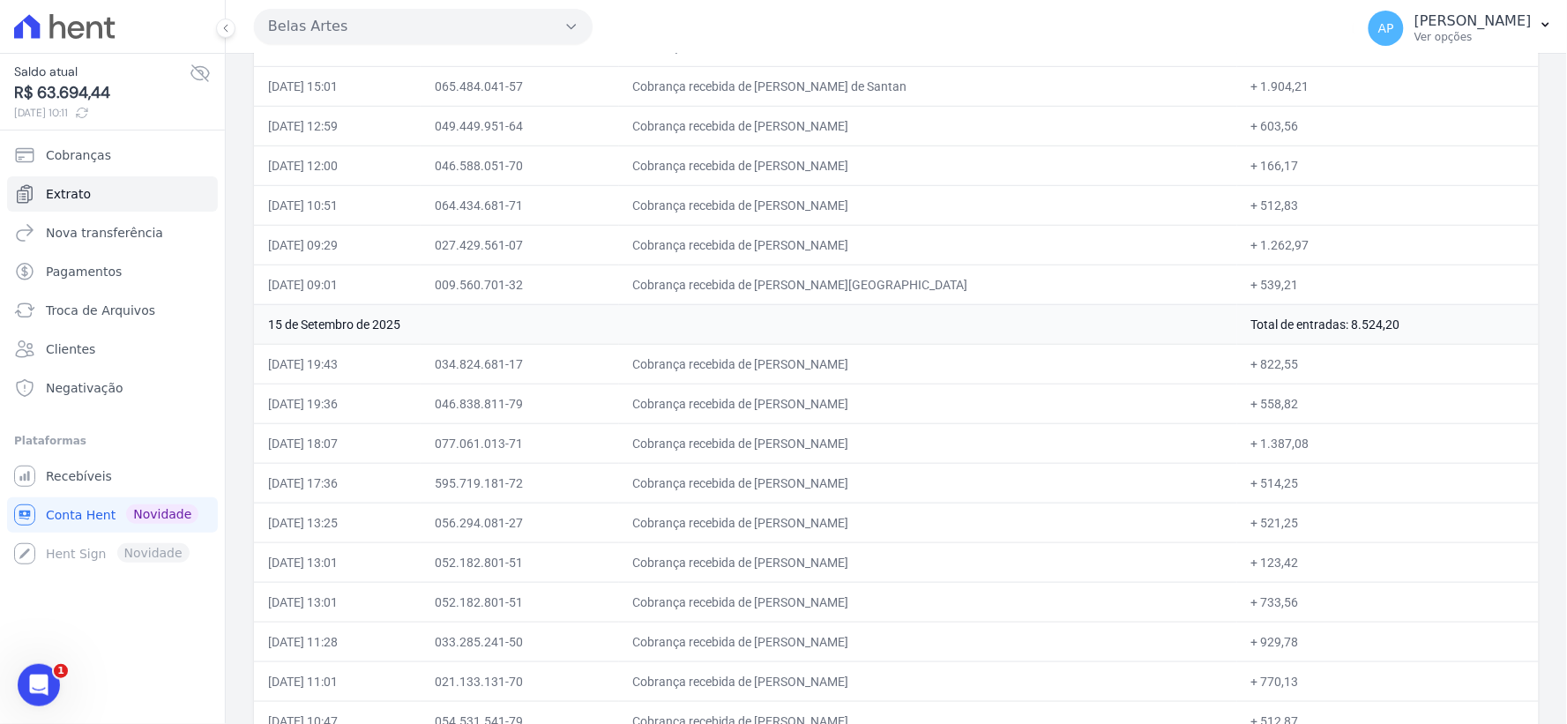
scroll to position [0, 0]
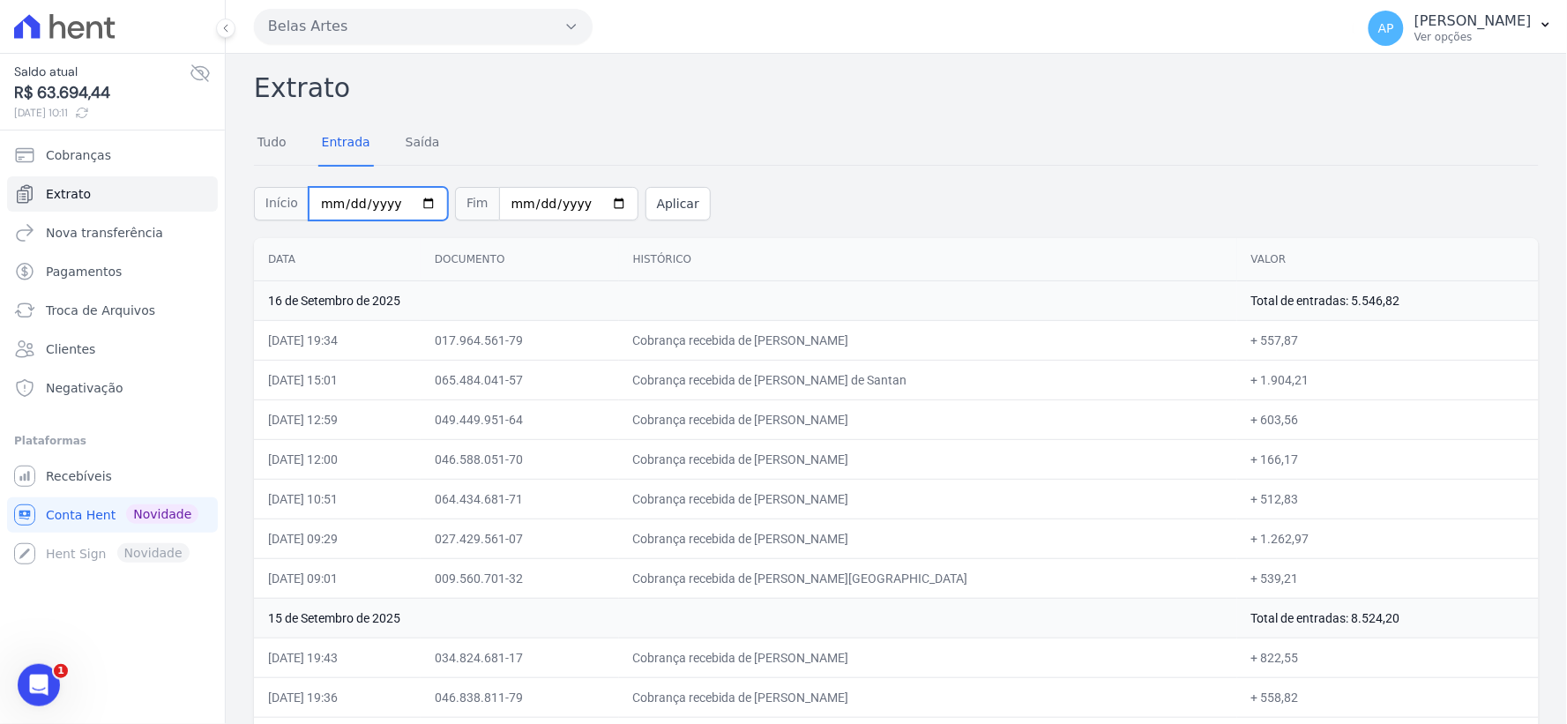
click at [321, 200] on input "[DATE]" at bounding box center [378, 204] width 139 height 34
type input "[DATE]"
click at [499, 201] on input "[DATE]" at bounding box center [568, 204] width 139 height 34
type input "[DATE]"
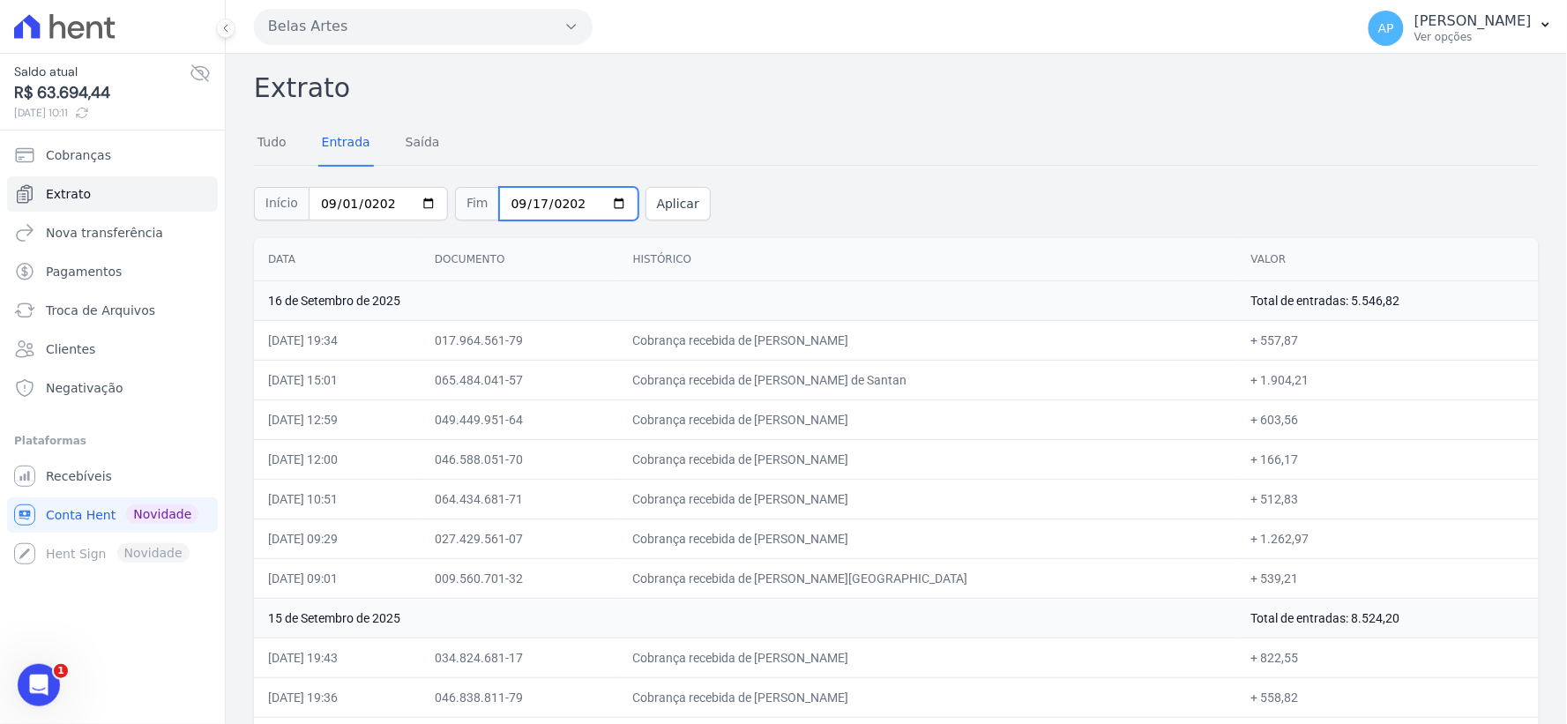
type input "[DATE]"
click at [663, 198] on button "Aplicar" at bounding box center [678, 204] width 65 height 34
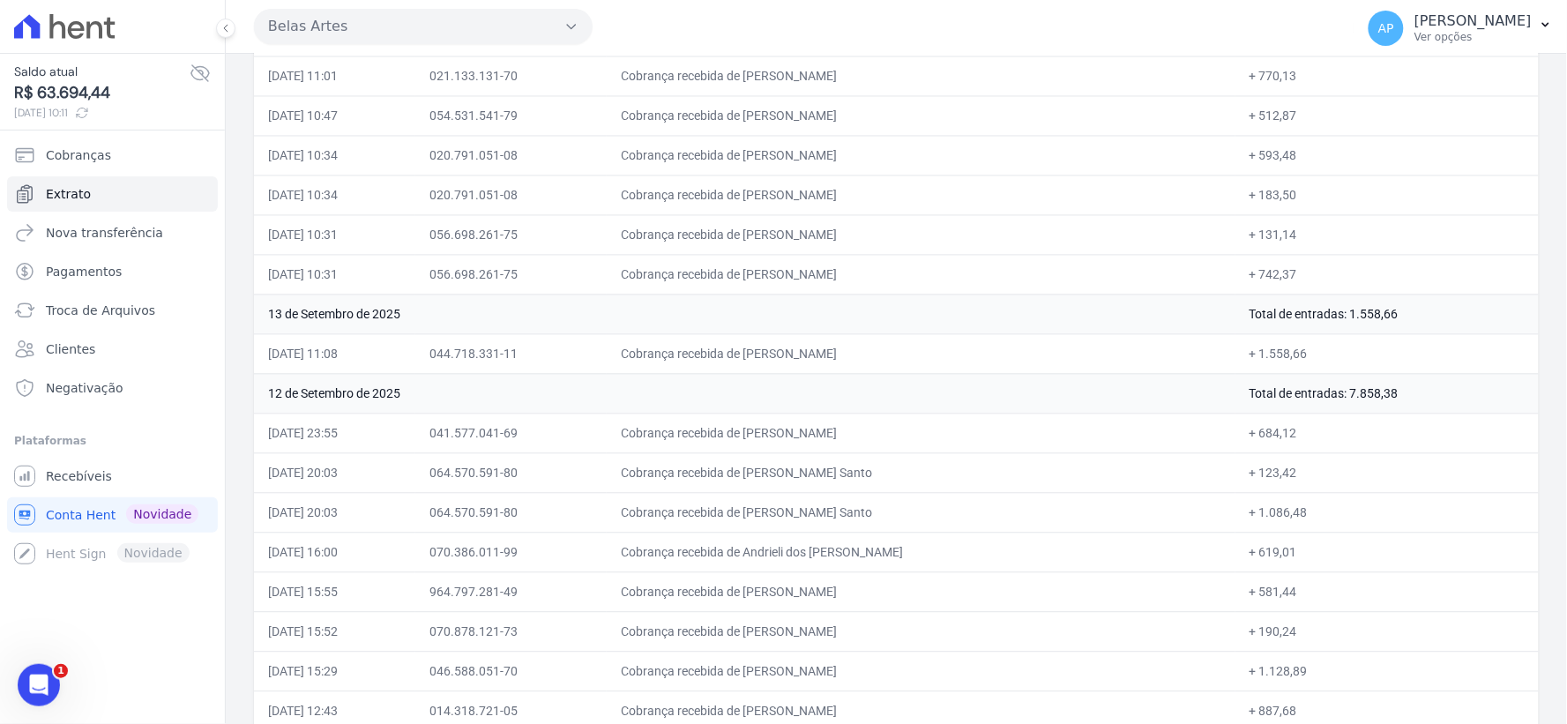
scroll to position [12022, 0]
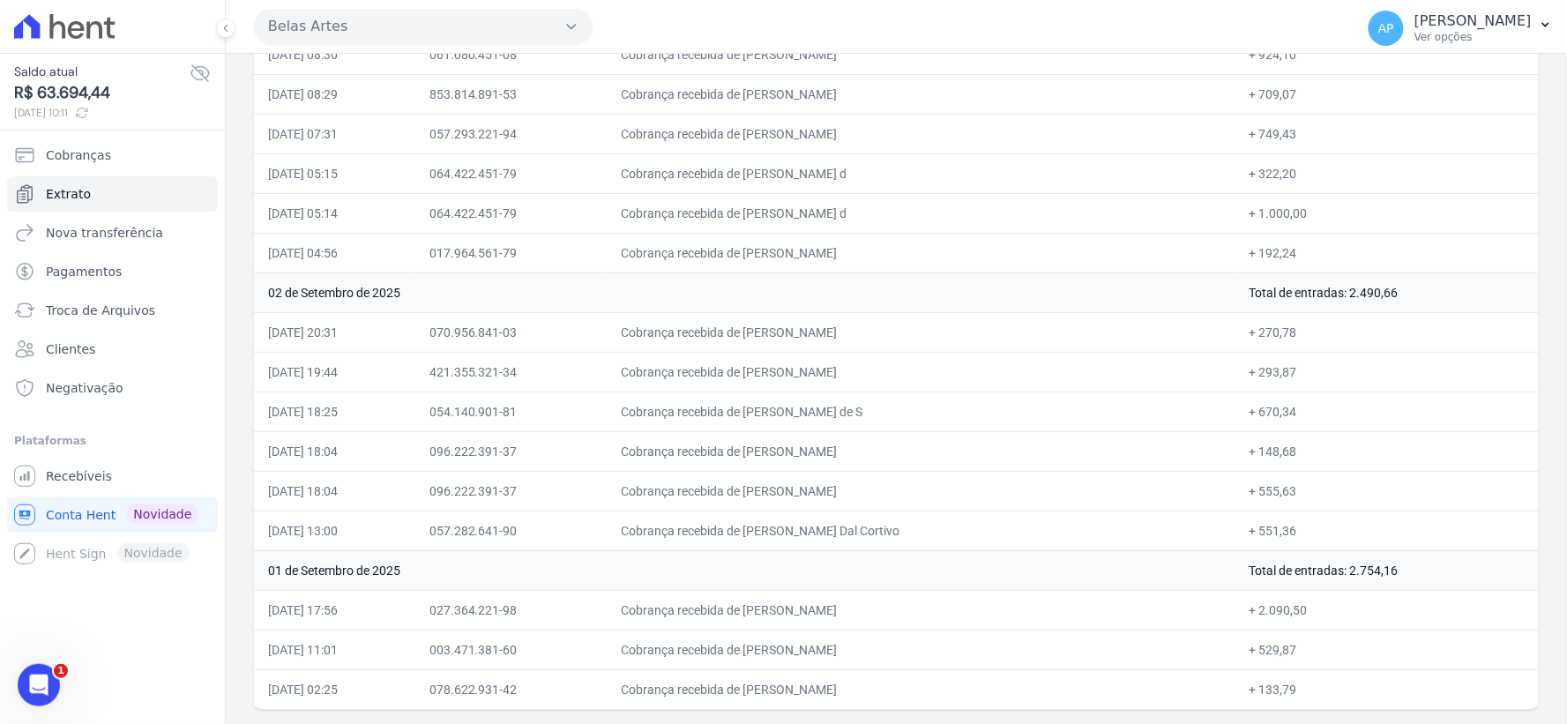
drag, startPoint x: 1275, startPoint y: 568, endPoint x: 1487, endPoint y: 591, distance: 212.9
drag, startPoint x: 1244, startPoint y: 287, endPoint x: 1420, endPoint y: 292, distance: 176.5
click at [1420, 292] on td "Total de entradas: 2.490,66" at bounding box center [1387, 293] width 303 height 40
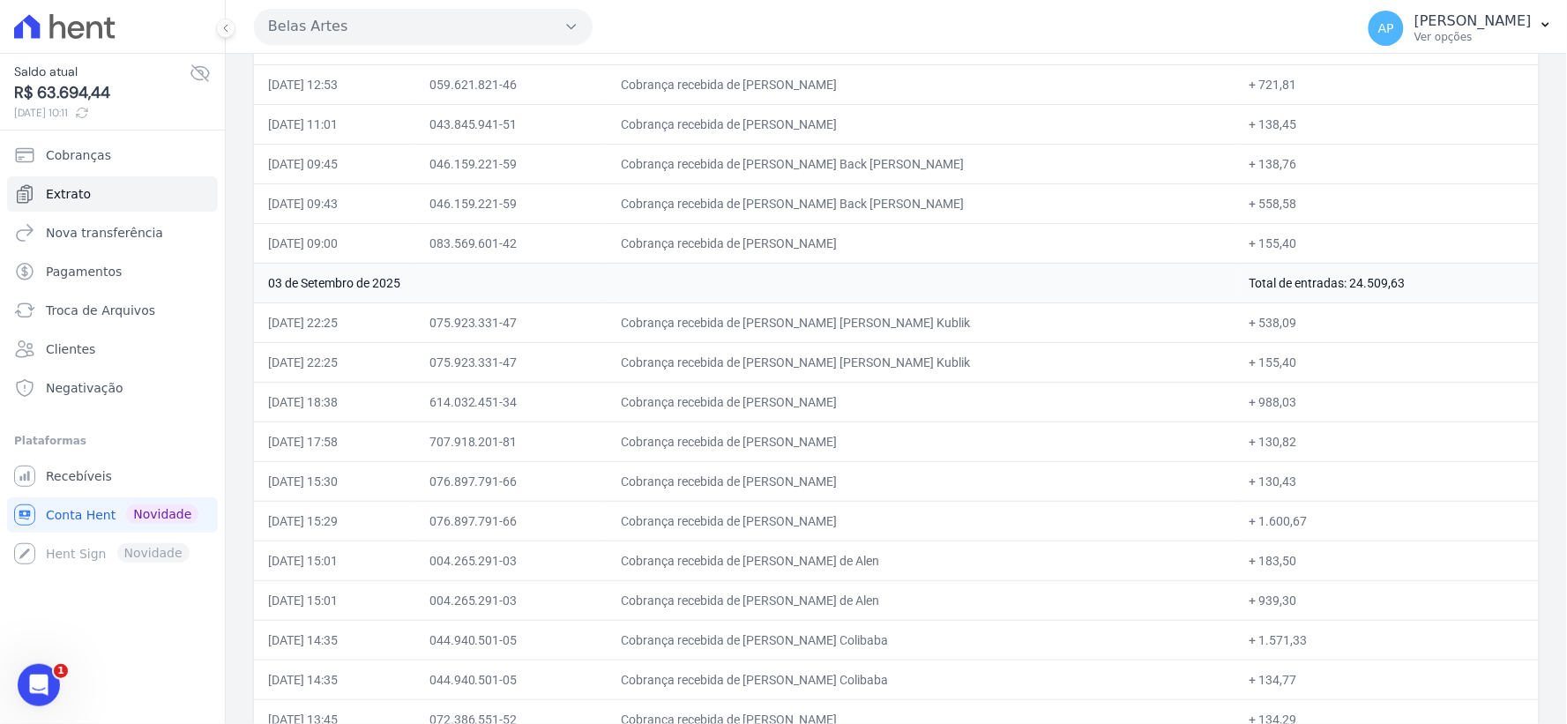
scroll to position [9964, 0]
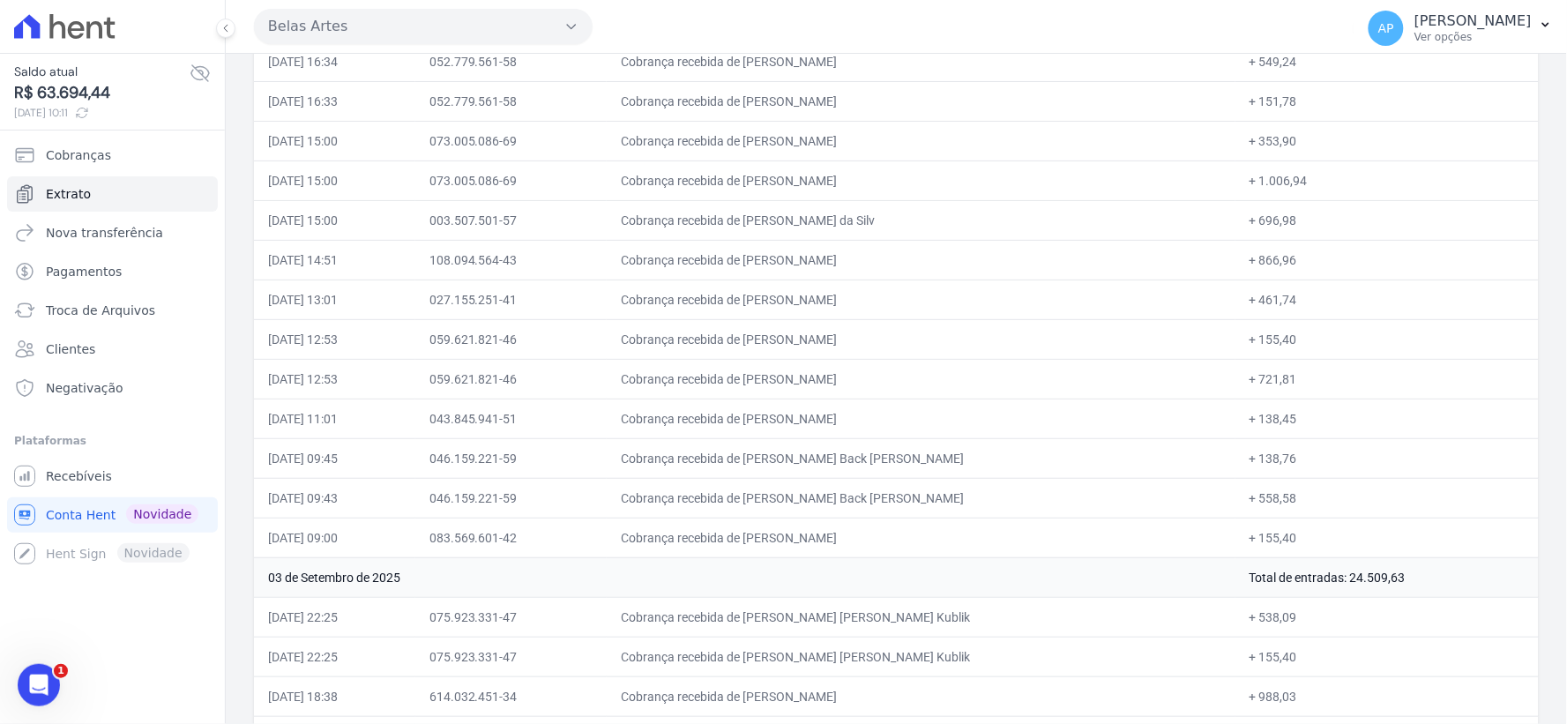
drag, startPoint x: 1170, startPoint y: 591, endPoint x: 1401, endPoint y: 620, distance: 232.0
click at [1423, 597] on tr "03 de Setembro de 2025 Total de entradas: 24.509,63" at bounding box center [896, 577] width 1285 height 40
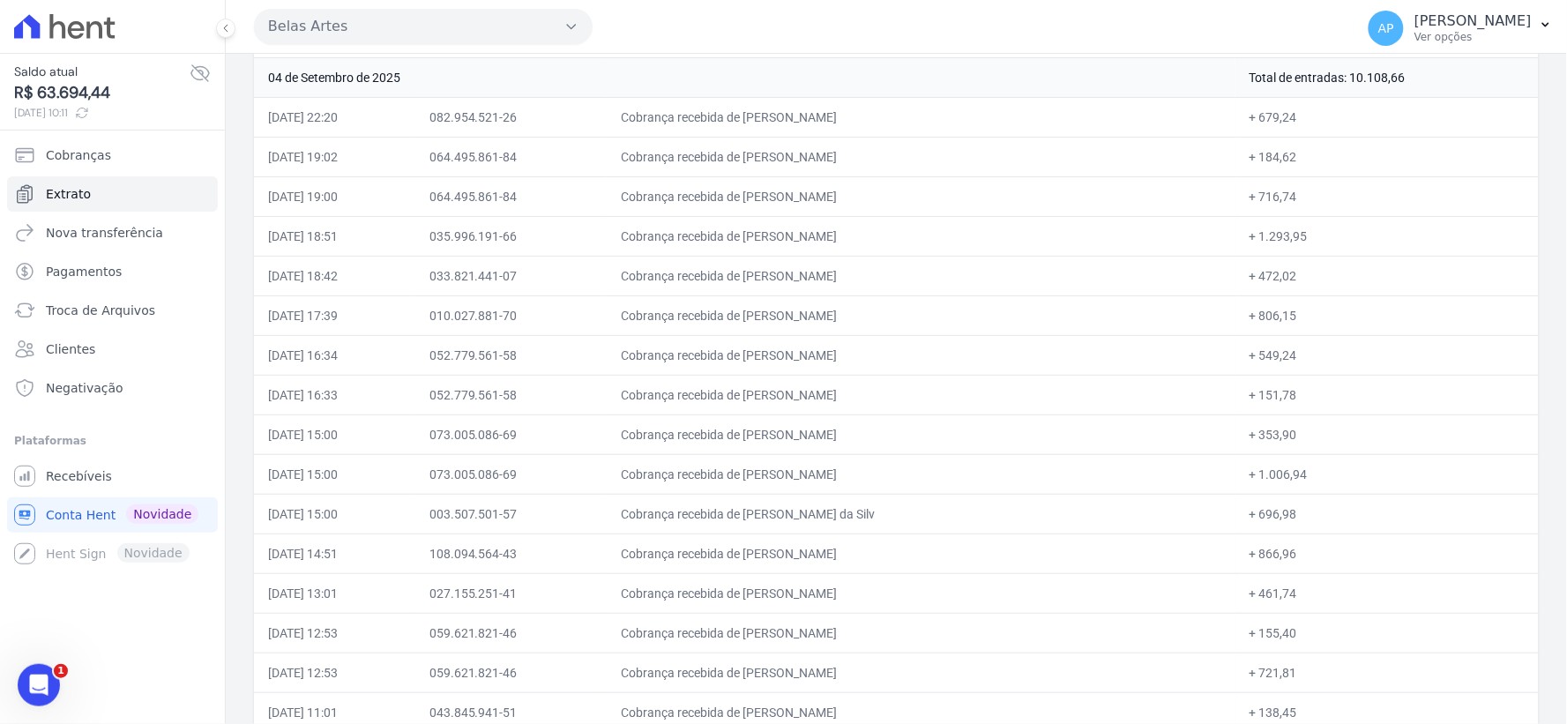
scroll to position [9572, 0]
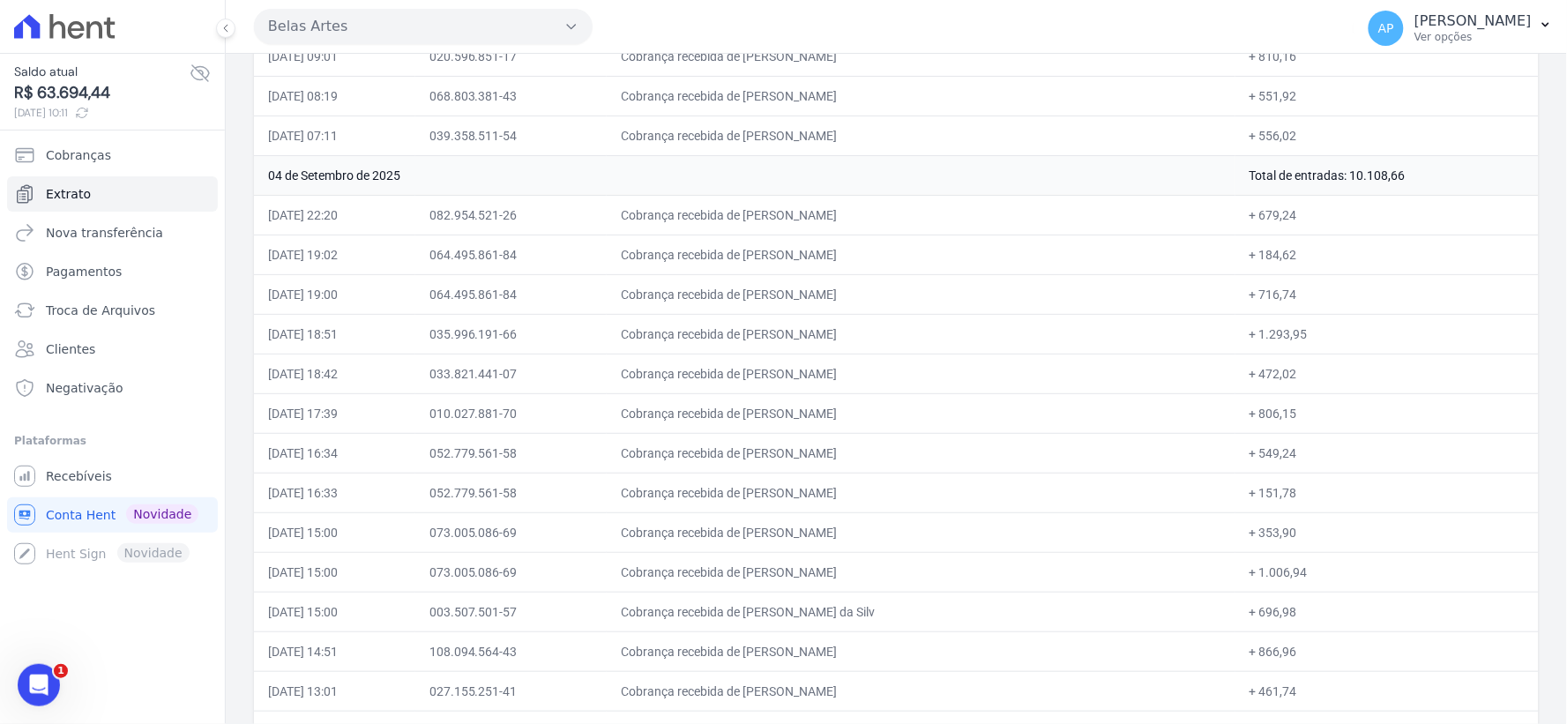
drag, startPoint x: 1230, startPoint y: 205, endPoint x: 1487, endPoint y: 205, distance: 257.6
click at [1487, 195] on td "Total de entradas: 10.108,66" at bounding box center [1387, 175] width 303 height 40
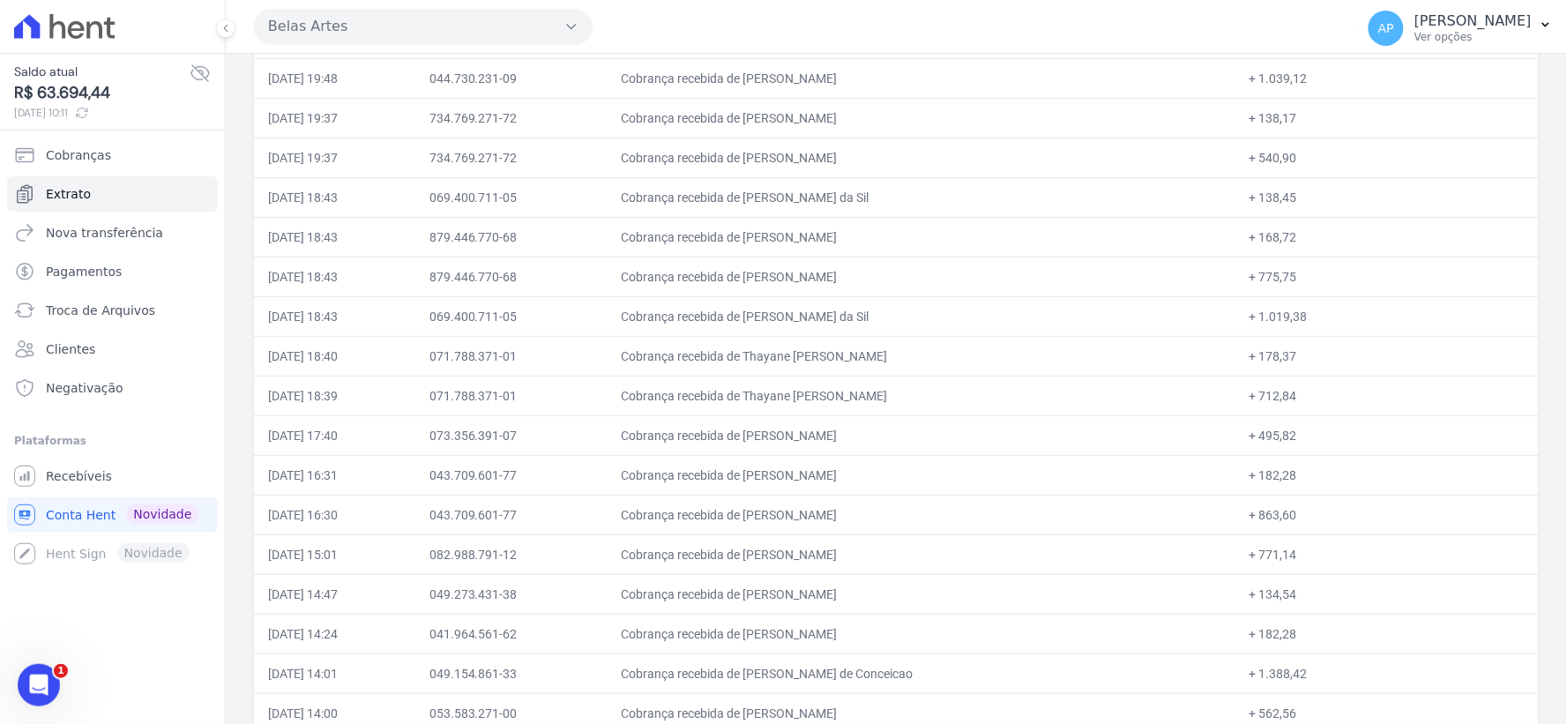
scroll to position [6044, 0]
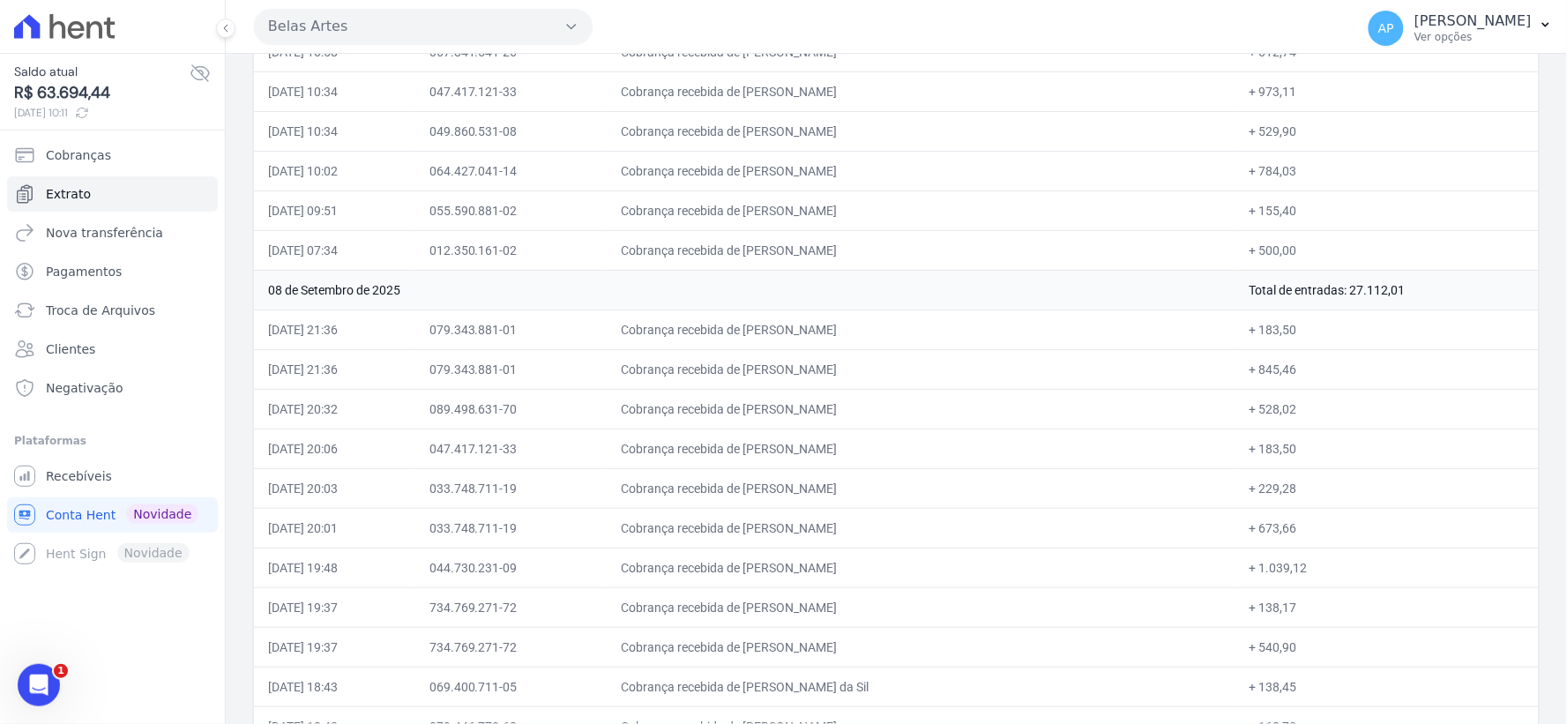
click at [1346, 349] on td "+ 183,50" at bounding box center [1387, 330] width 303 height 40
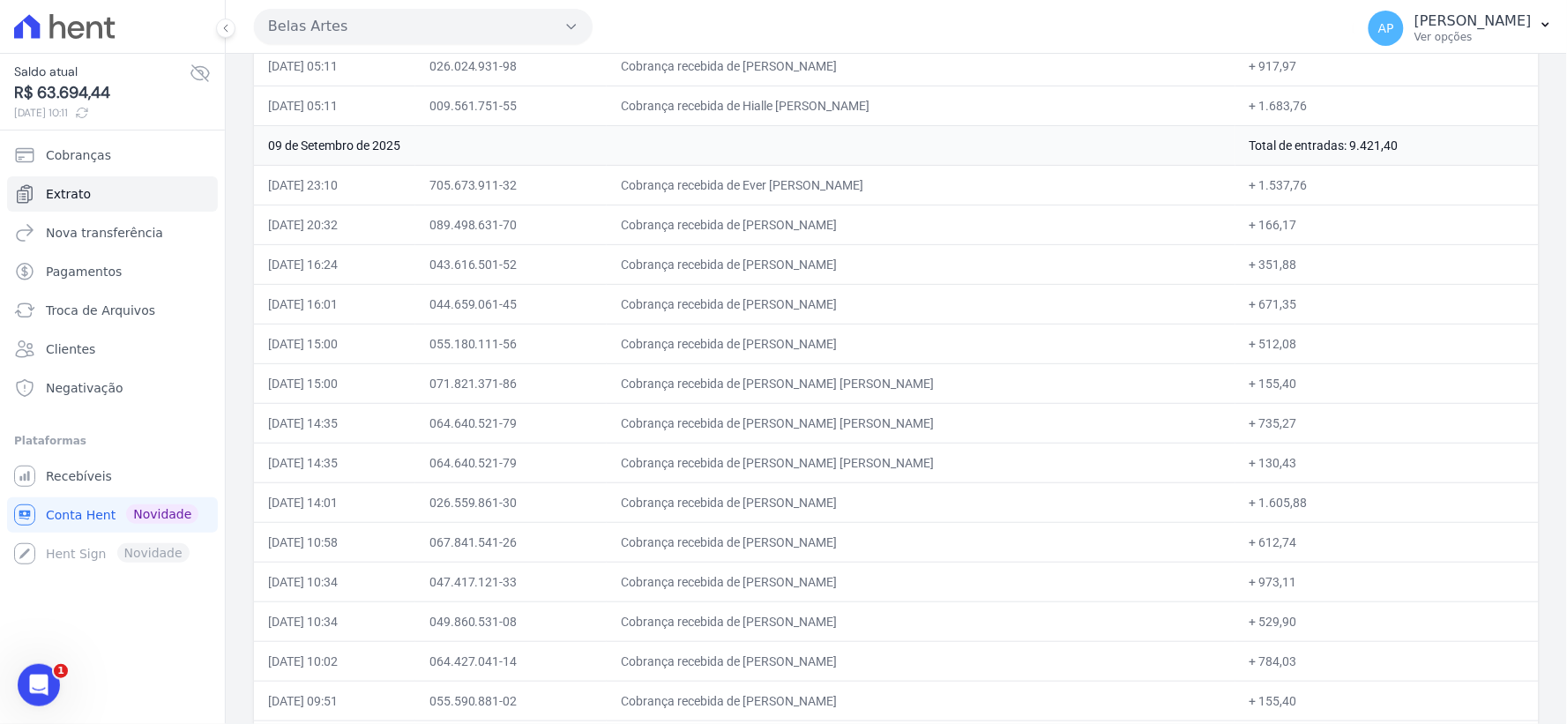
click at [1288, 155] on td "Total de entradas: 9.421,40" at bounding box center [1387, 145] width 303 height 40
drag, startPoint x: 1282, startPoint y: 160, endPoint x: 1440, endPoint y: 150, distance: 159.1
click at [1440, 150] on td "Total de entradas: 9.421,40" at bounding box center [1387, 145] width 303 height 40
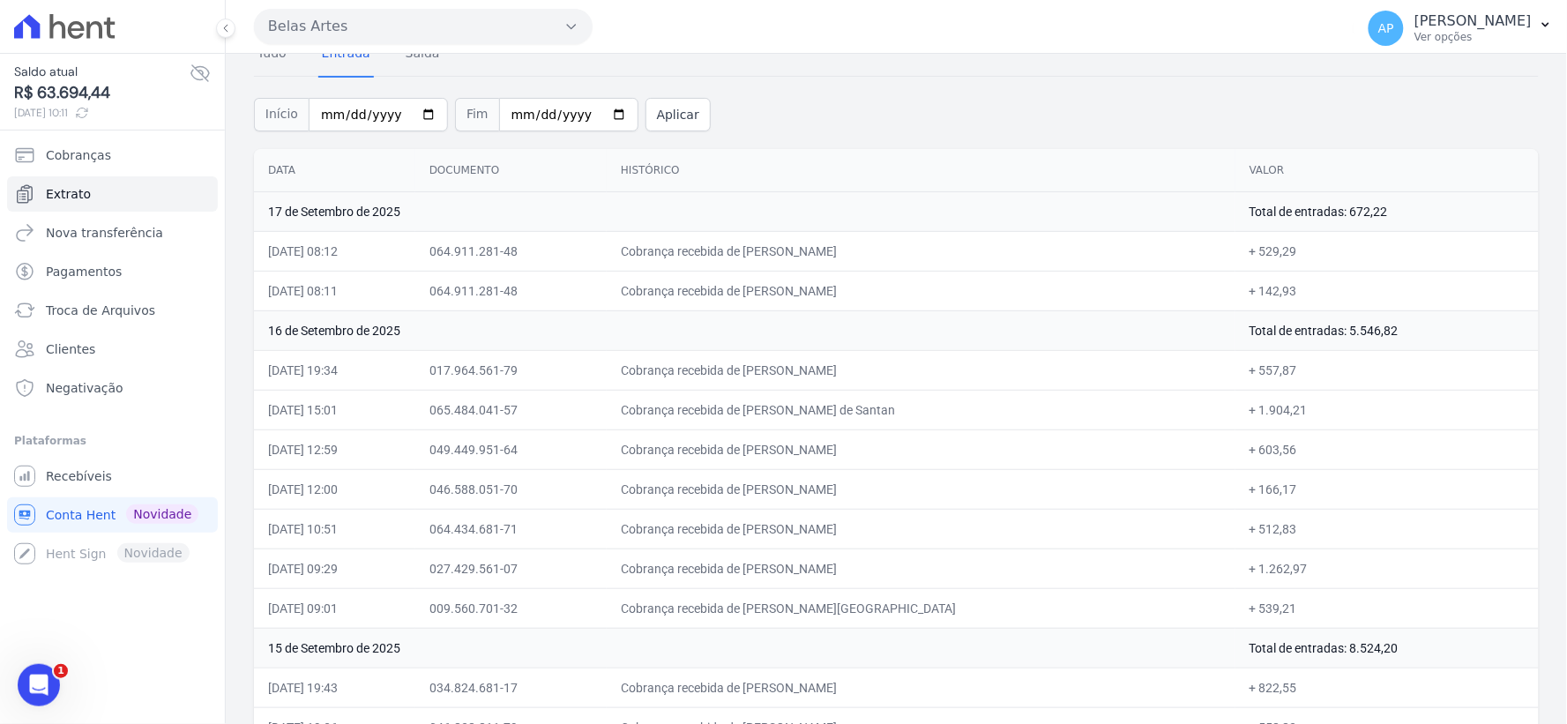
scroll to position [0, 0]
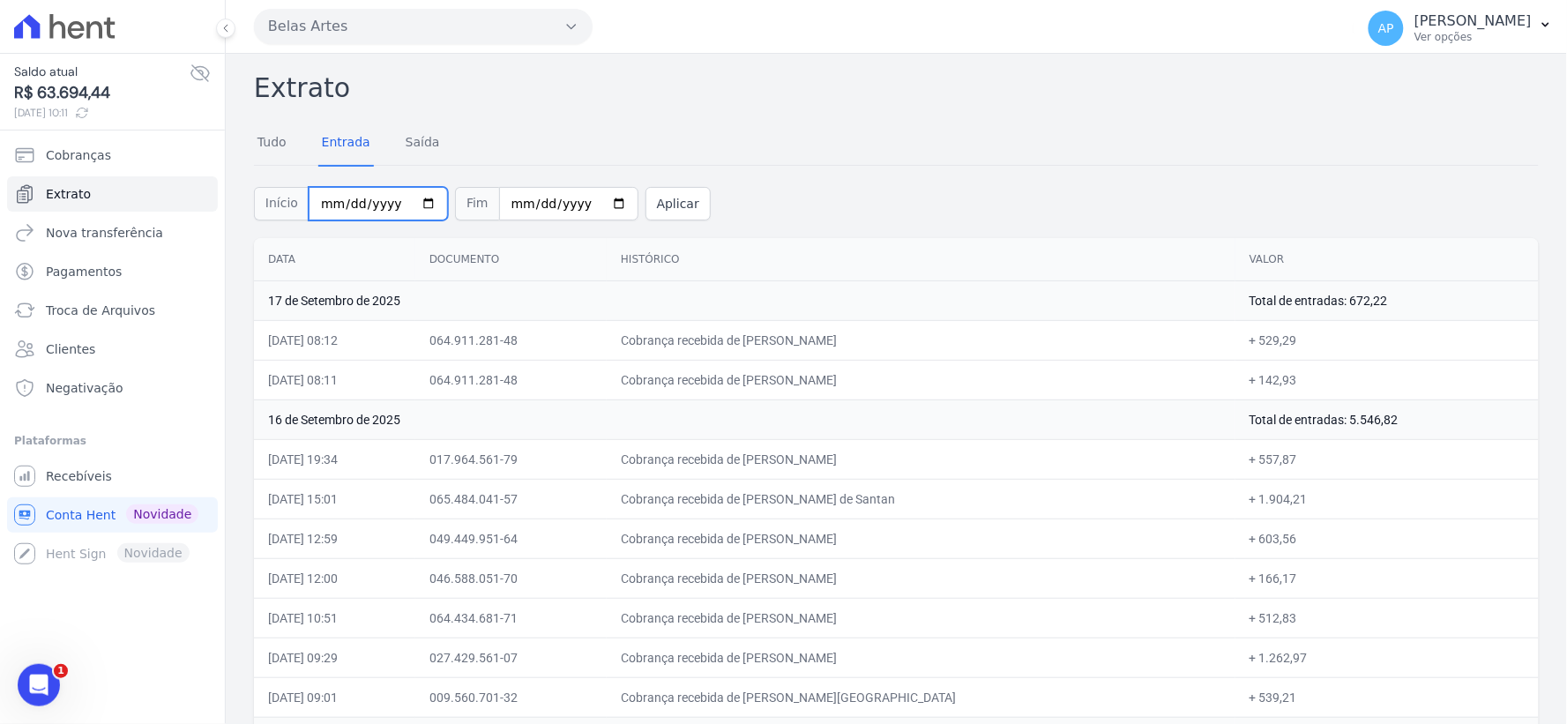
click at [330, 205] on input "[DATE]" at bounding box center [378, 204] width 139 height 34
click at [674, 208] on button "Aplicar" at bounding box center [678, 204] width 65 height 34
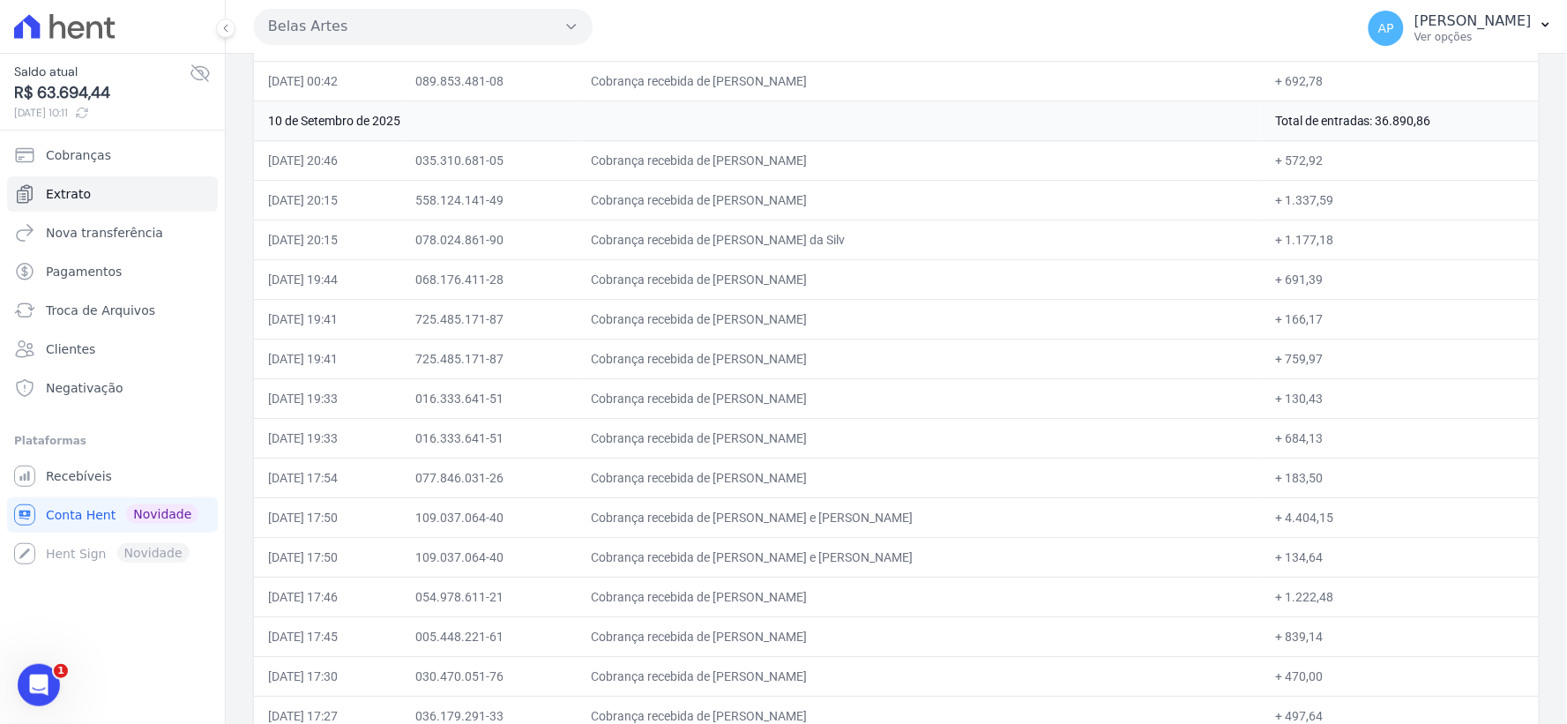
scroll to position [3496, 0]
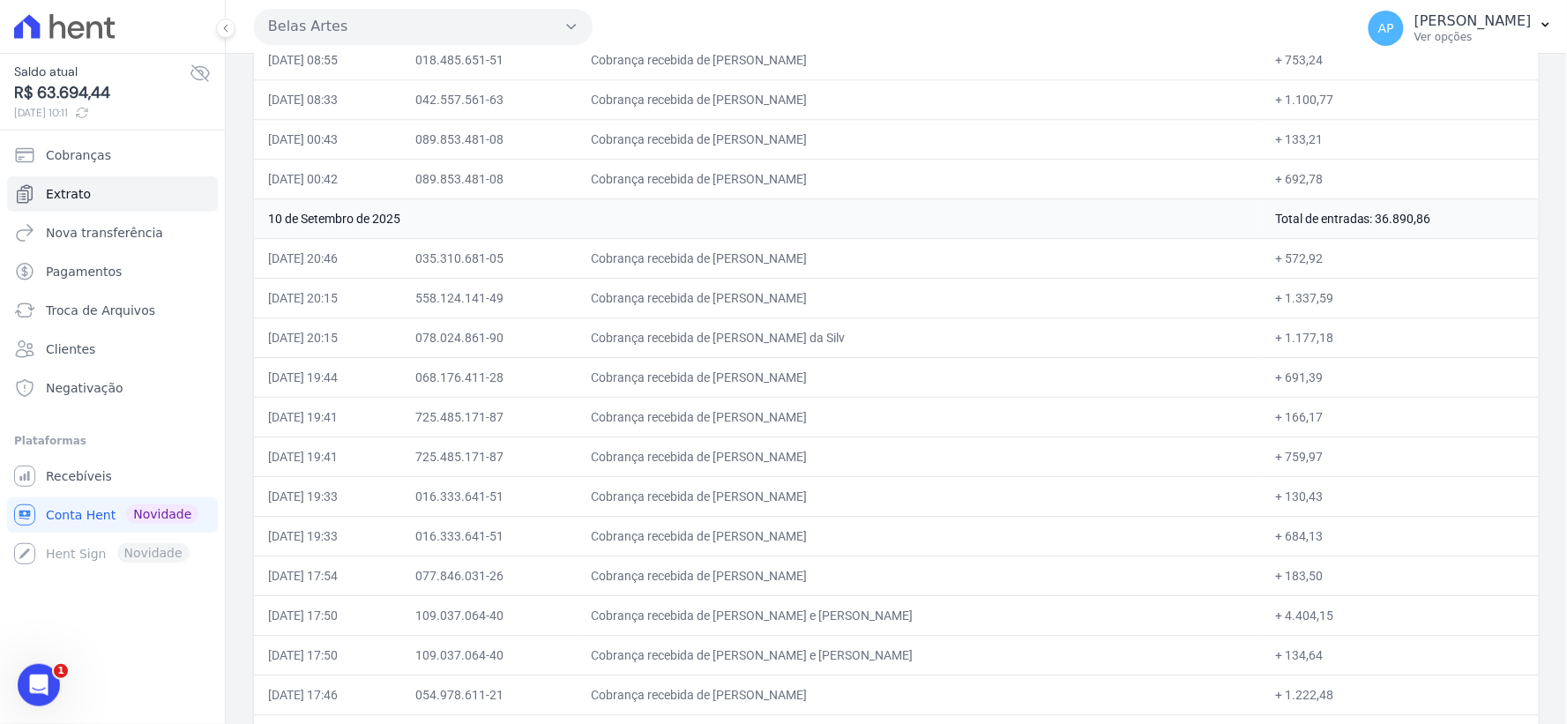
drag, startPoint x: 1247, startPoint y: 230, endPoint x: 1053, endPoint y: 324, distance: 215.4
click at [1370, 238] on td "Total de entradas: 36.890,86" at bounding box center [1400, 218] width 278 height 40
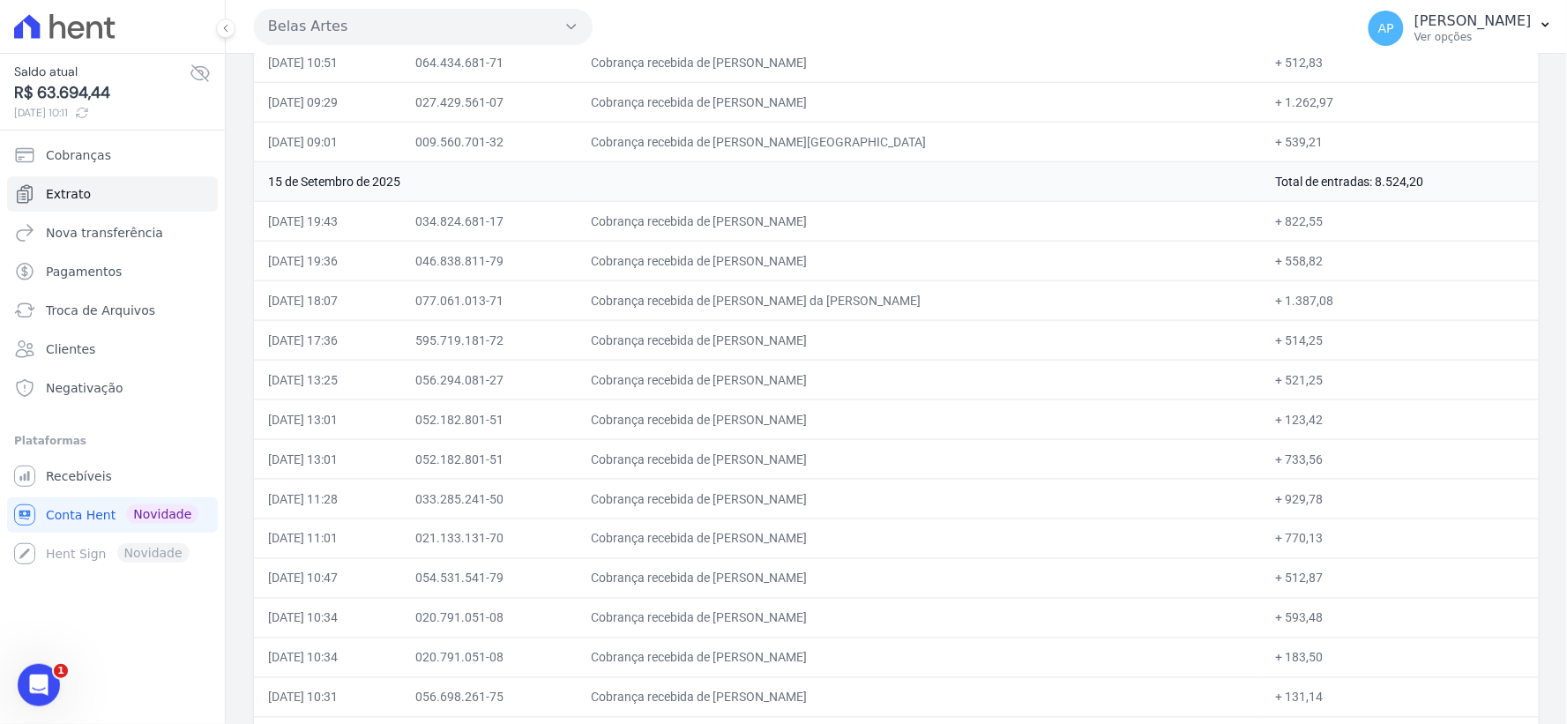
scroll to position [0, 0]
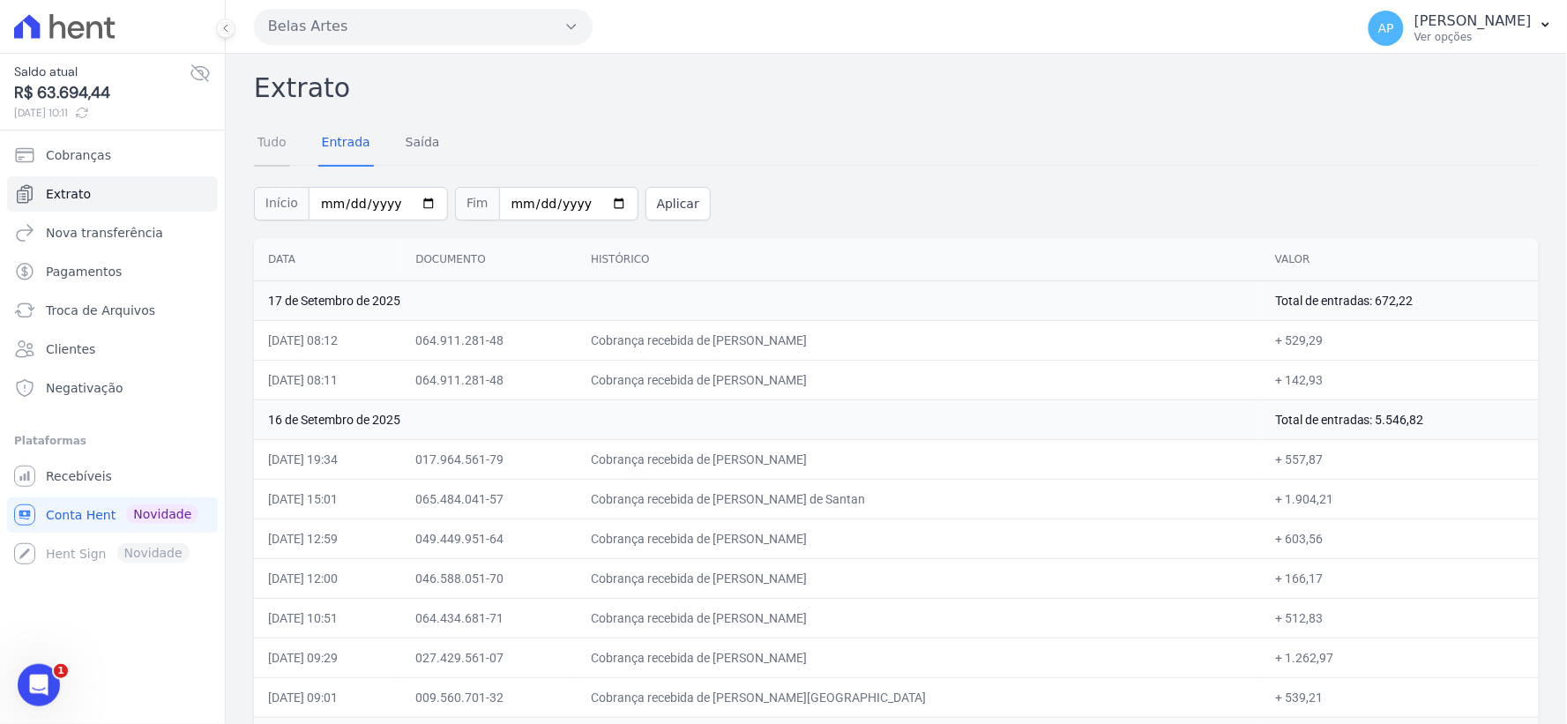
click at [283, 142] on link "Tudo" at bounding box center [272, 144] width 36 height 46
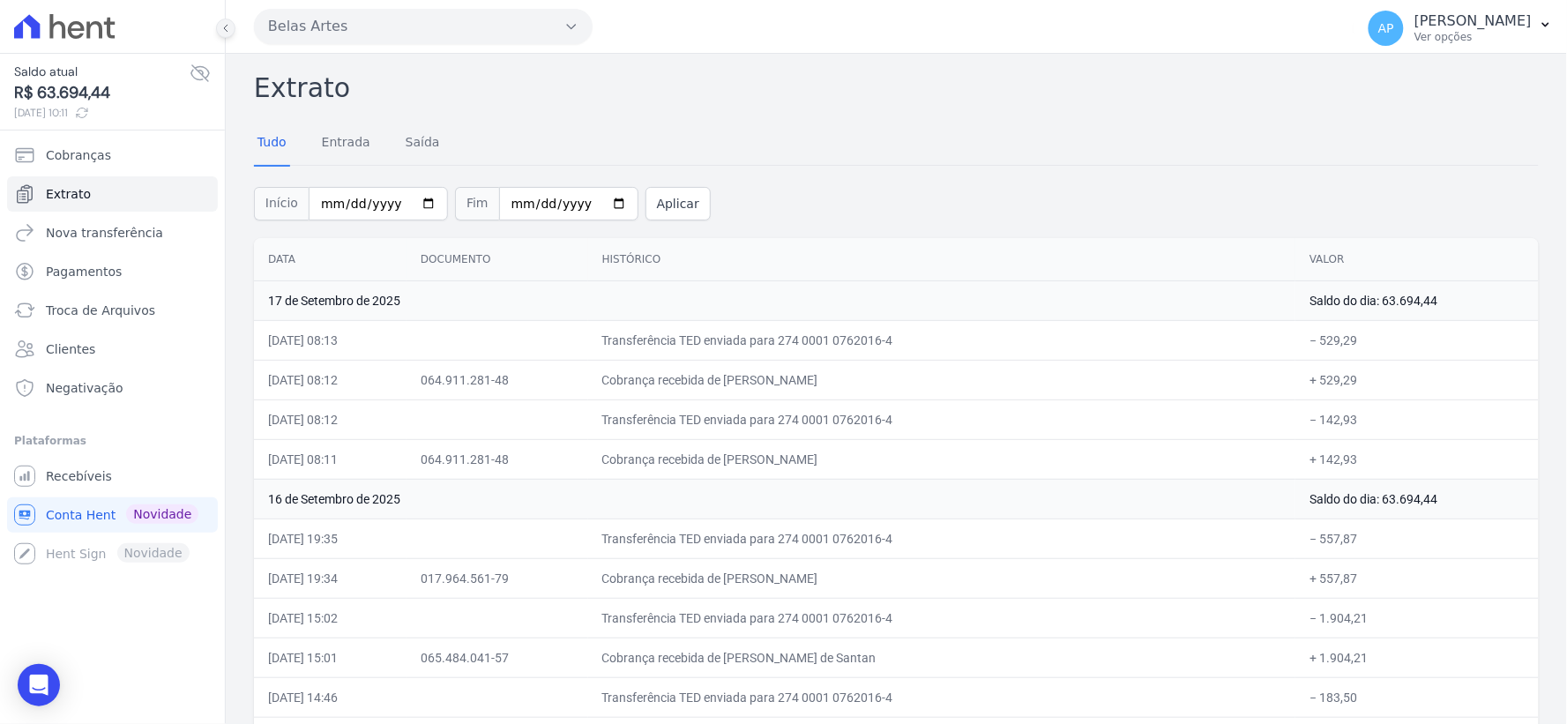
click at [221, 30] on icon at bounding box center [226, 28] width 11 height 11
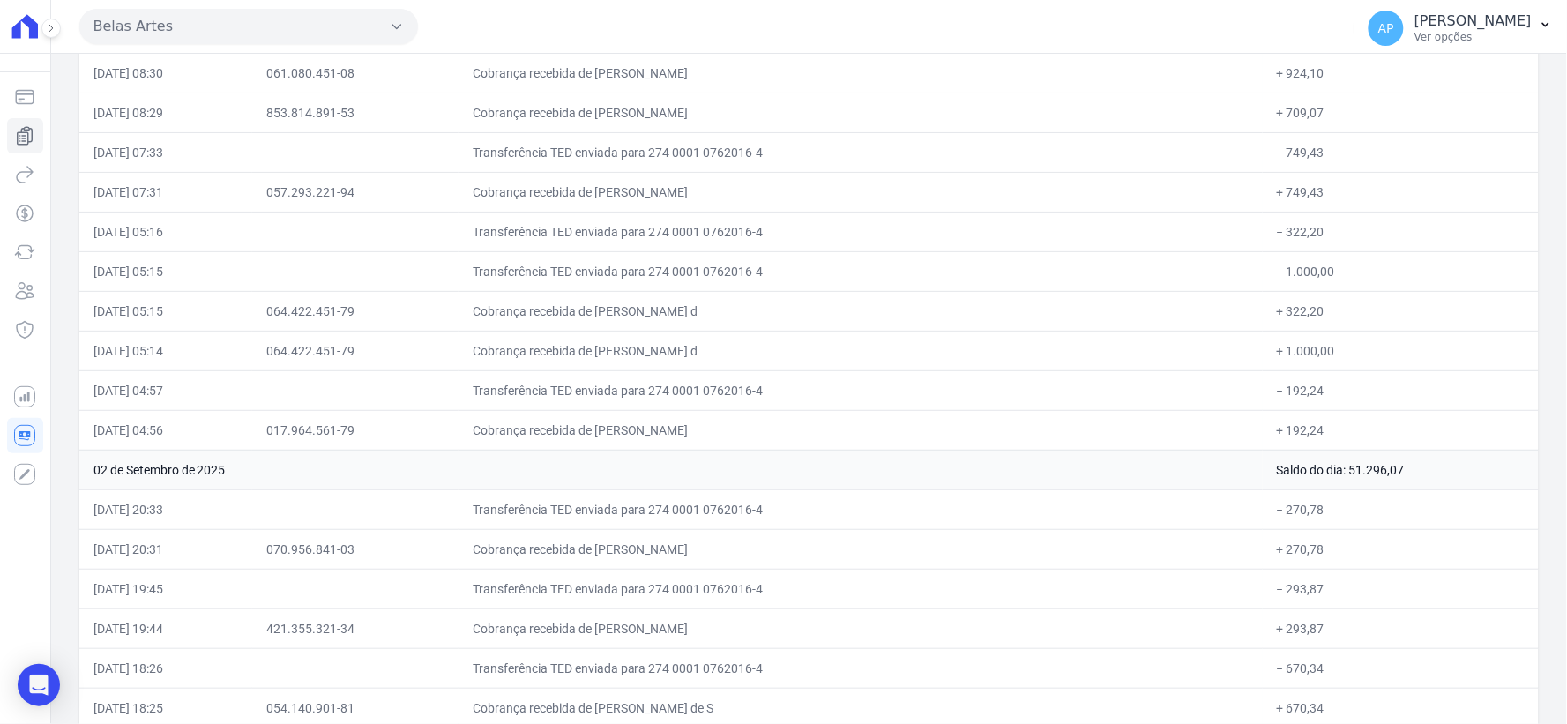
scroll to position [22834, 0]
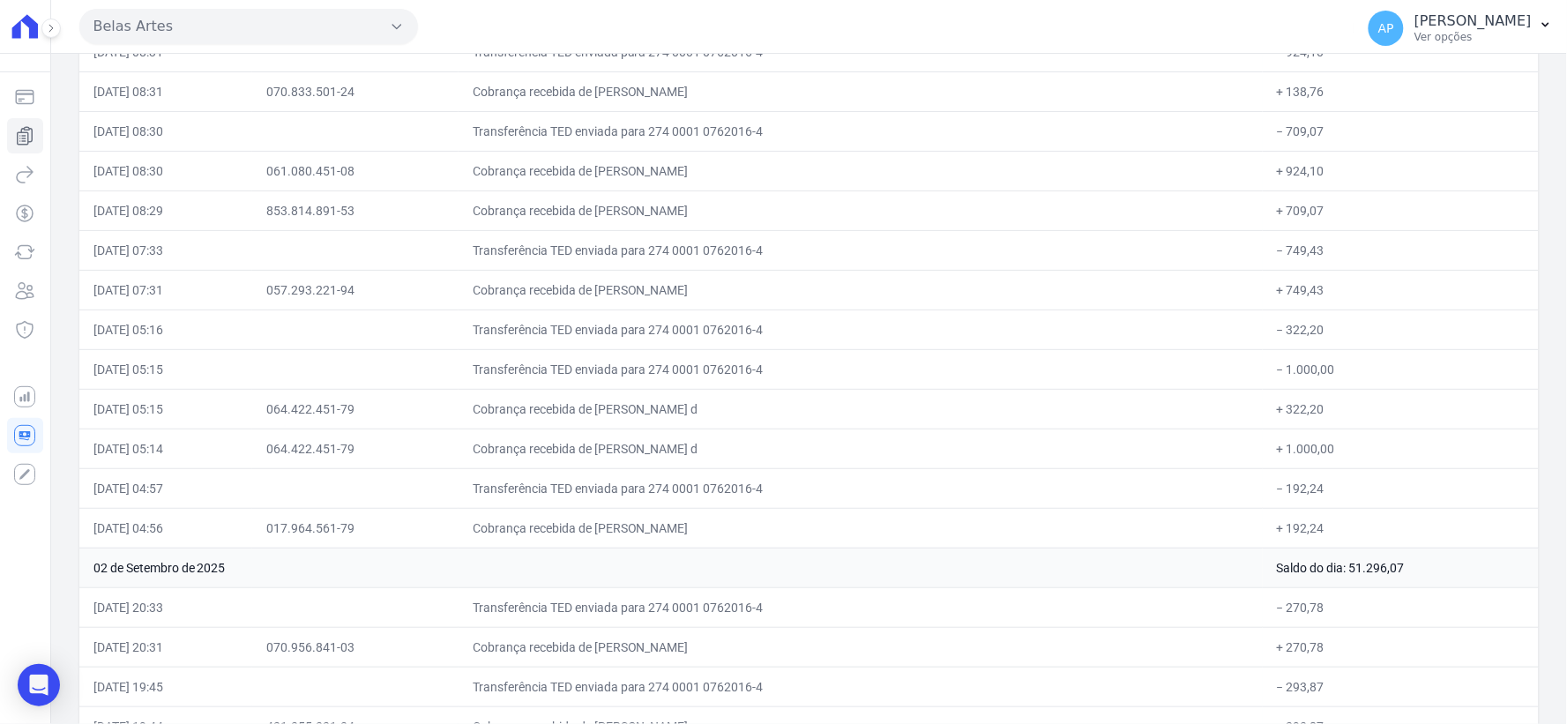
drag, startPoint x: 93, startPoint y: 102, endPoint x: 1292, endPoint y: 101, distance: 1199.6
click at [1292, 71] on tr "[DATE] 08:31 Transferência TED enviada para 274 0001 0762016-4 − 924,10" at bounding box center [809, 52] width 1460 height 40
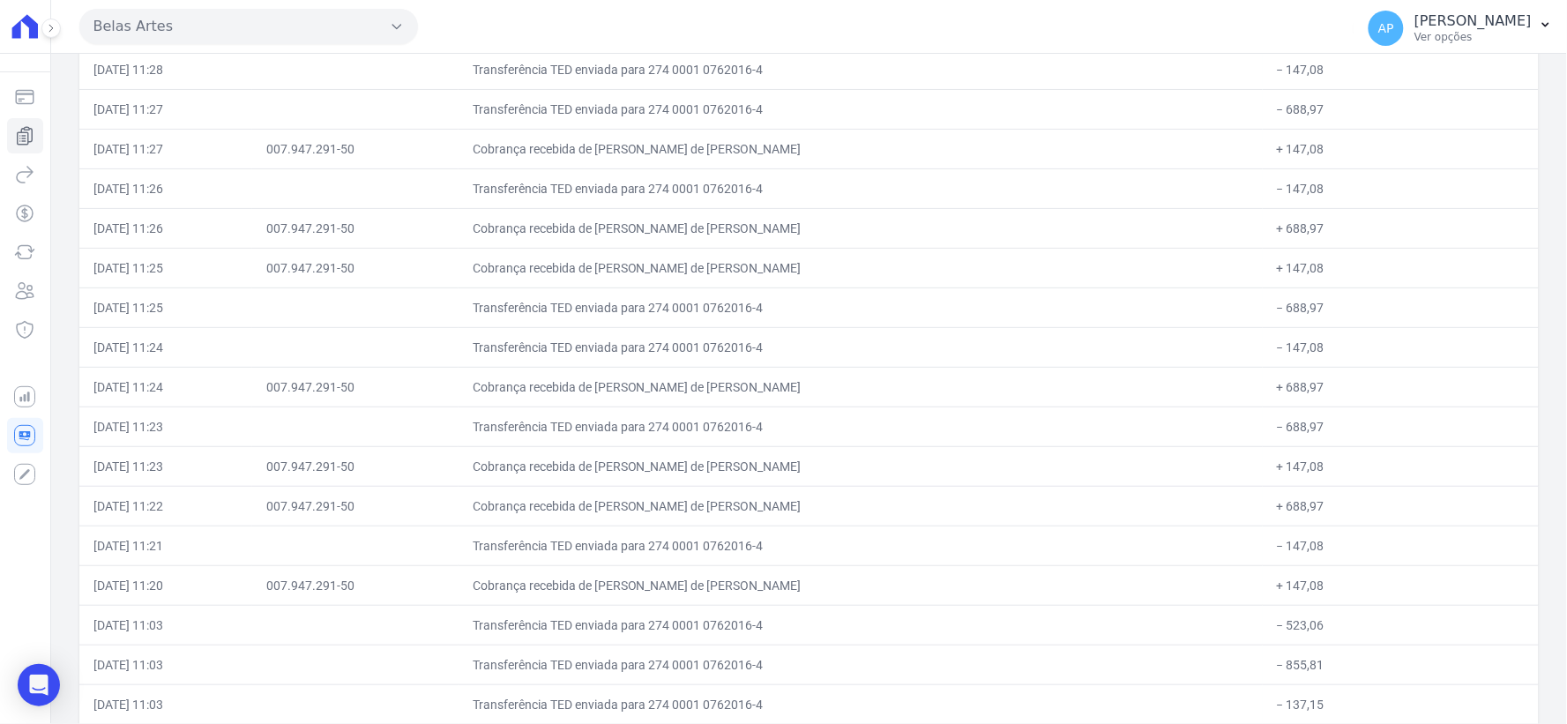
scroll to position [21011, 0]
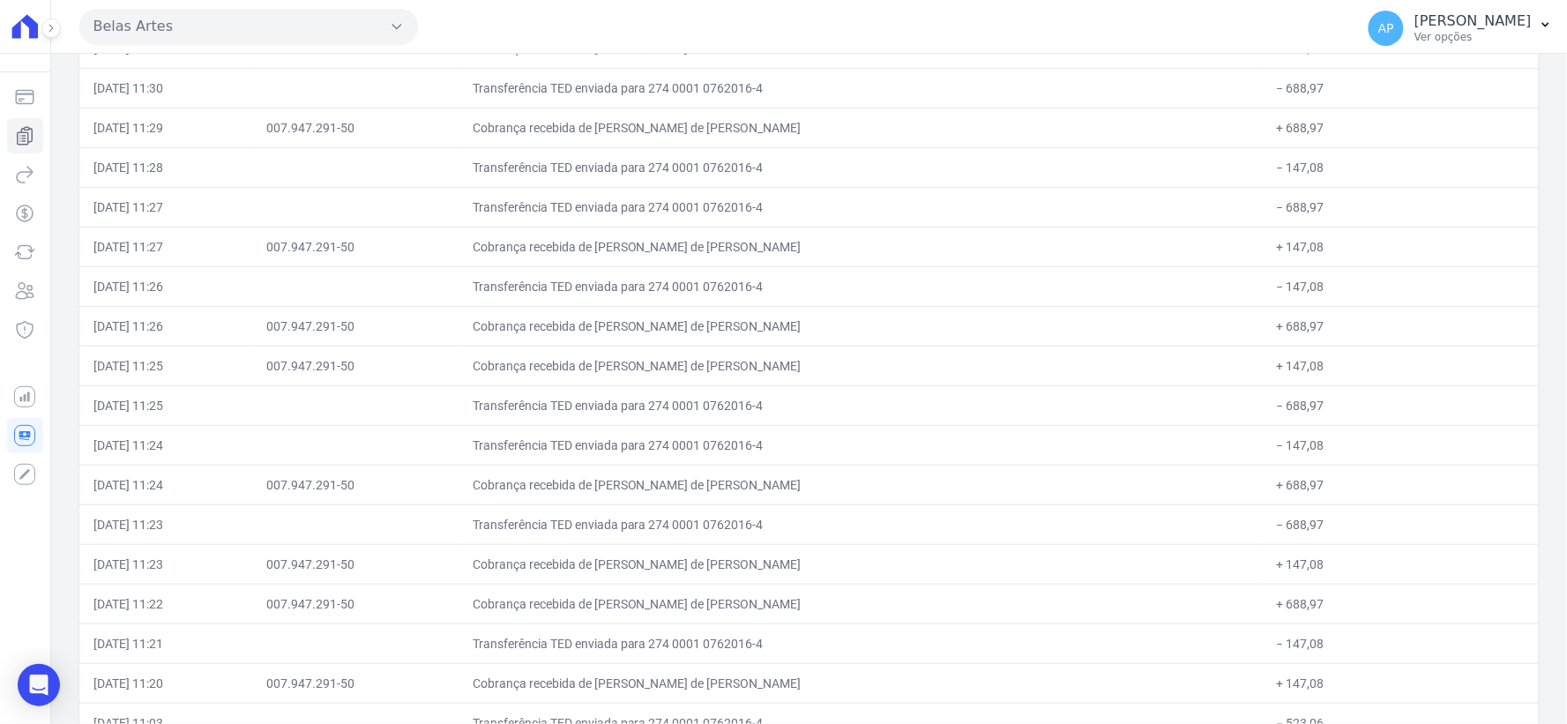
drag, startPoint x: 88, startPoint y: 169, endPoint x: 1289, endPoint y: 181, distance: 1200.5
click at [1289, 147] on tr "[DATE] 11:29 007.947.291-50 Cobrança recebida de [PERSON_NAME] de [PERSON_NAME]…" at bounding box center [809, 128] width 1460 height 40
drag, startPoint x: 97, startPoint y: 213, endPoint x: 1312, endPoint y: 218, distance: 1214.6
click at [1312, 187] on tr "[DATE] 11:28 Transferência TED enviada para 274 0001 0762016-4 − 147,08" at bounding box center [809, 167] width 1460 height 40
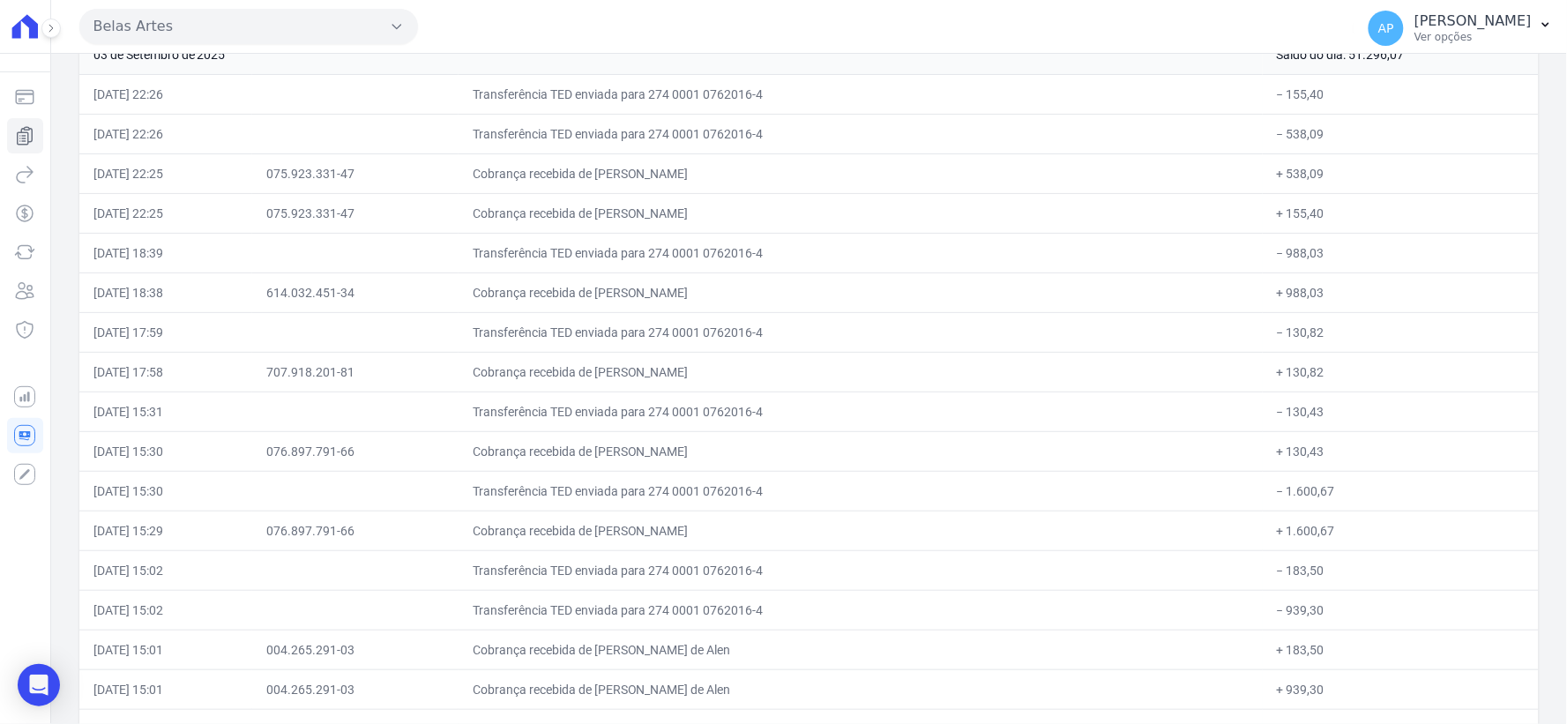
scroll to position [19894, 0]
drag, startPoint x: 92, startPoint y: 138, endPoint x: 1308, endPoint y: 148, distance: 1216.4
click at [1308, 114] on tr "[DATE] 22:26 Transferência TED enviada para 274 0001 0762016-4 − 155,40" at bounding box center [809, 94] width 1460 height 40
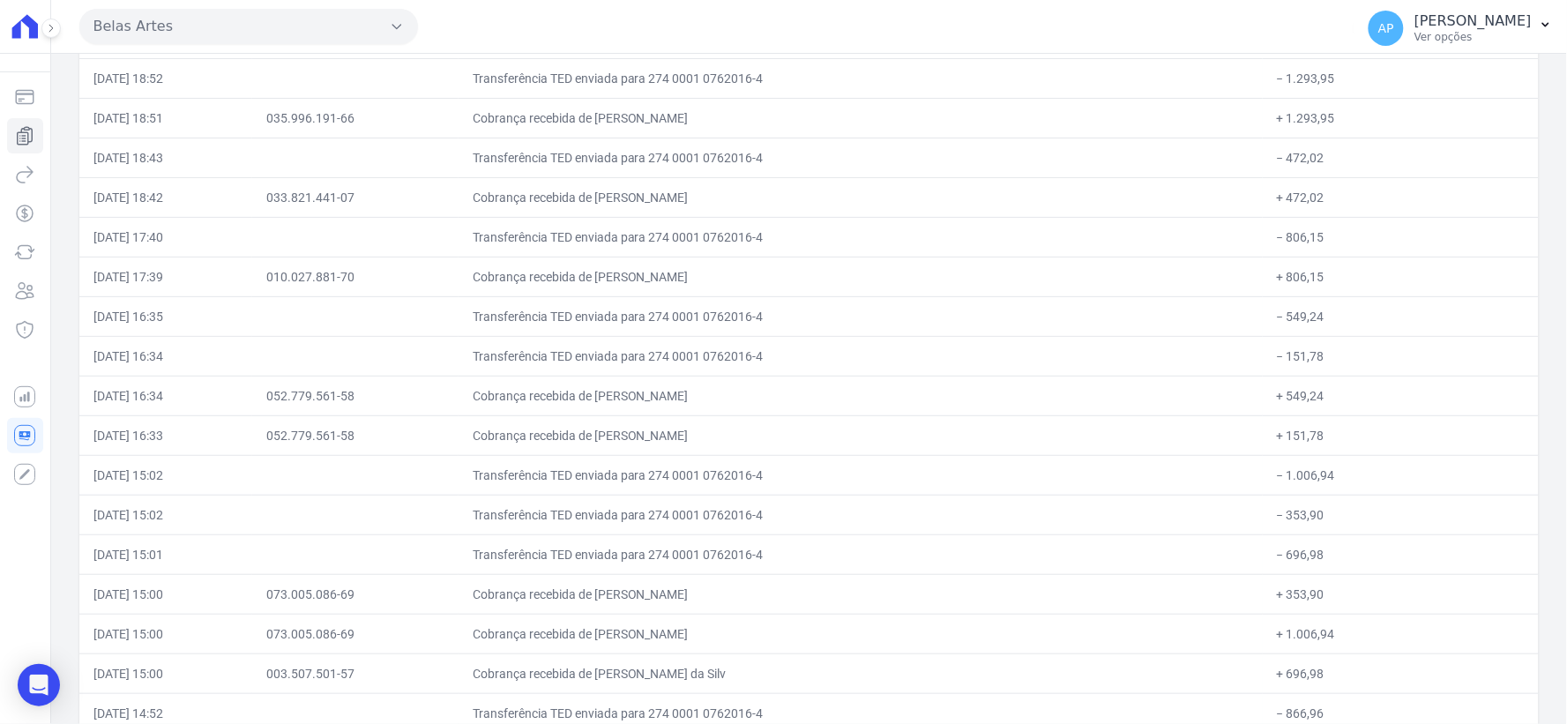
scroll to position [18600, 0]
drag, startPoint x: 93, startPoint y: 117, endPoint x: 1307, endPoint y: 119, distance: 1214.6
click at [1307, 98] on tr "[DATE] 18:52 Transferência TED enviada para 274 0001 0762016-4 − 1.293,95" at bounding box center [809, 78] width 1460 height 40
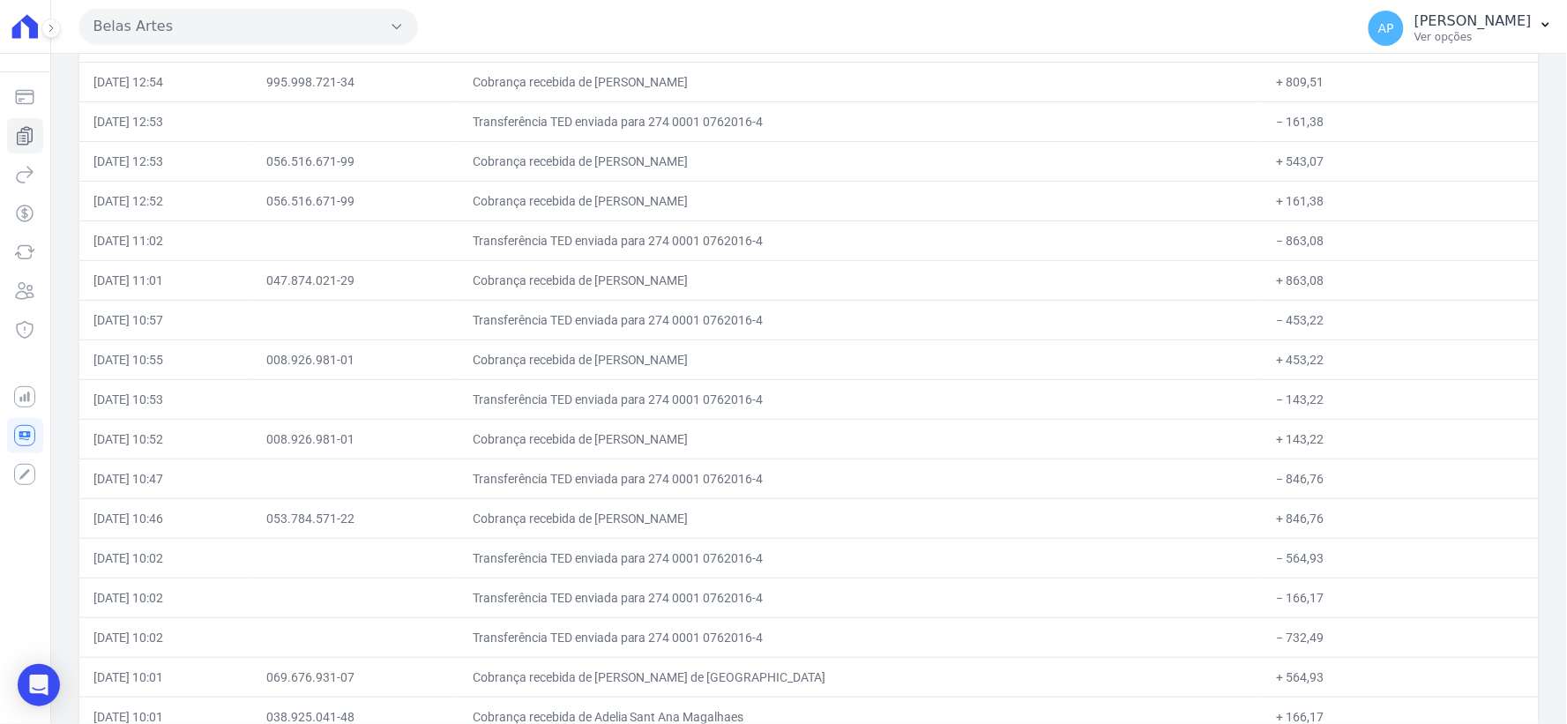
scroll to position [17286, 0]
drag, startPoint x: 88, startPoint y: 117, endPoint x: 1255, endPoint y: 164, distance: 1167.9
click at [1288, 101] on tr "[DATE] 12:54 995.998.721-34 Cobrança recebida de [PERSON_NAME] + 809,51" at bounding box center [809, 82] width 1460 height 40
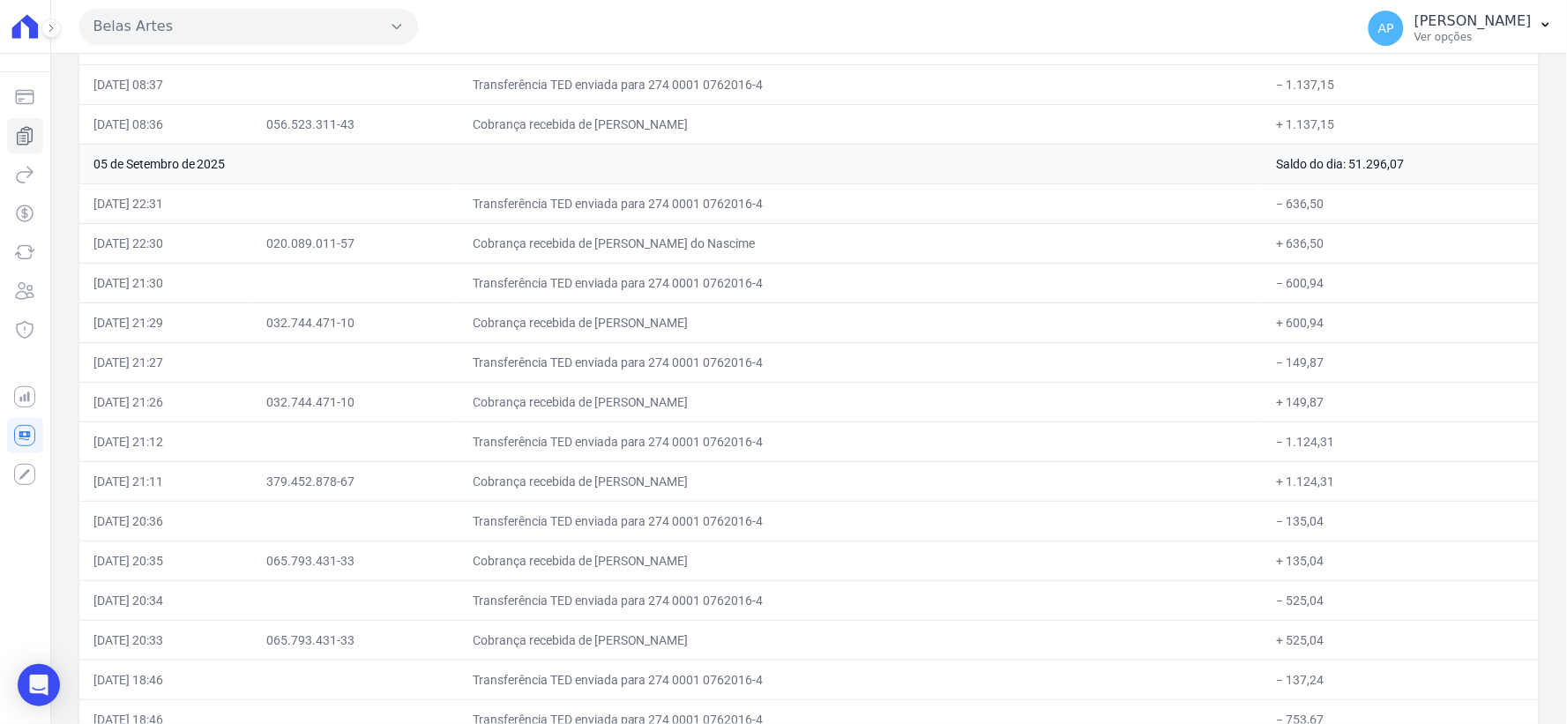
scroll to position [15974, 0]
drag, startPoint x: 93, startPoint y: 119, endPoint x: 1335, endPoint y: 128, distance: 1242.0
click at [1335, 104] on tr "[DATE] 08:37 Transferência TED enviada para 274 0001 0762016-4 − 1.137,15" at bounding box center [809, 84] width 1460 height 40
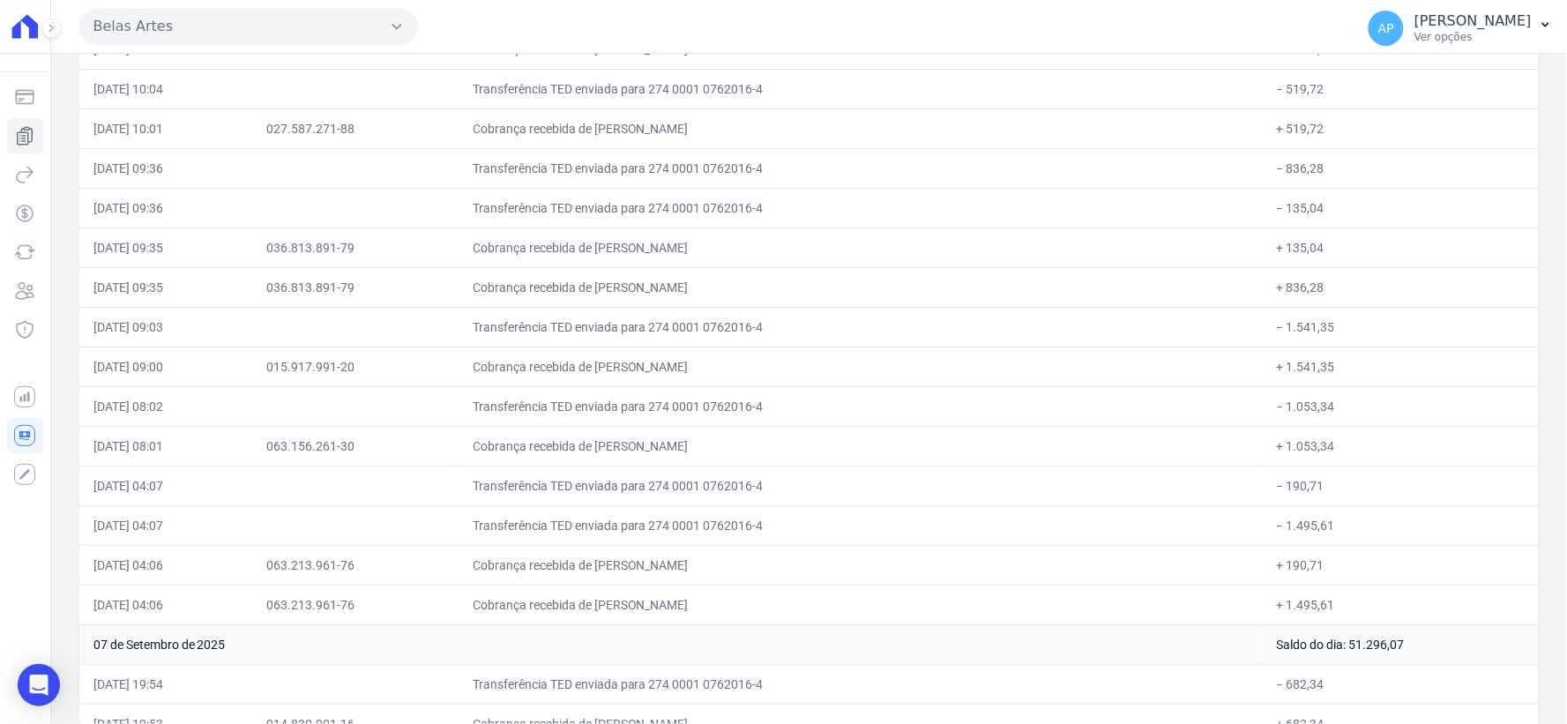
scroll to position [14699, 0]
drag, startPoint x: 92, startPoint y: 116, endPoint x: 1342, endPoint y: 125, distance: 1249.9
click at [1342, 108] on tr "[DATE] 10:04 Transferência TED enviada para 274 0001 0762016-4 − 519,72" at bounding box center [809, 89] width 1460 height 40
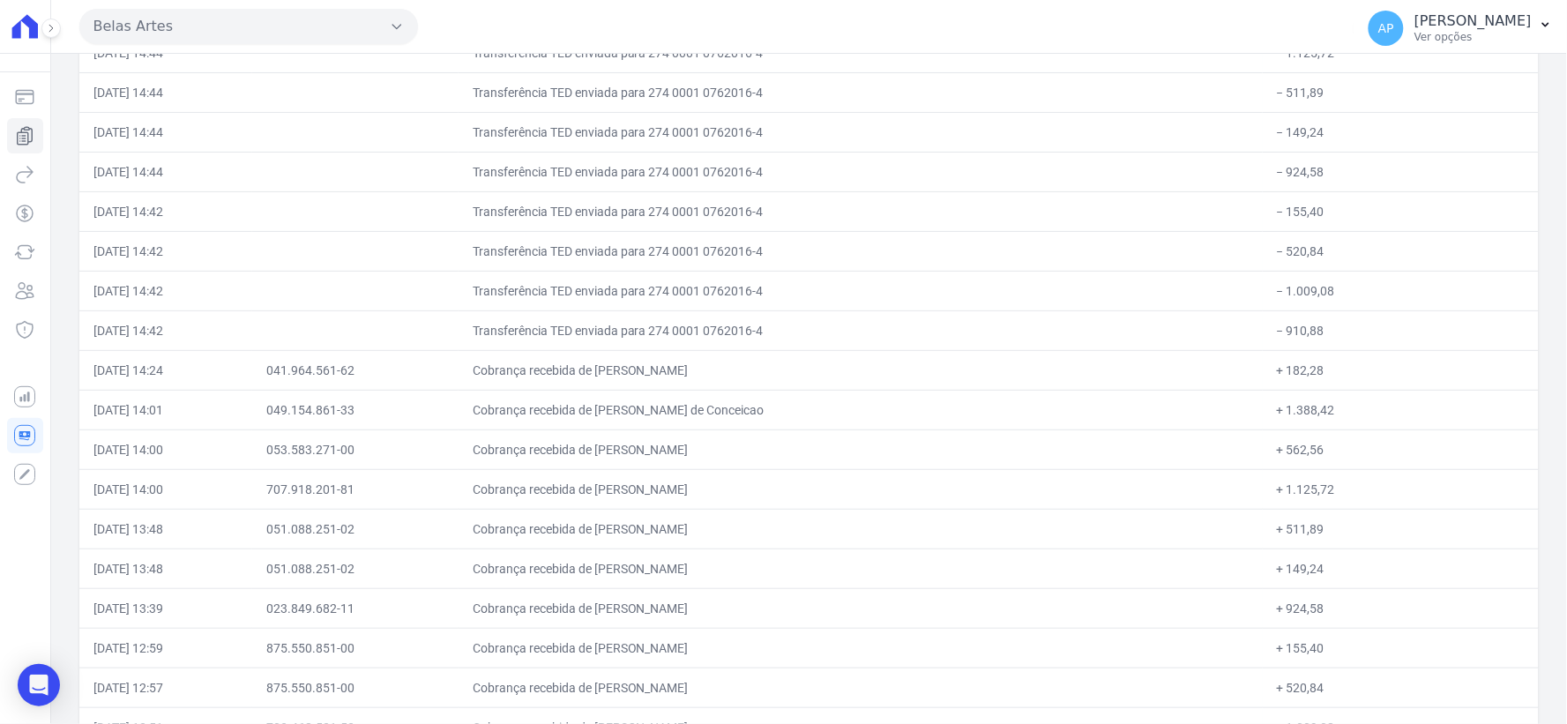
scroll to position [13426, 0]
drag, startPoint x: 97, startPoint y: 122, endPoint x: 1385, endPoint y: 117, distance: 1287.8
click at [1385, 112] on tr "[DATE] 14:44 Transferência TED enviada para 274 0001 0762016-4 − 511,89" at bounding box center [809, 92] width 1460 height 40
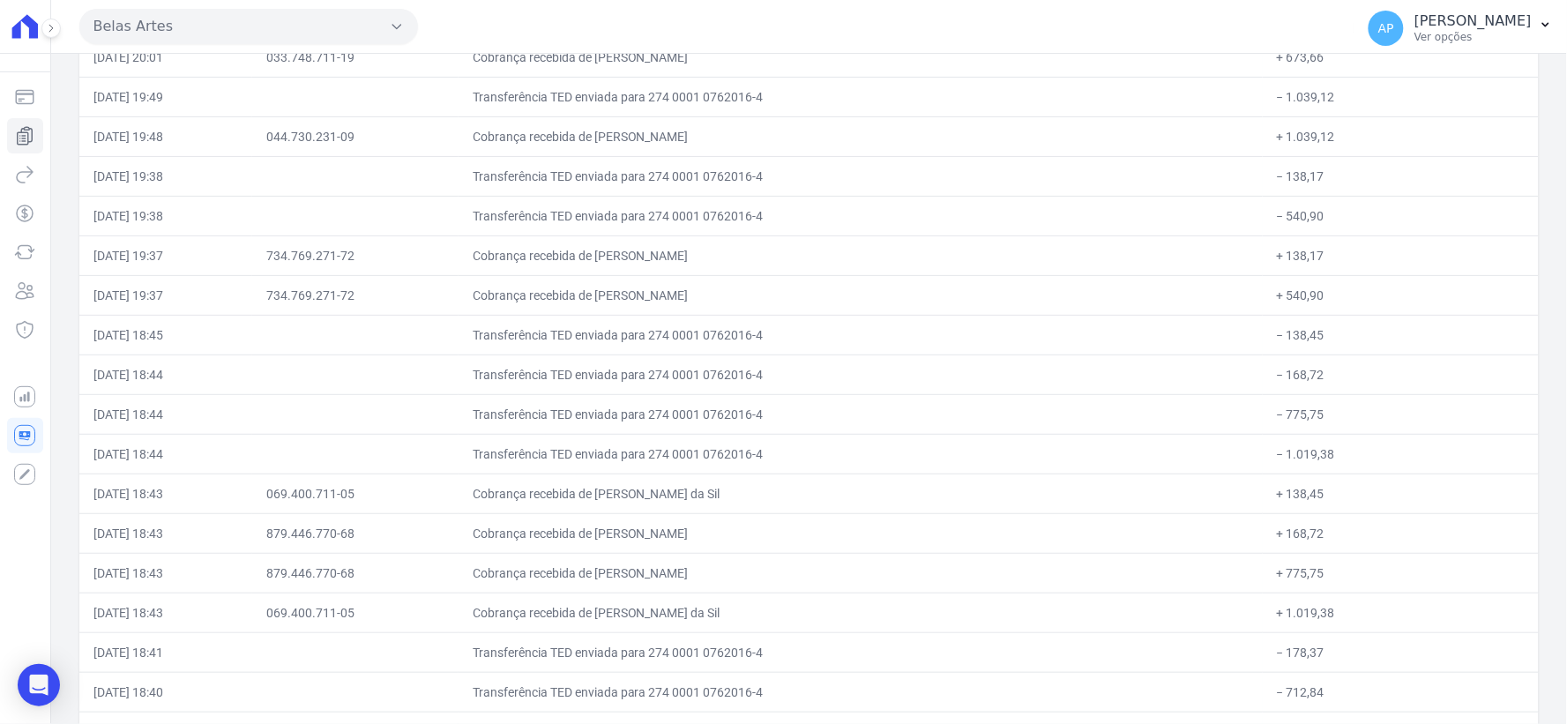
scroll to position [12151, 0]
drag, startPoint x: 92, startPoint y: 123, endPoint x: 1292, endPoint y: 120, distance: 1200.5
click at [1292, 116] on tr "[DATE] 19:49 Transferência TED enviada para 274 0001 0762016-4 − 1.039,12" at bounding box center [809, 97] width 1460 height 40
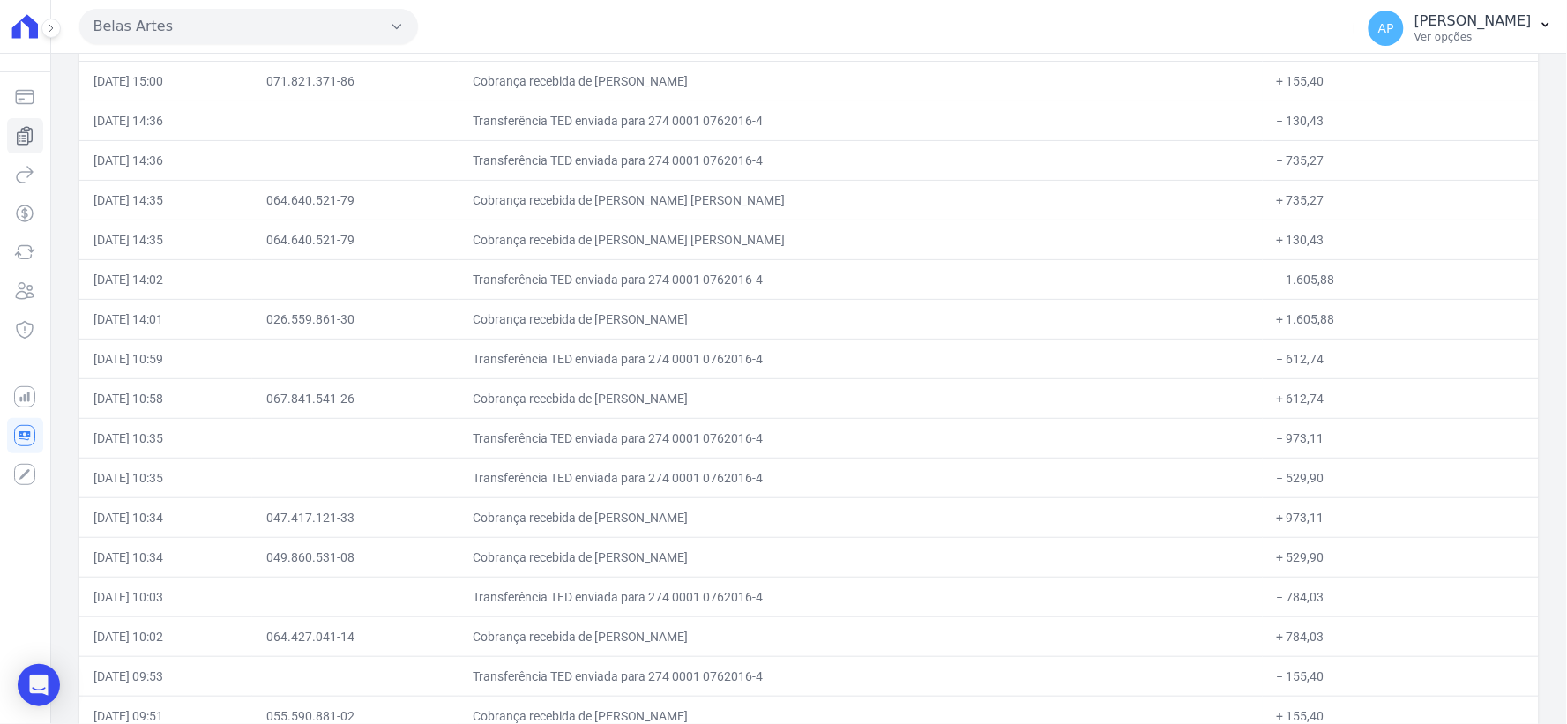
scroll to position [10897, 0]
drag, startPoint x: 93, startPoint y: 103, endPoint x: 1328, endPoint y: 111, distance: 1235.8
click at [1328, 101] on tr "[DATE] 15:00 071.821.371-86 Cobrança recebida de [PERSON_NAME] + 155,40" at bounding box center [809, 81] width 1460 height 40
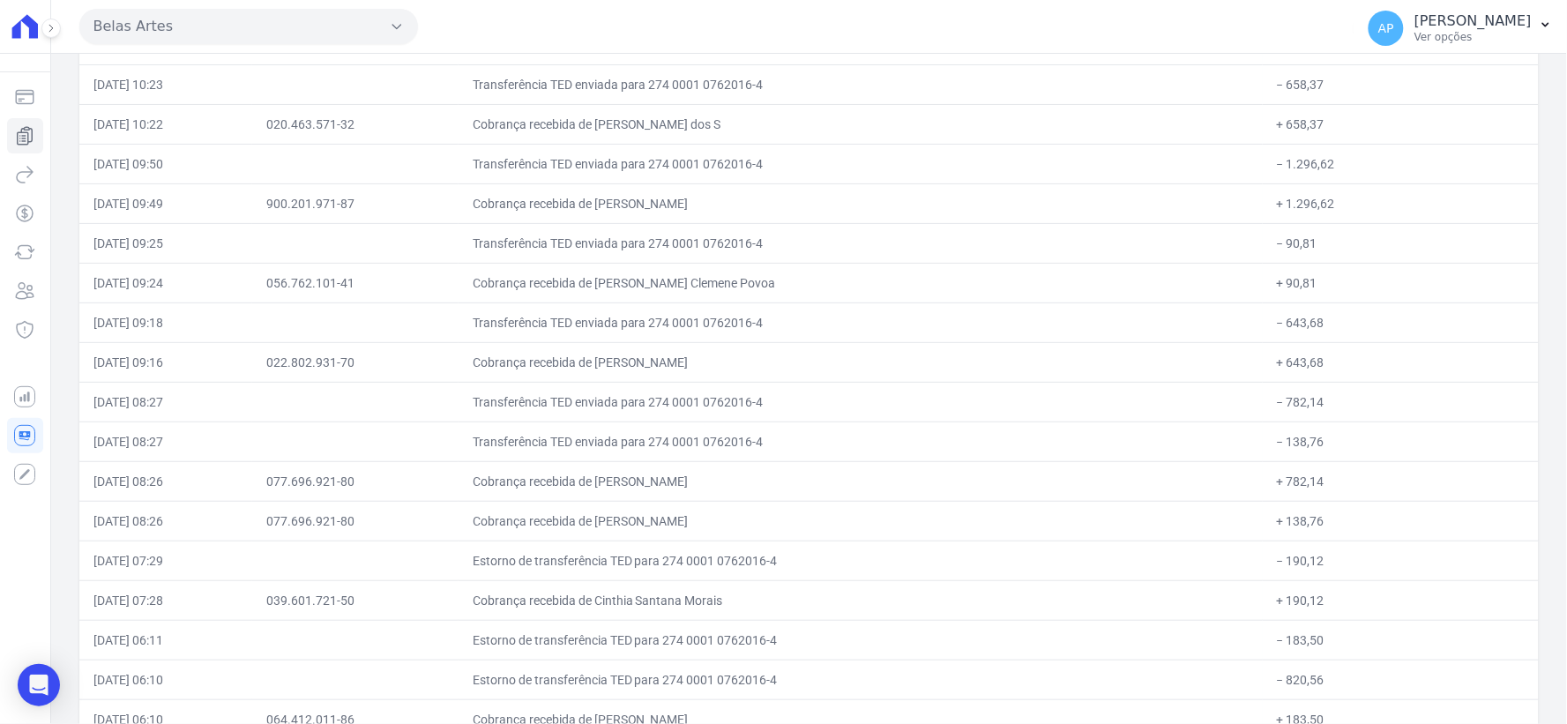
scroll to position [9583, 0]
drag, startPoint x: 90, startPoint y: 99, endPoint x: 1295, endPoint y: 111, distance: 1204.9
click at [1295, 104] on tr "[DATE] 10:23 Transferência TED enviada para 274 0001 0762016-4 − 658,37" at bounding box center [809, 84] width 1460 height 40
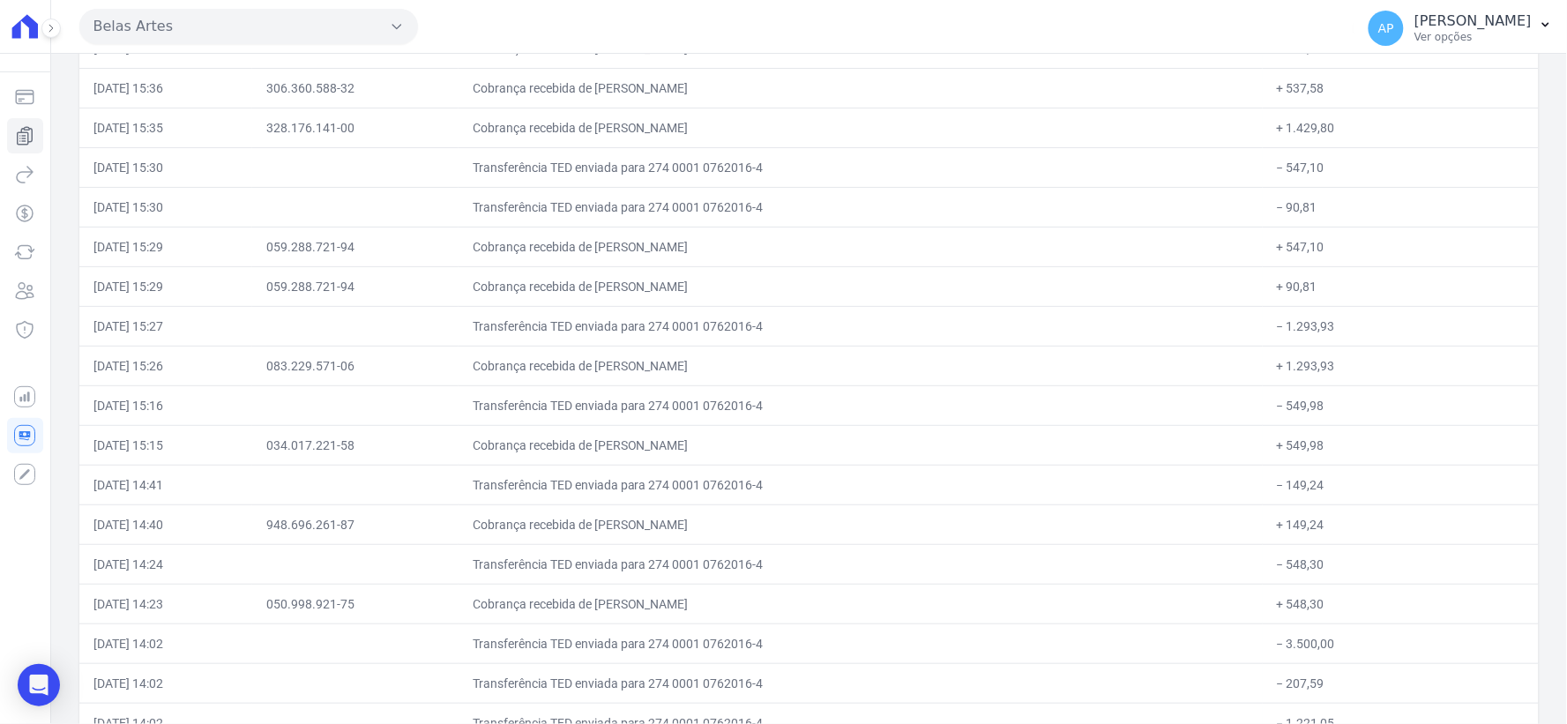
scroll to position [8310, 0]
drag, startPoint x: 93, startPoint y: 103, endPoint x: 1329, endPoint y: 102, distance: 1236.6
click at [1329, 102] on tr "[DATE] 15:36 306.360.588-32 Cobrança recebida de [PERSON_NAME] + 537,58" at bounding box center [809, 88] width 1460 height 40
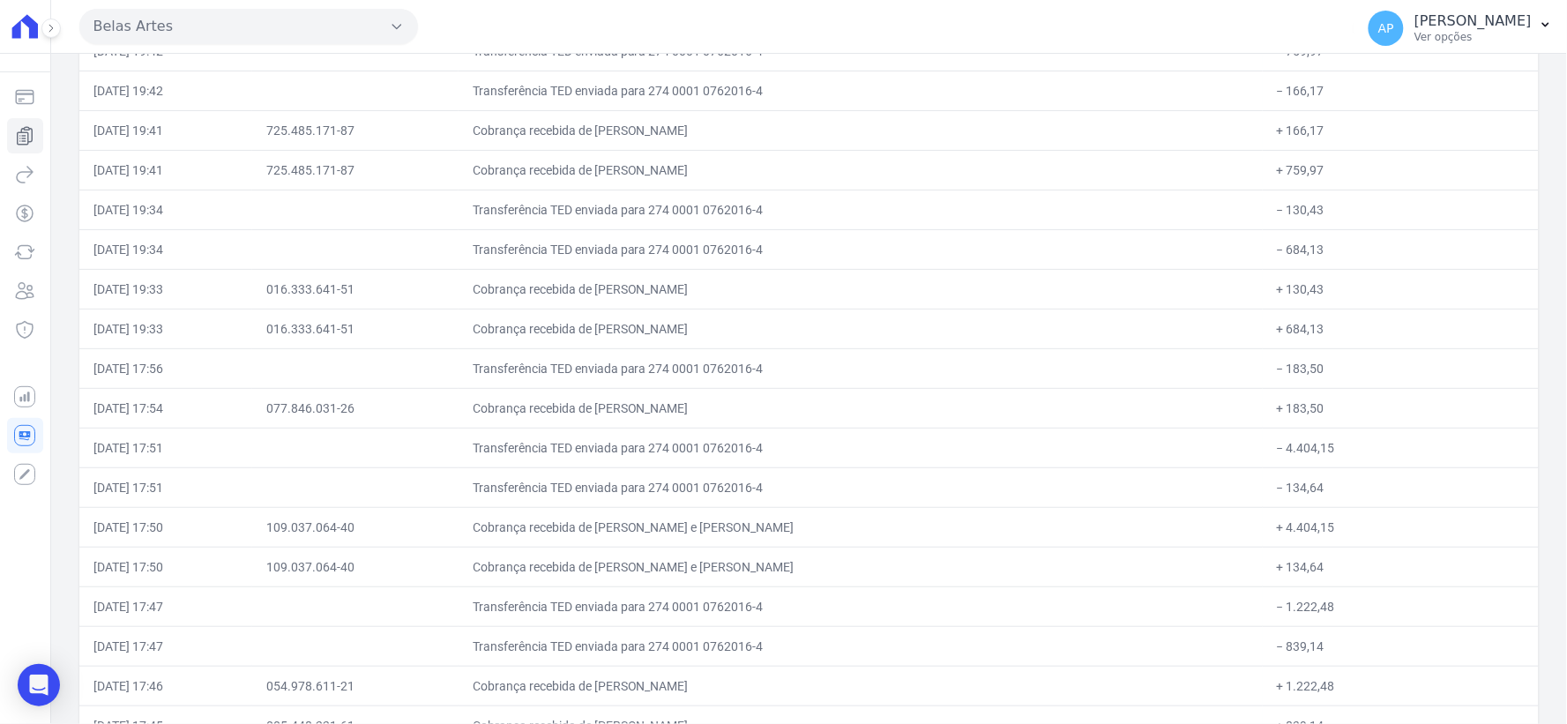
scroll to position [6918, 0]
drag, startPoint x: 93, startPoint y: 103, endPoint x: 1326, endPoint y: 97, distance: 1232.2
click at [1326, 97] on tr "[DATE] 19:42 Transferência TED enviada para 274 0001 0762016-4 − 166,17" at bounding box center [809, 91] width 1460 height 40
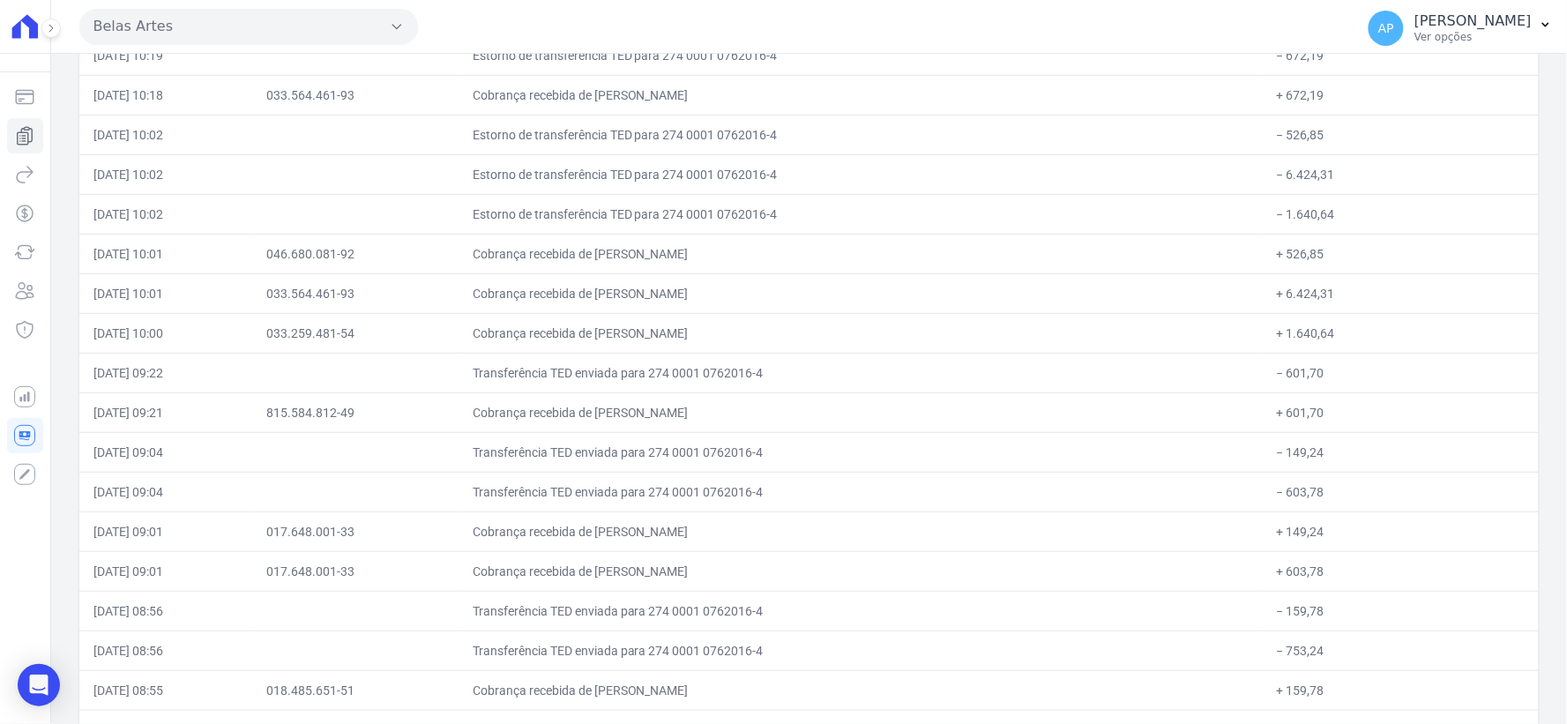
scroll to position [5643, 0]
drag, startPoint x: 86, startPoint y: 104, endPoint x: 1342, endPoint y: 115, distance: 1255.2
click at [1342, 115] on tr "[DATE] 10:18 033.564.461-93 Cobrança recebida de [PERSON_NAME] + 672,19" at bounding box center [809, 95] width 1460 height 40
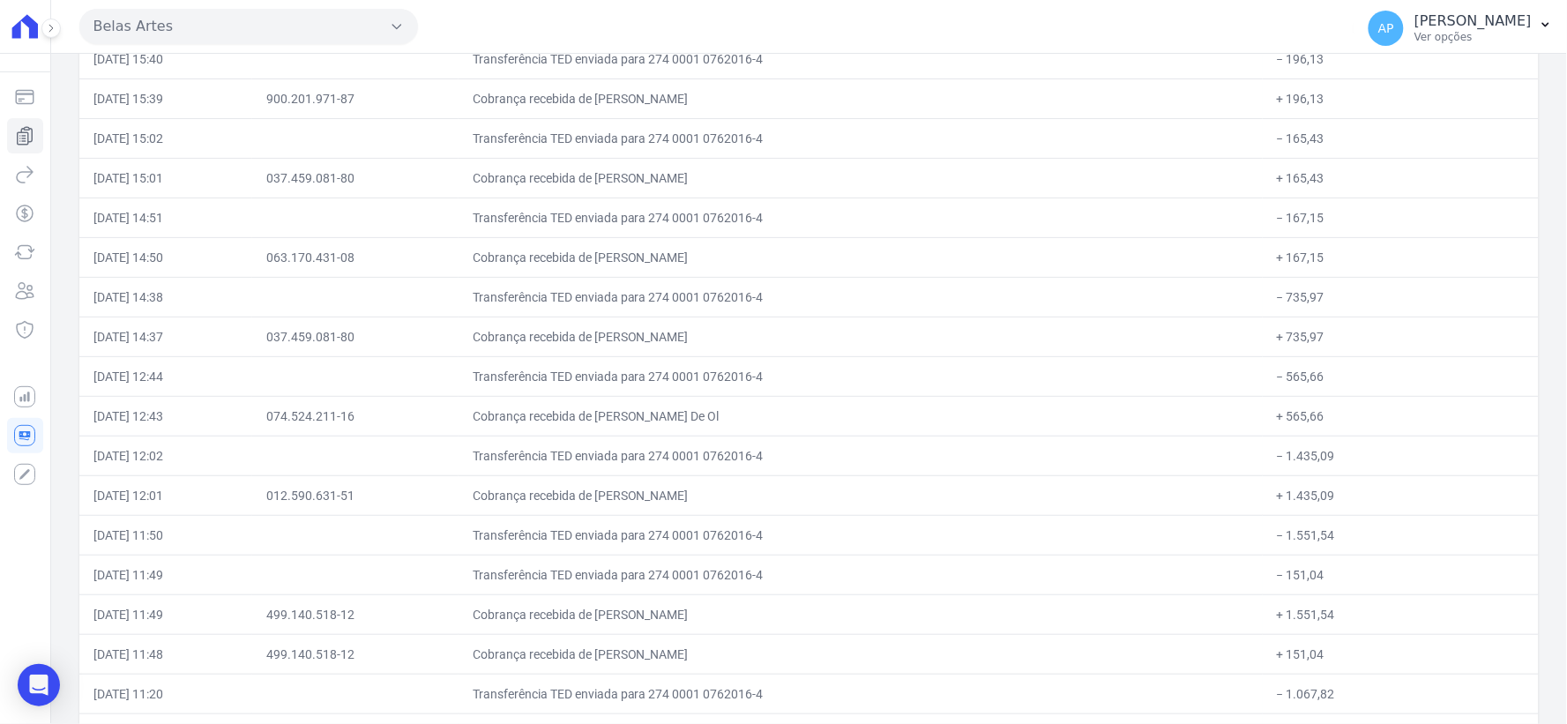
scroll to position [4370, 0]
drag, startPoint x: 93, startPoint y: 107, endPoint x: 1231, endPoint y: 288, distance: 1152.1
click at [1335, 112] on tr "[DATE] 15:39 900.201.971-87 Cobrança recebida de Kalielandia [PERSON_NAME] + 19…" at bounding box center [809, 99] width 1460 height 40
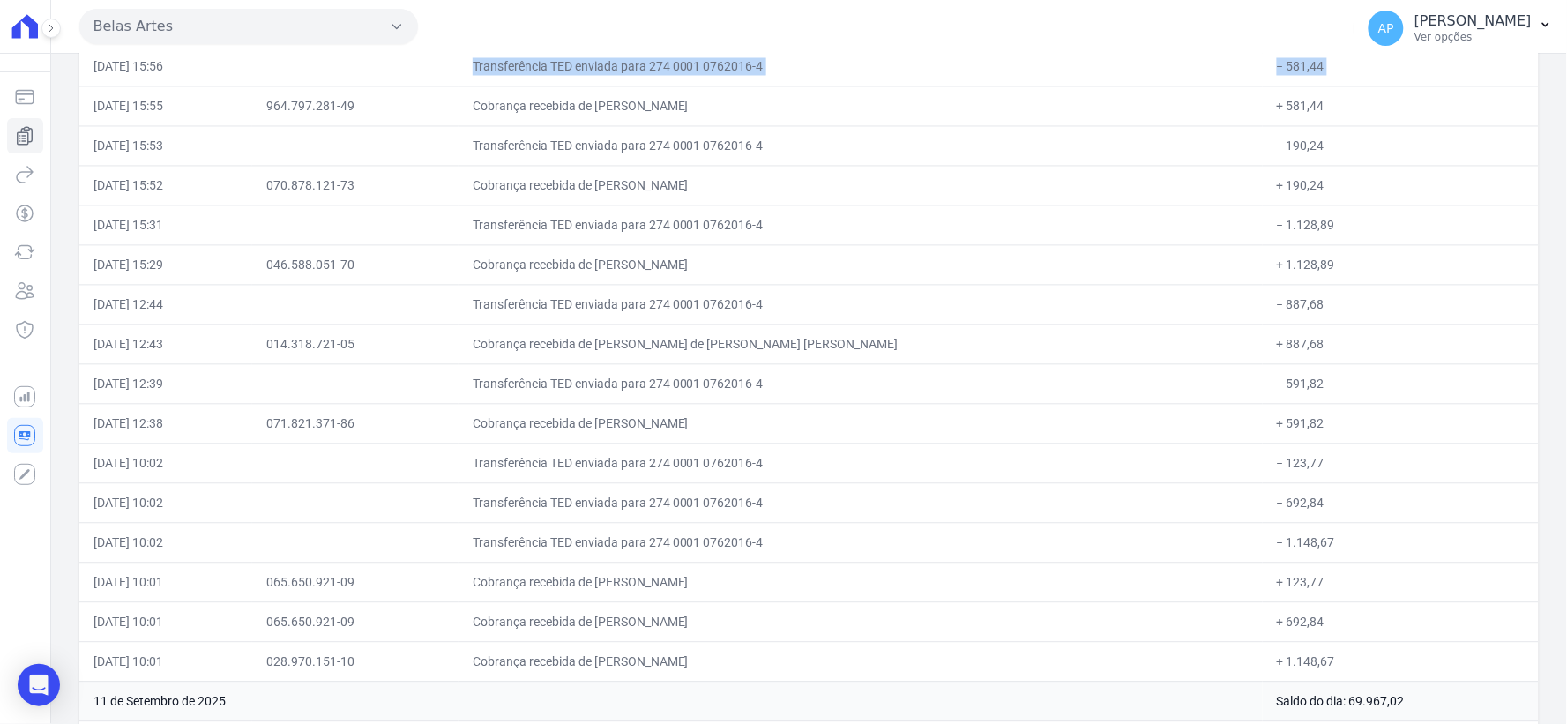
scroll to position [3041, 0]
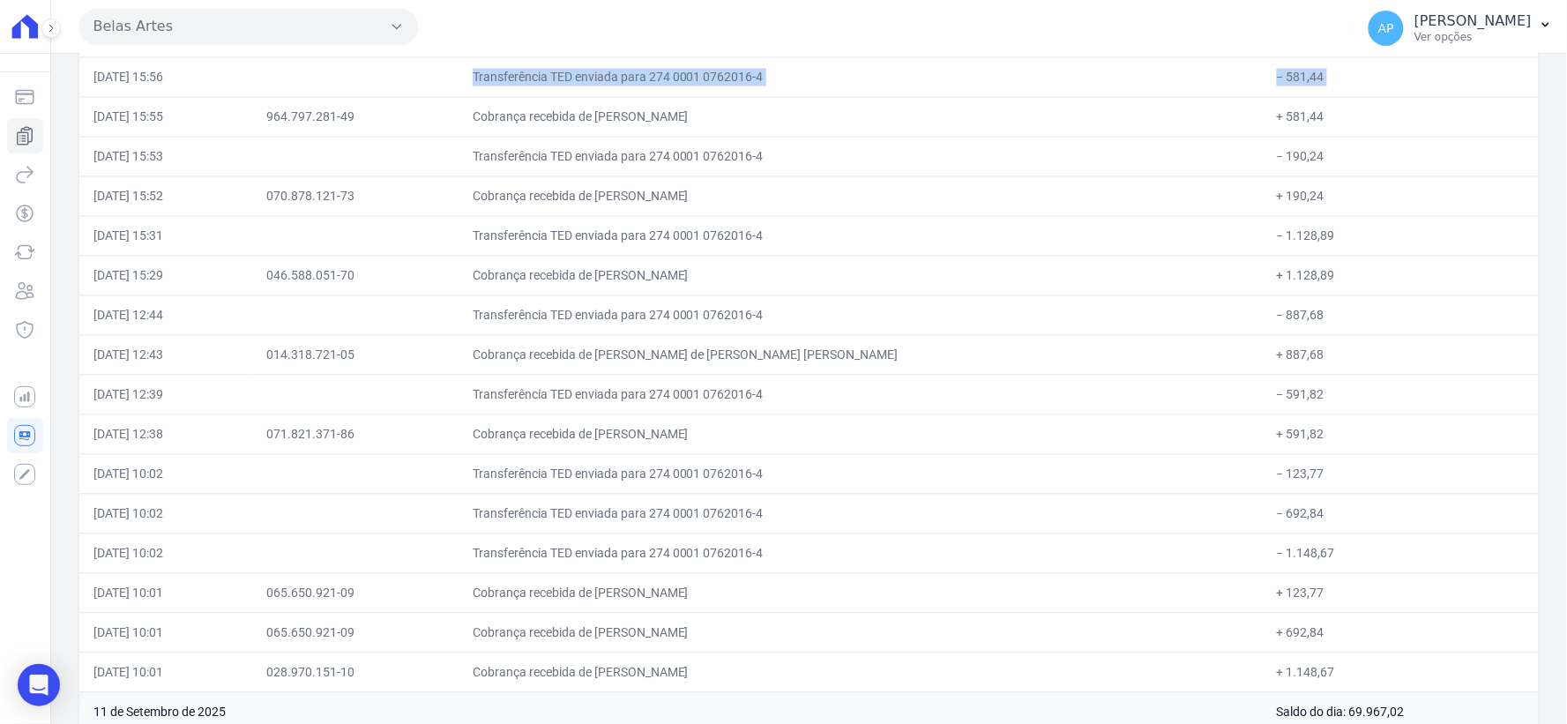
drag, startPoint x: 93, startPoint y: 68, endPoint x: 1286, endPoint y: 125, distance: 1193.9
click at [1286, 125] on tr "[DATE] 15:55 964.797.281-49 Cobrança recebida de [PERSON_NAME] + 581,44" at bounding box center [809, 117] width 1460 height 40
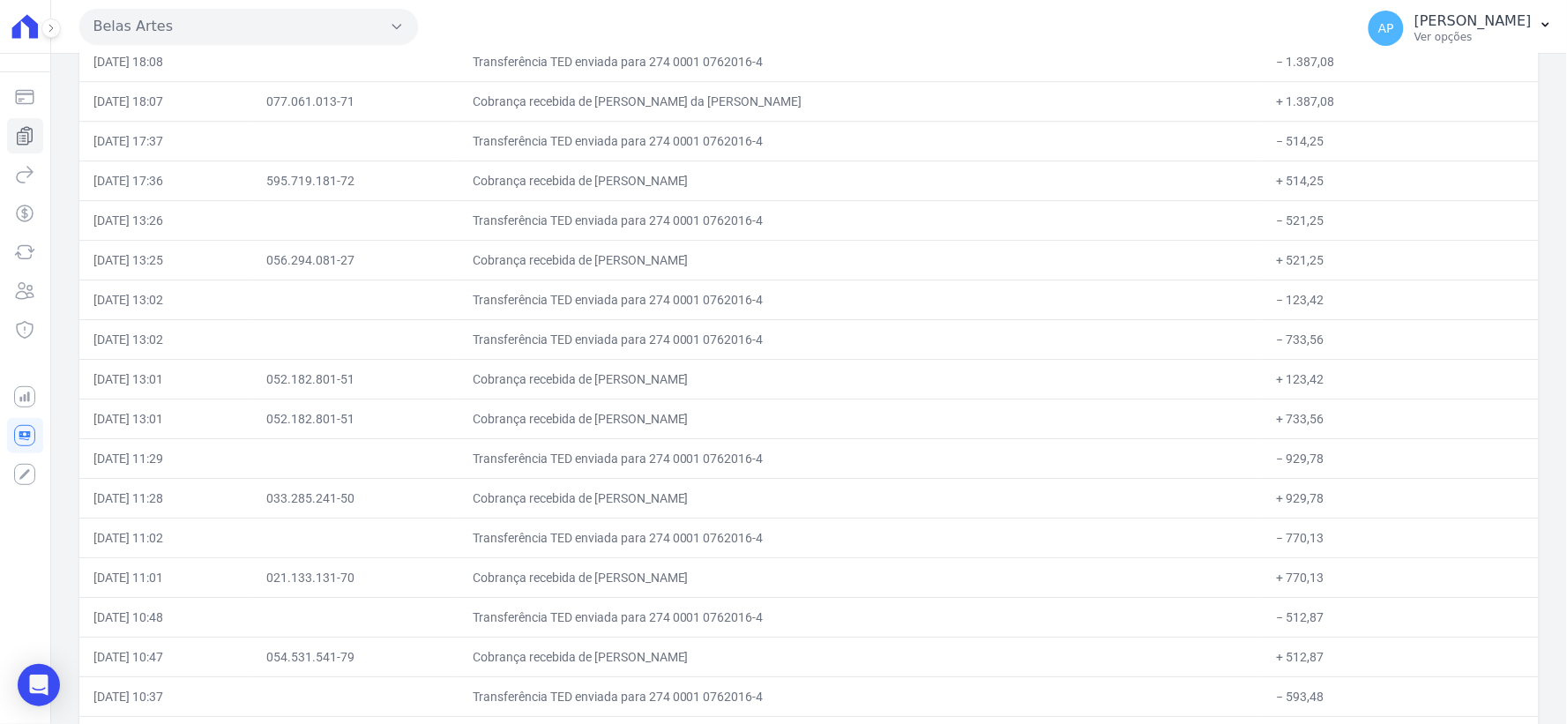
scroll to position [1524, 0]
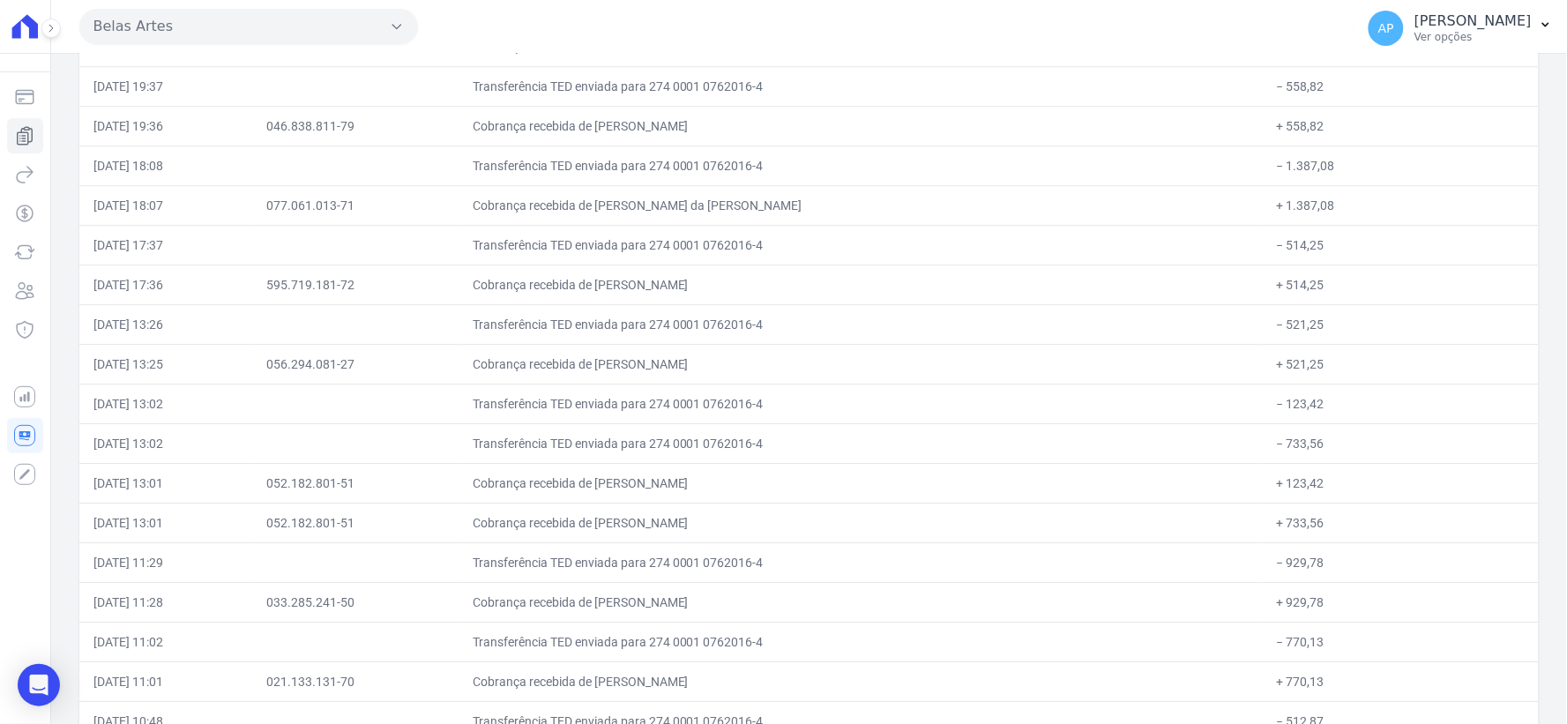
drag, startPoint x: 94, startPoint y: 68, endPoint x: 1289, endPoint y: 318, distance: 1220.3
click at [1288, 318] on tr "[DATE] 13:26 Transferência TED enviada para 274 0001 0762016-4 − 521,25" at bounding box center [809, 324] width 1460 height 40
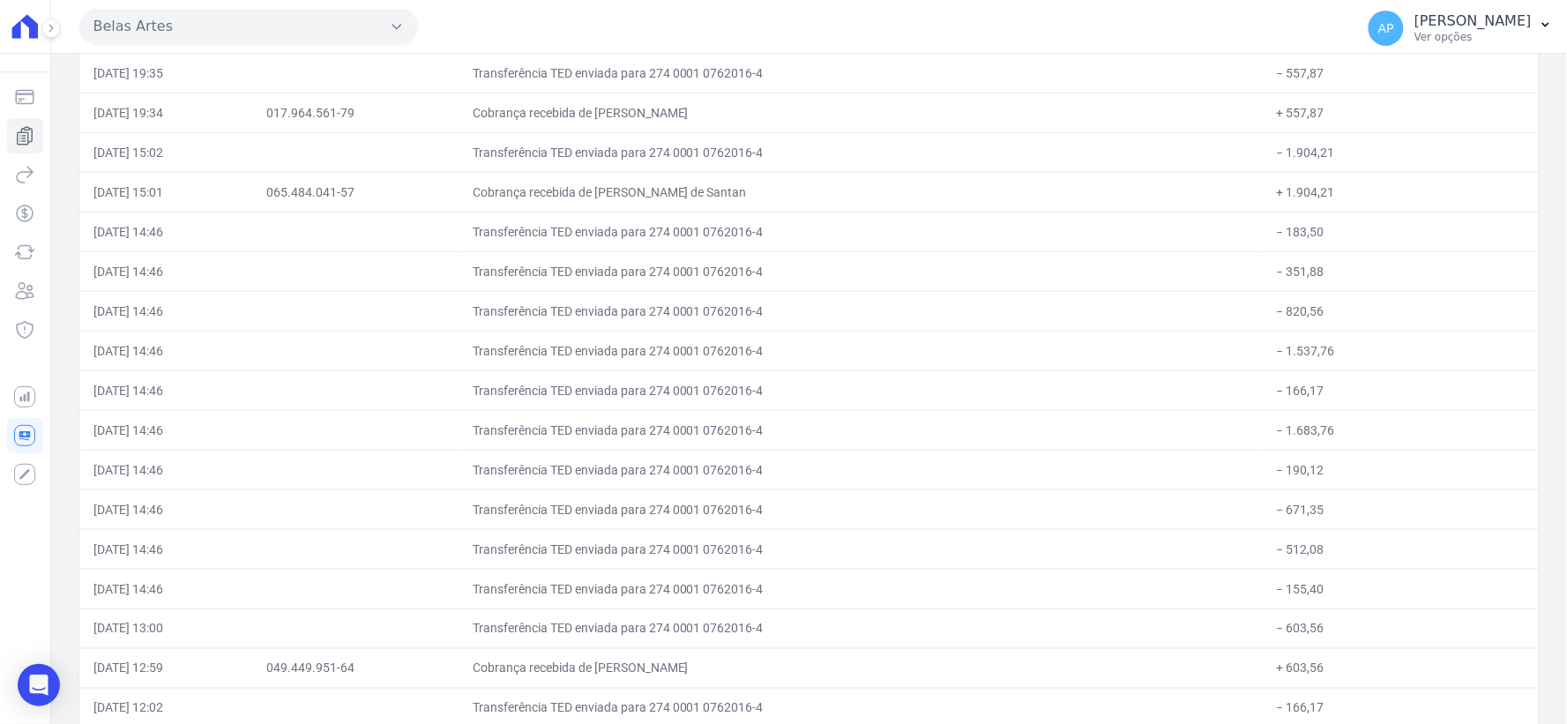
scroll to position [505, 0]
